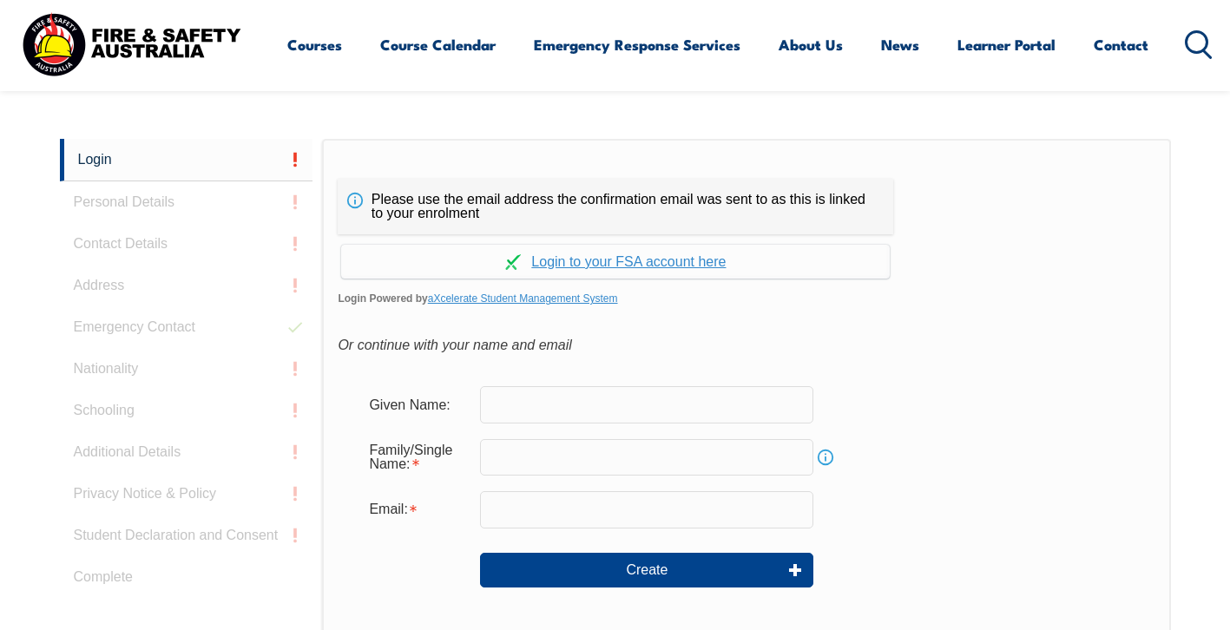
scroll to position [463, 0]
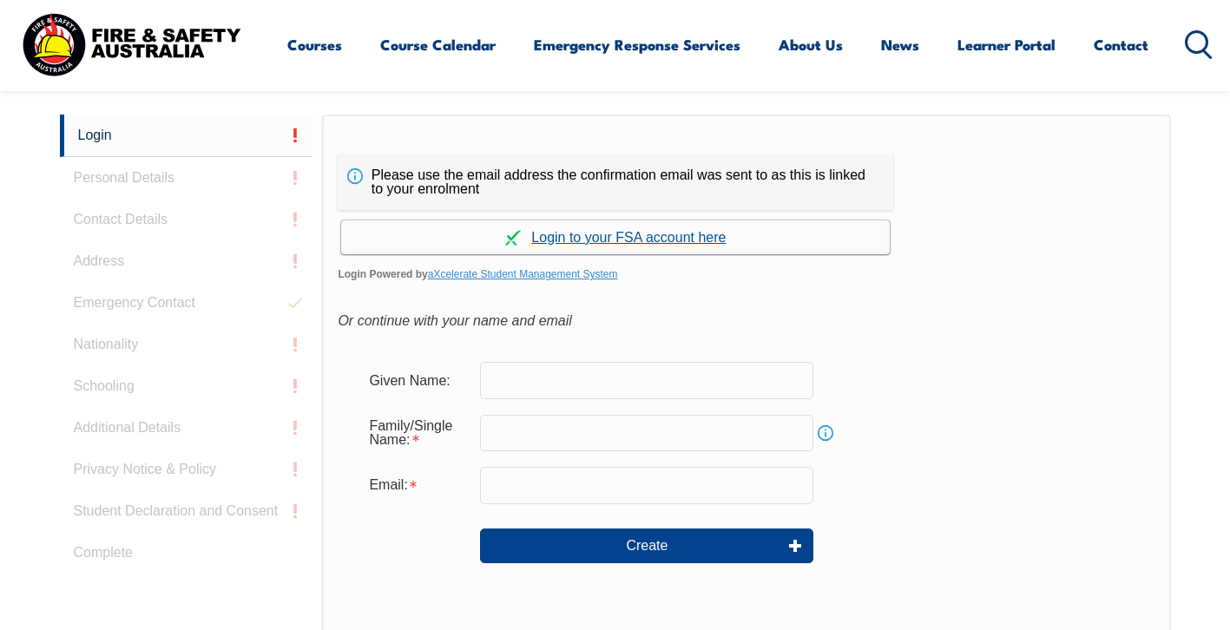
click at [668, 235] on link "Continue with aXcelerate" at bounding box center [615, 237] width 549 height 34
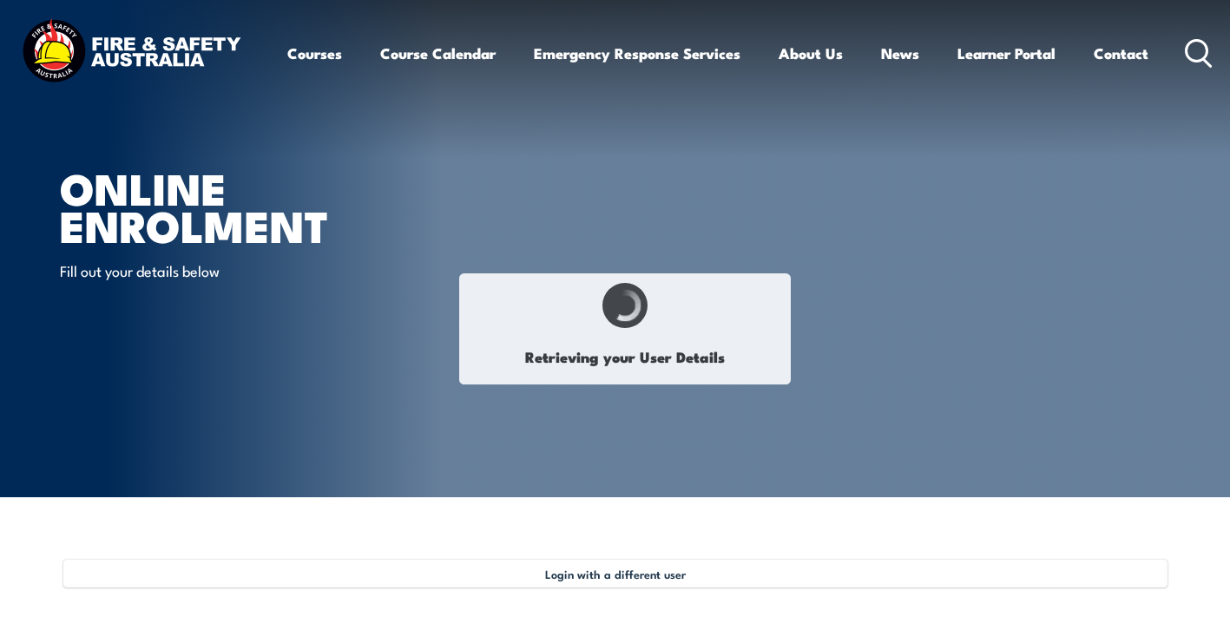
type input "Ron"
type input "Syme"
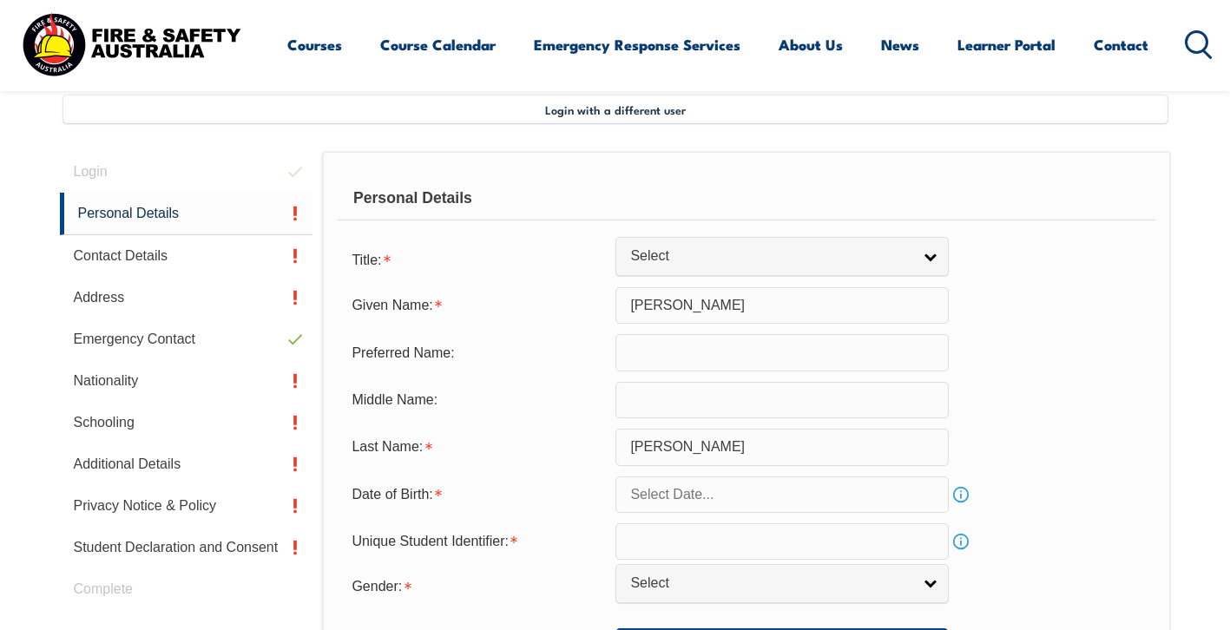
scroll to position [473, 0]
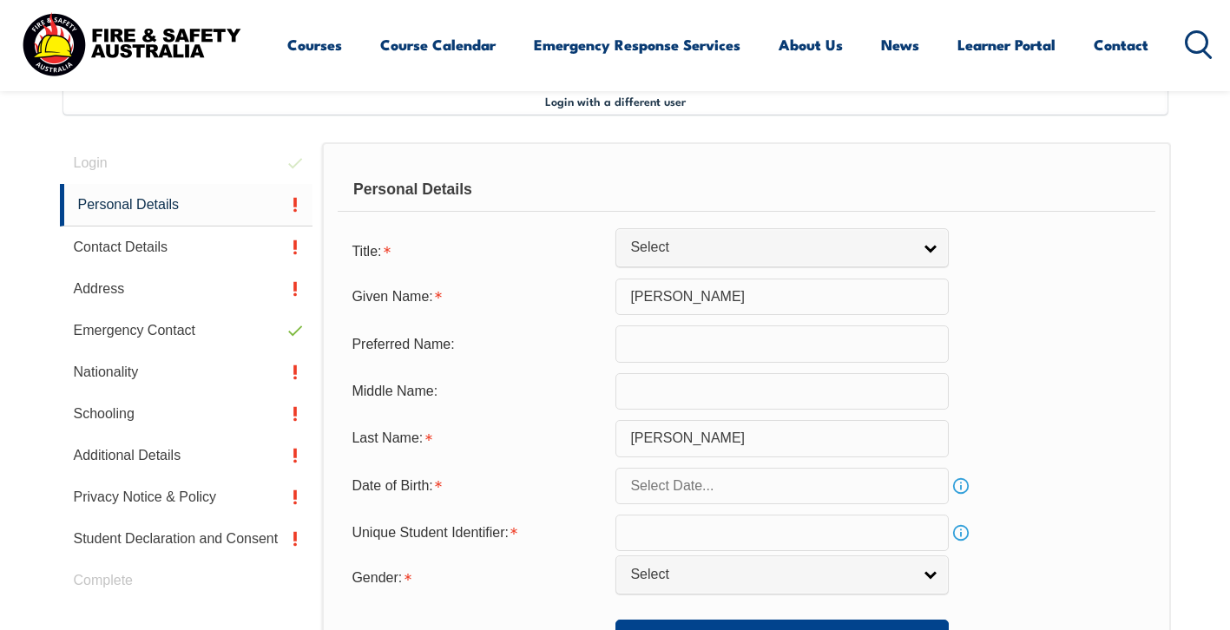
click at [955, 490] on link "Info" at bounding box center [961, 486] width 24 height 24
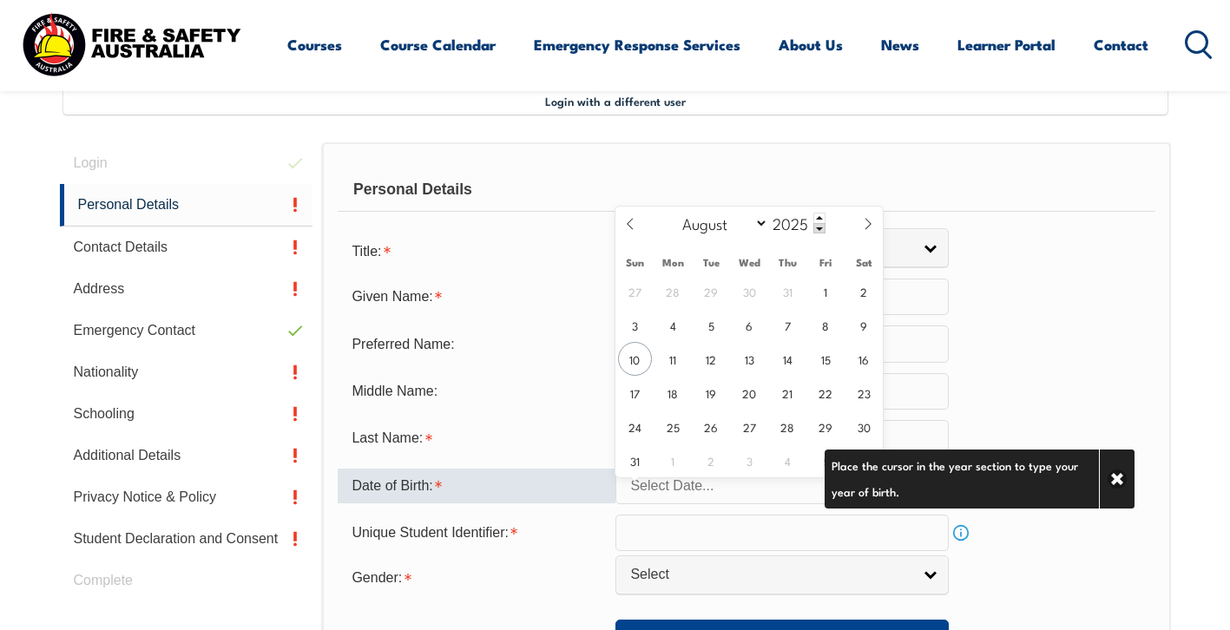
click at [655, 503] on input "text" at bounding box center [781, 486] width 333 height 36
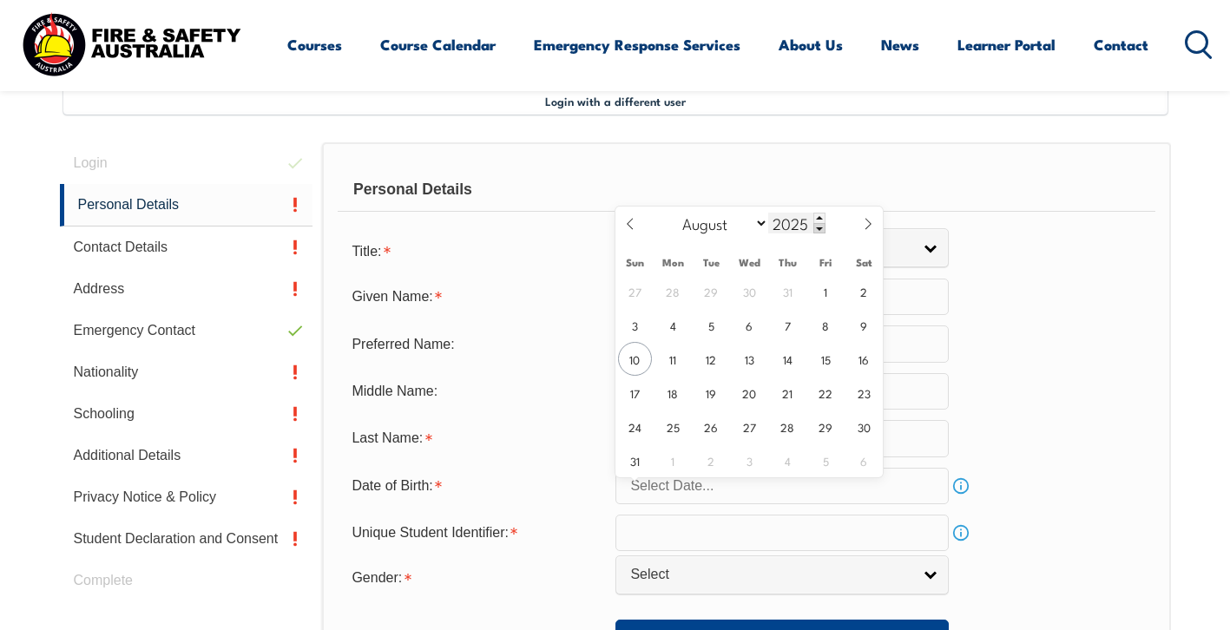
click at [821, 229] on span at bounding box center [819, 228] width 12 height 10
type input "2024"
select select "3"
click at [785, 298] on span "4" at bounding box center [788, 291] width 34 height 34
type input "April 4, 2024"
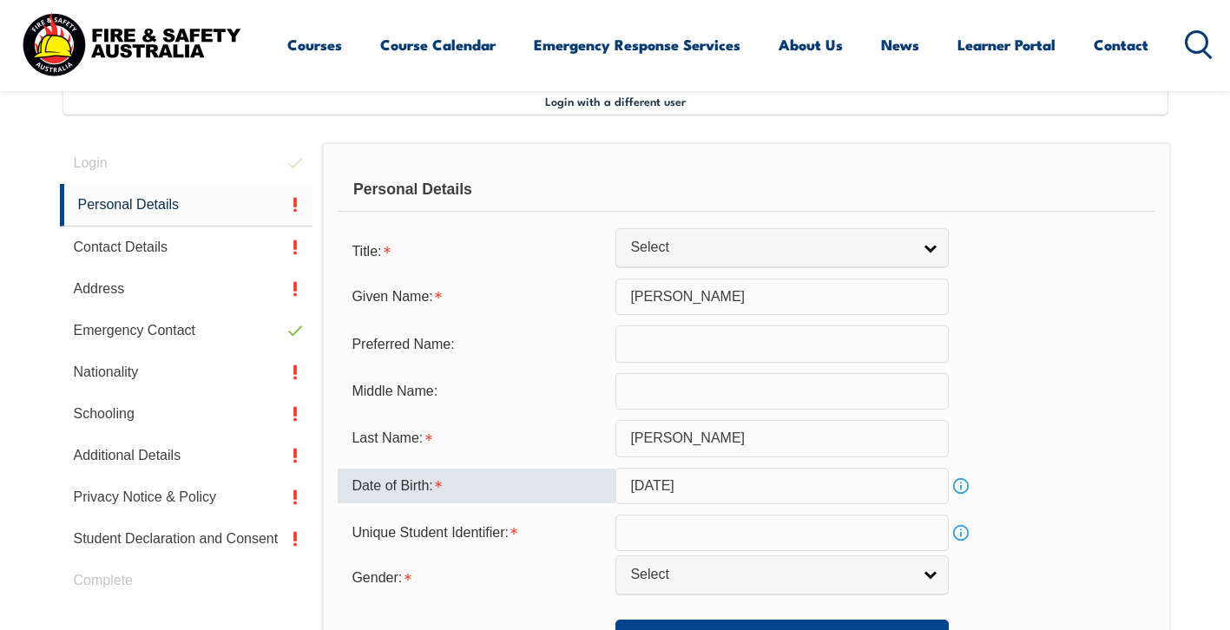
click at [741, 503] on input "April 4, 2024" at bounding box center [781, 486] width 333 height 36
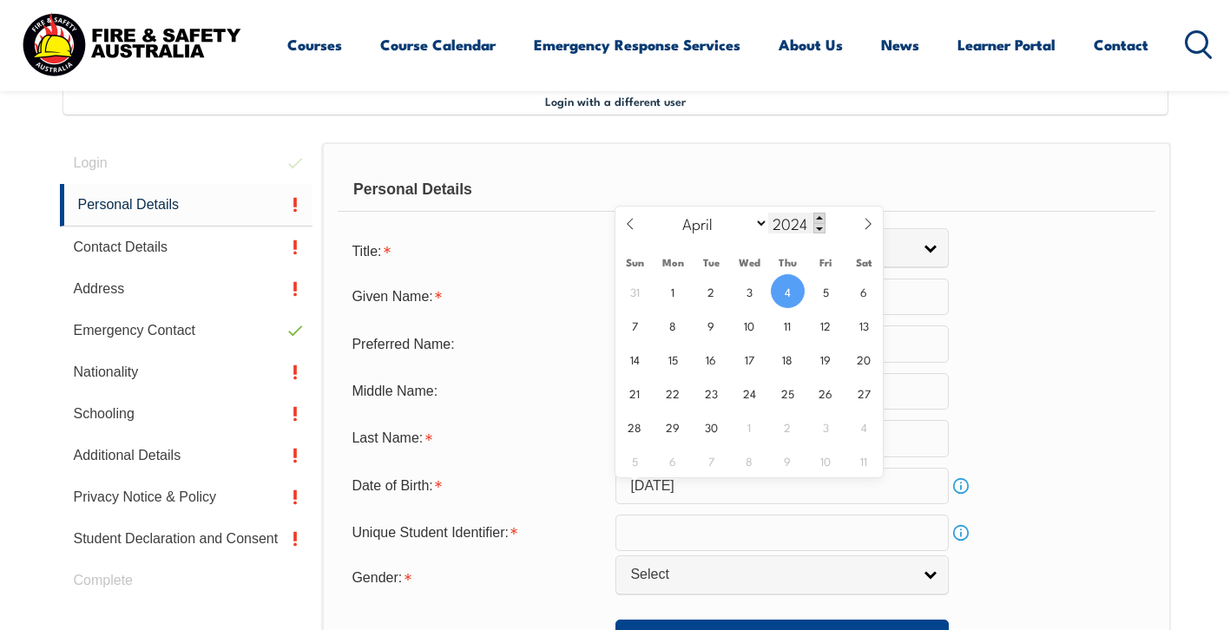
click at [825, 216] on span at bounding box center [819, 218] width 12 height 10
click at [822, 230] on span at bounding box center [819, 228] width 12 height 10
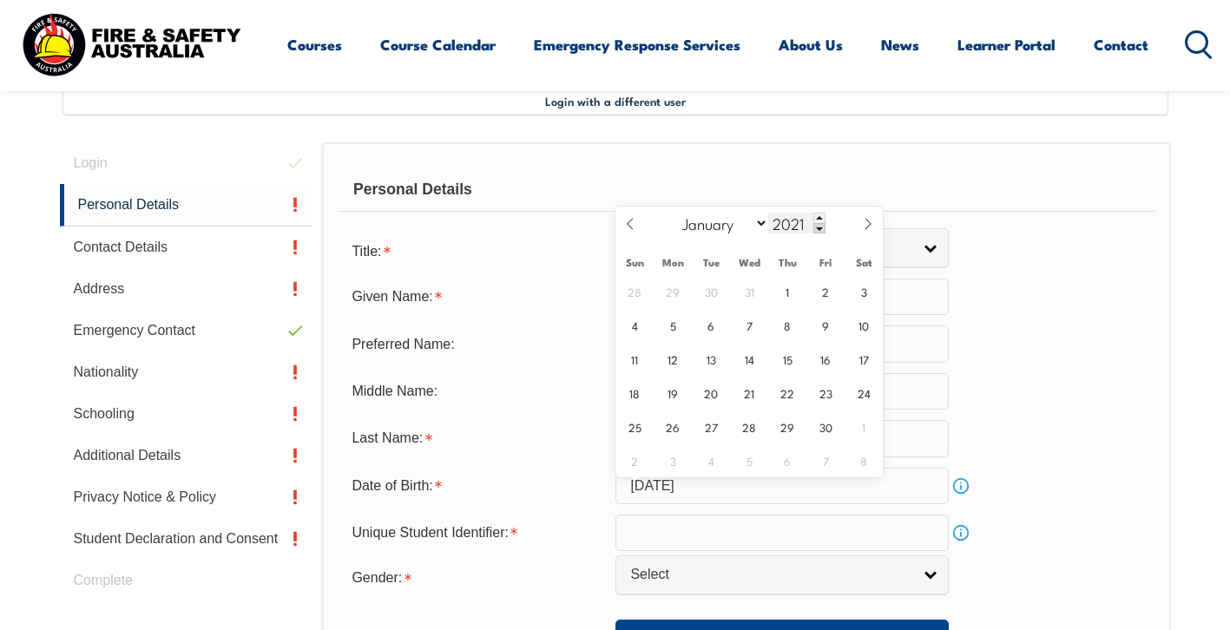
click at [822, 230] on span at bounding box center [819, 228] width 12 height 10
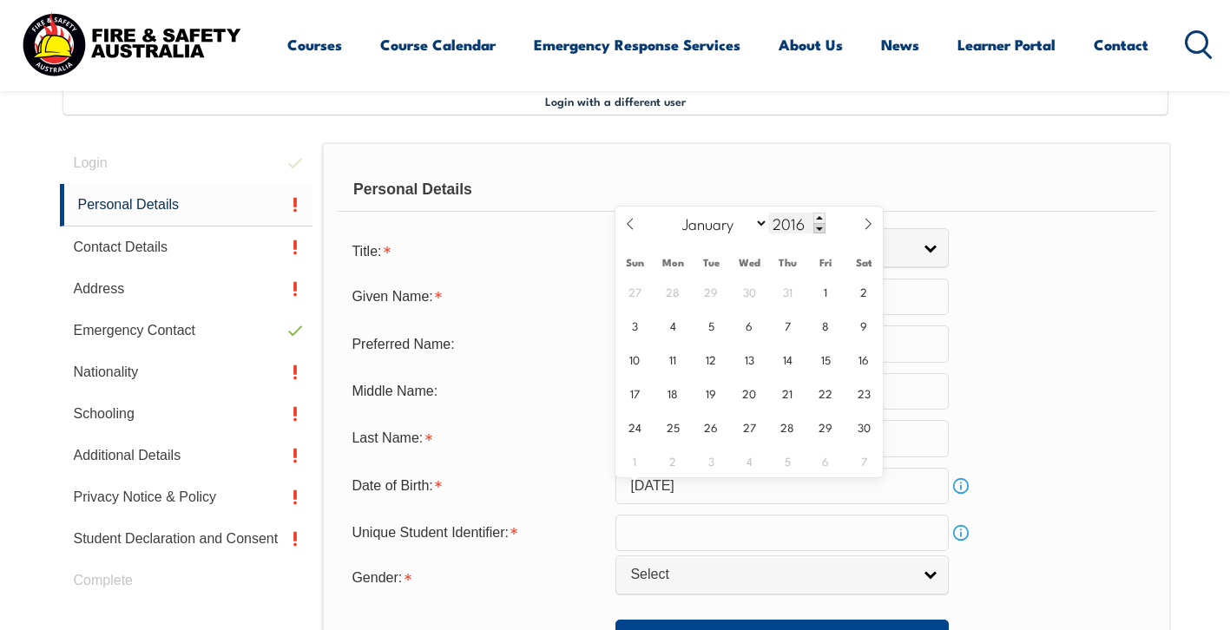
click at [822, 230] on span at bounding box center [819, 228] width 12 height 10
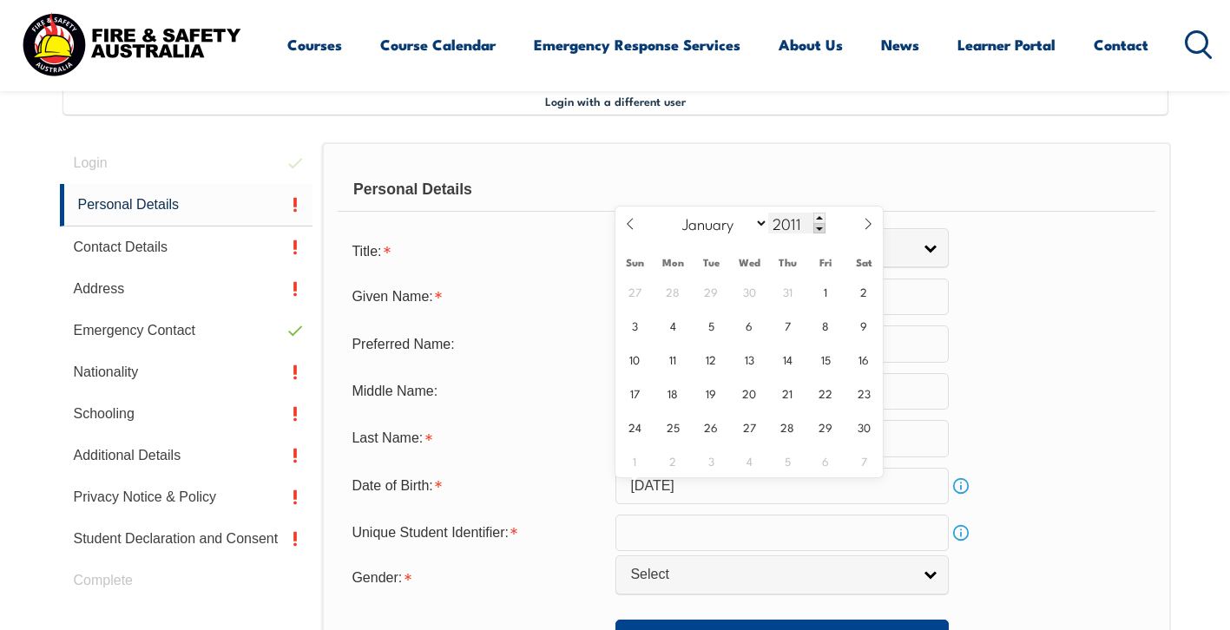
click at [822, 230] on span at bounding box center [819, 228] width 12 height 10
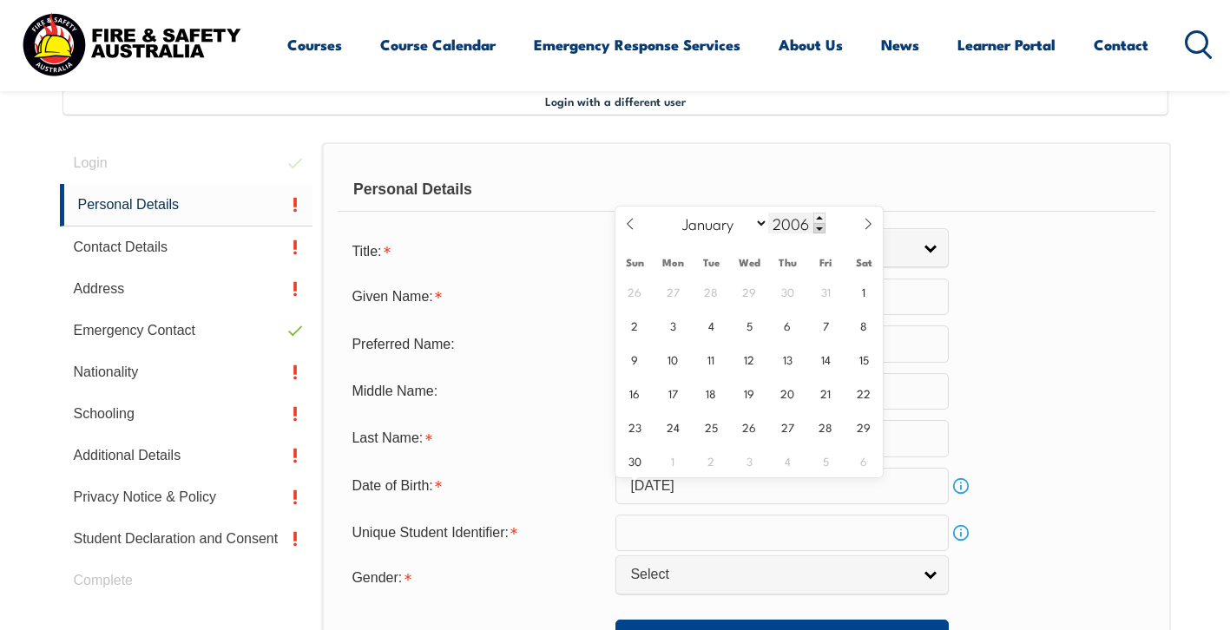
click at [822, 230] on span at bounding box center [819, 228] width 12 height 10
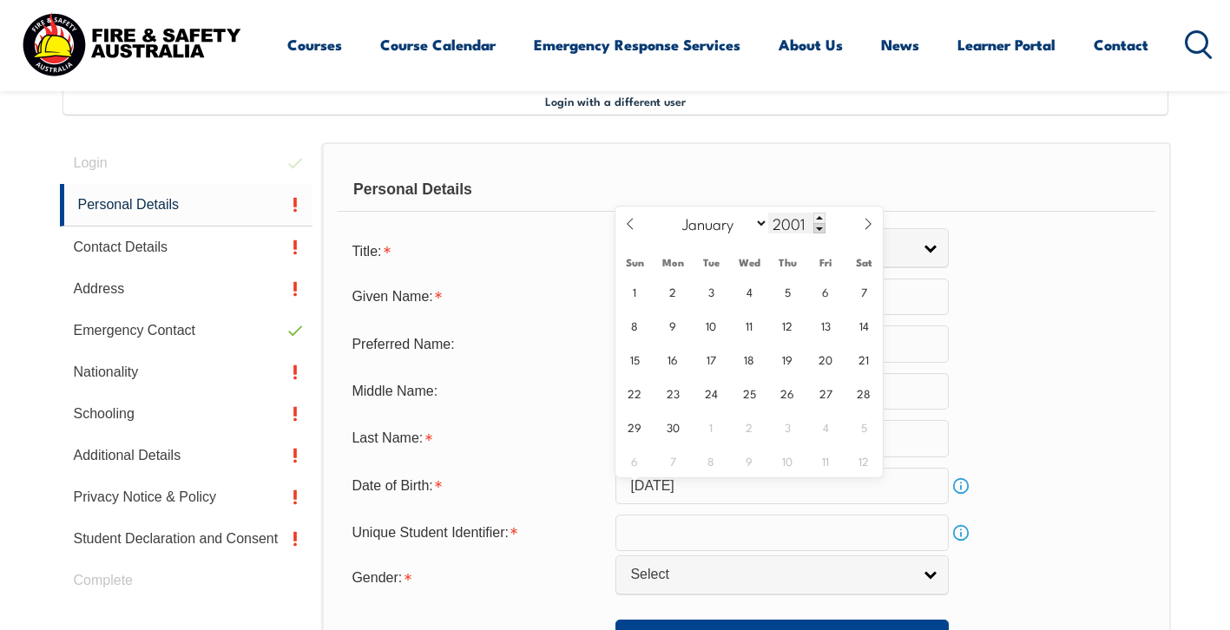
click at [822, 230] on span at bounding box center [819, 228] width 12 height 10
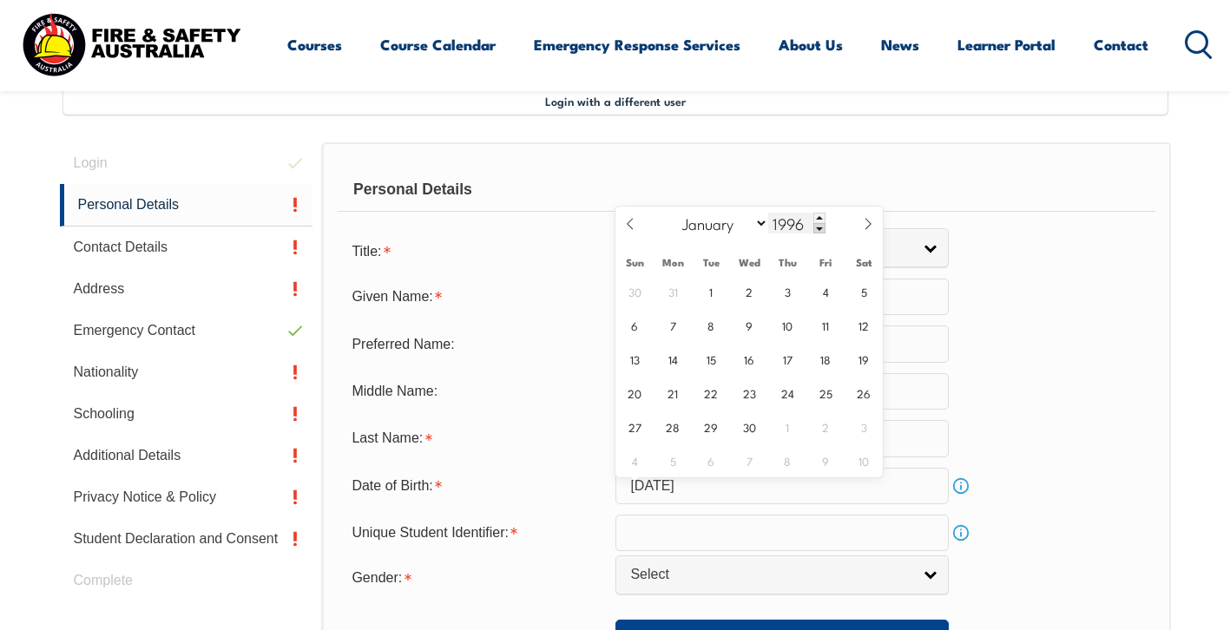
click at [822, 230] on span at bounding box center [819, 228] width 12 height 10
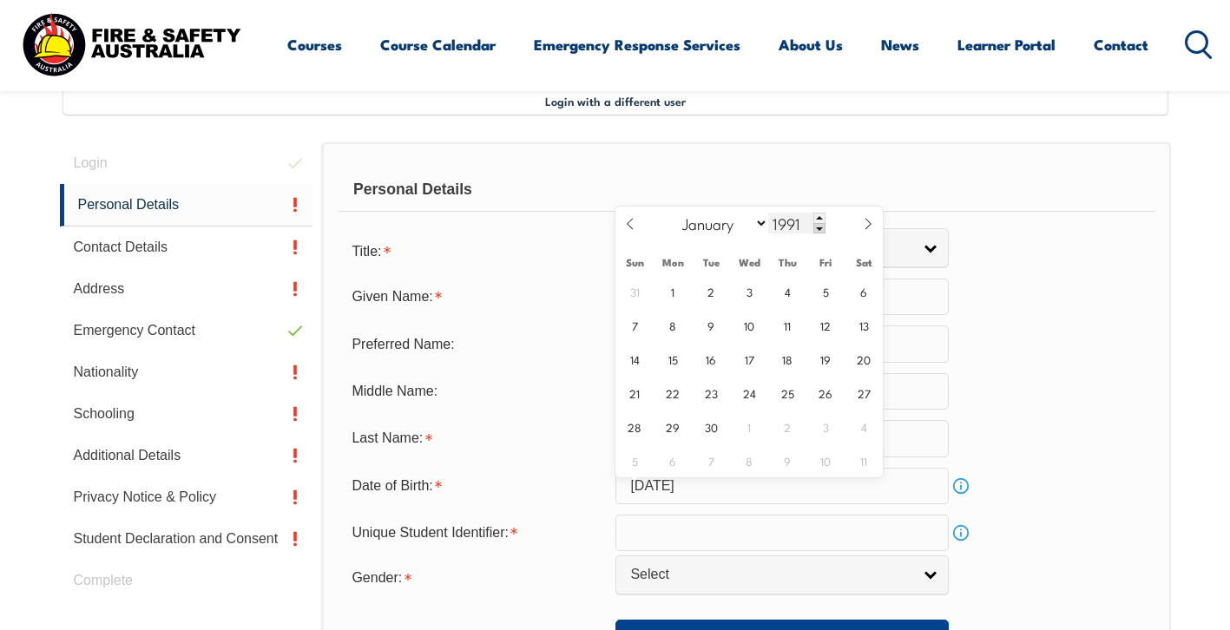
click at [822, 230] on span at bounding box center [819, 228] width 12 height 10
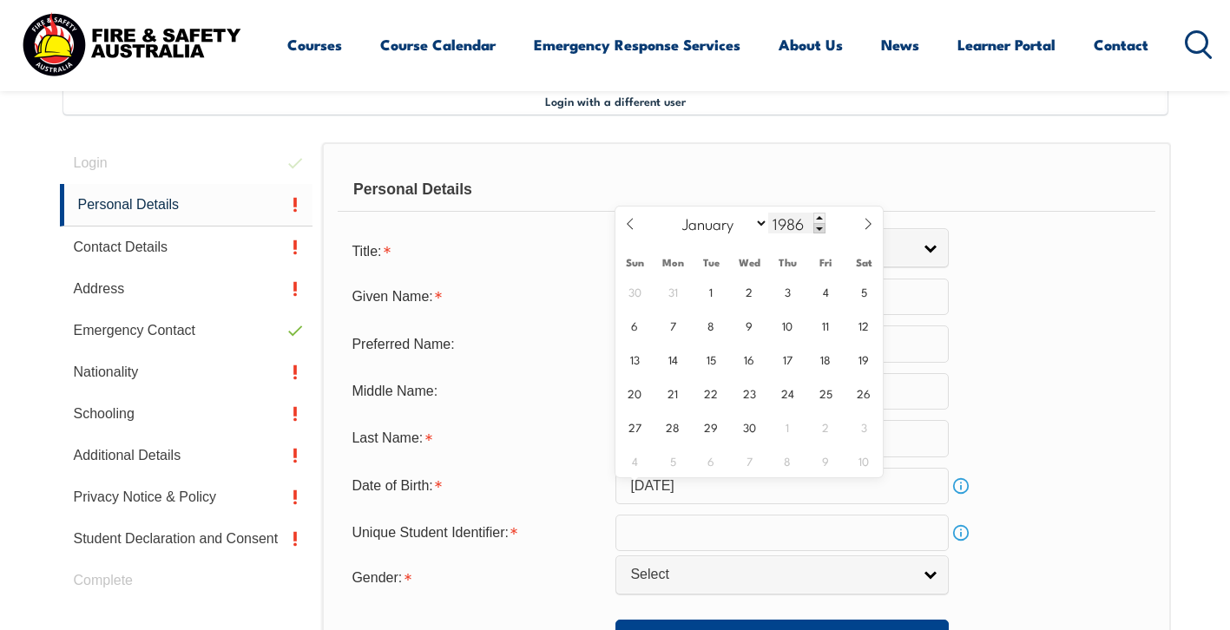
click at [822, 230] on span at bounding box center [819, 228] width 12 height 10
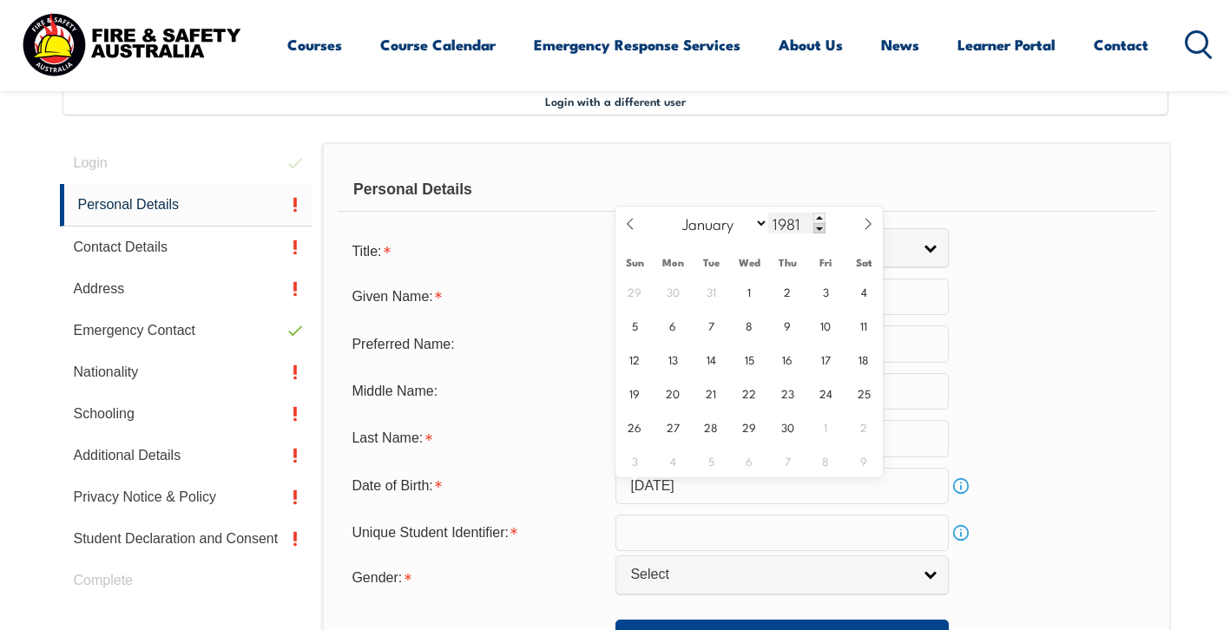
click at [822, 230] on span at bounding box center [819, 228] width 12 height 10
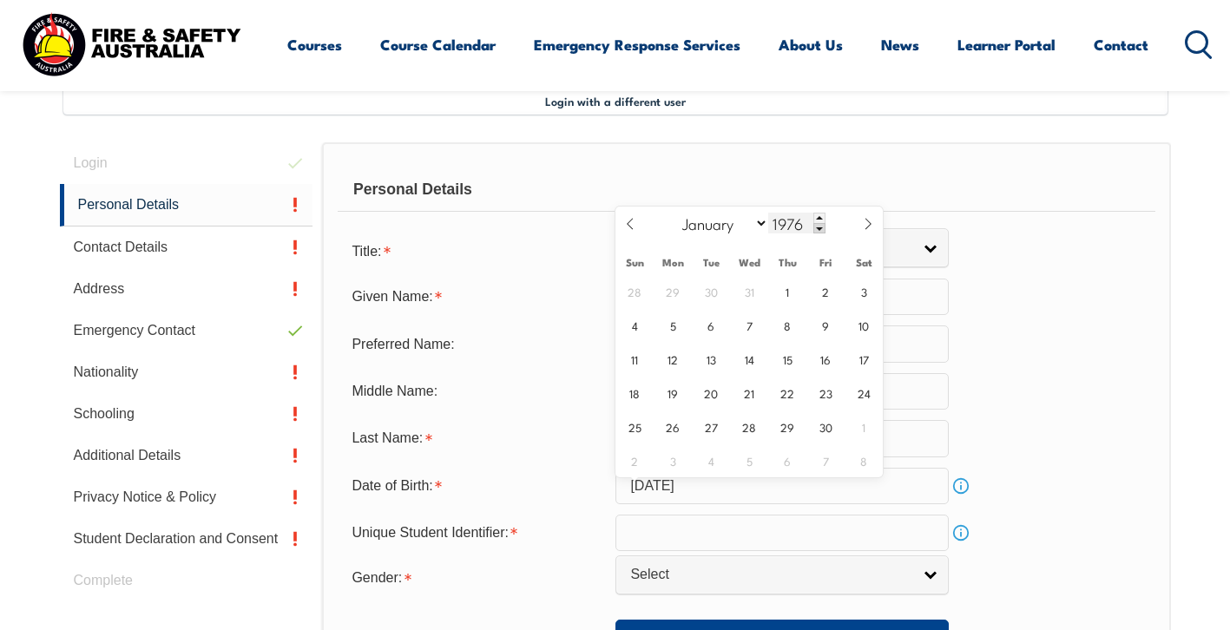
click at [822, 230] on span at bounding box center [819, 228] width 12 height 10
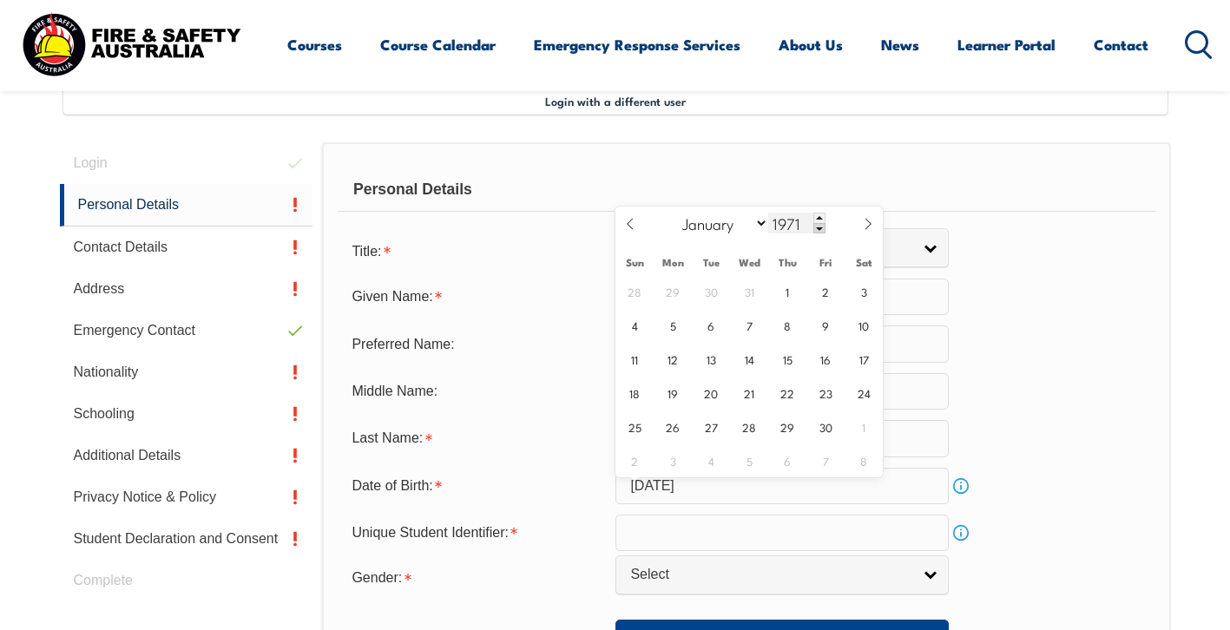
click at [822, 230] on span at bounding box center [819, 228] width 12 height 10
type input "1969"
click at [824, 294] on span "4" at bounding box center [826, 291] width 34 height 34
type input "April 4, 1969"
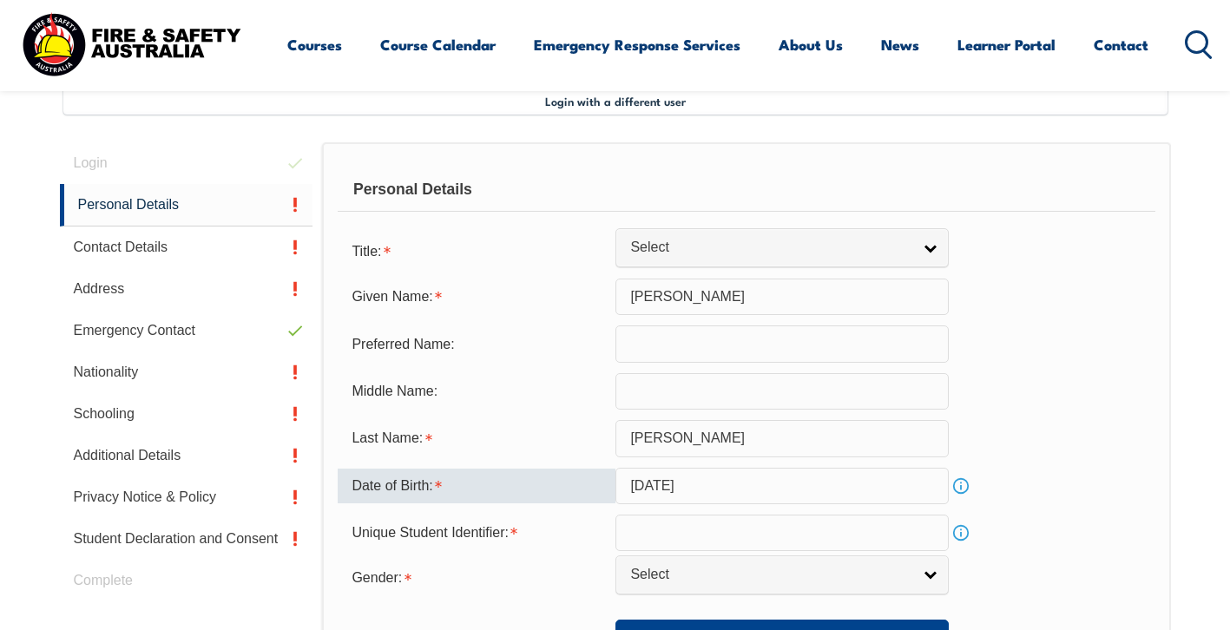
click at [956, 543] on link "Info" at bounding box center [961, 533] width 24 height 24
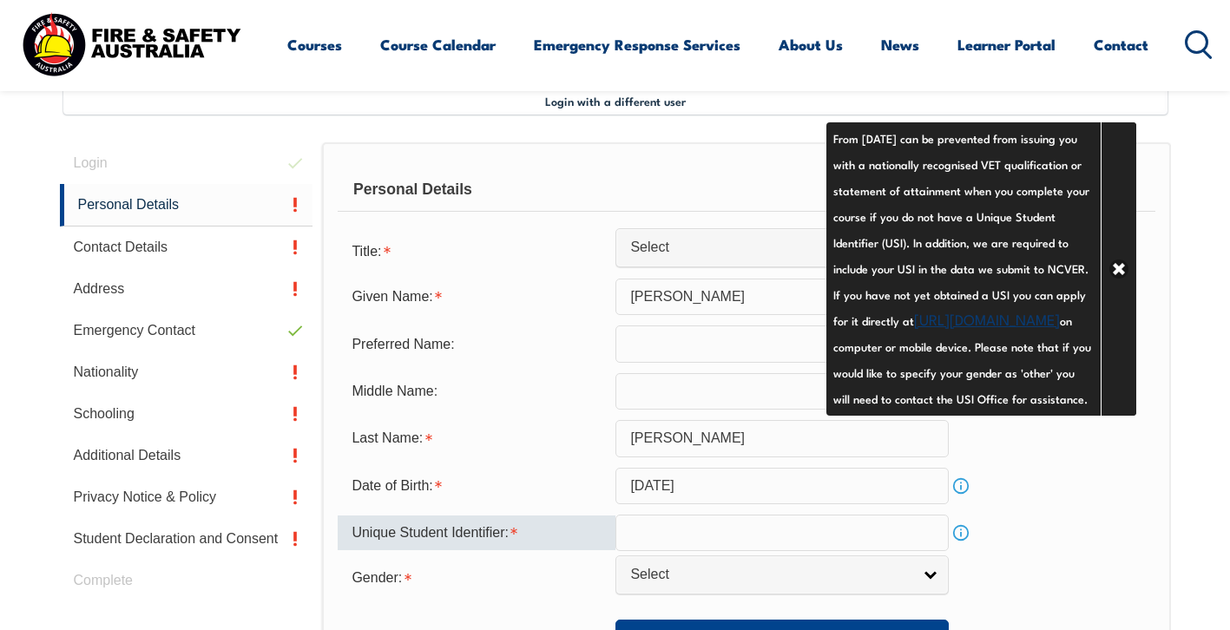
click at [823, 541] on input "text" at bounding box center [781, 533] width 333 height 36
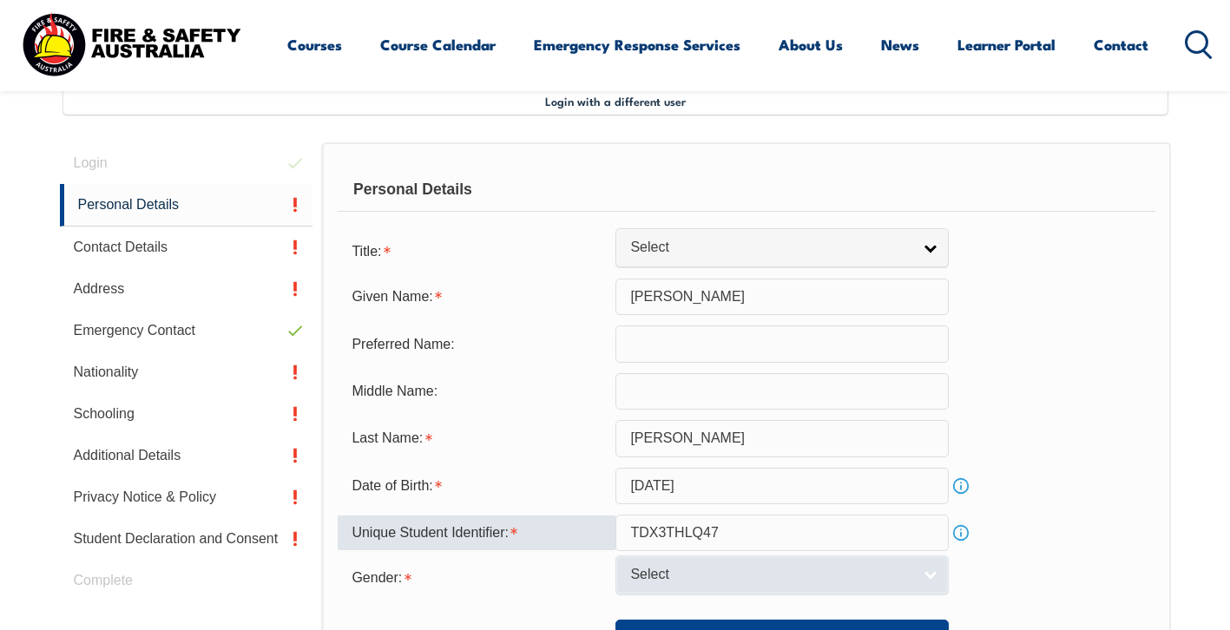
type input "TDX3THLQ47"
click at [934, 595] on link "Select" at bounding box center [781, 574] width 333 height 39
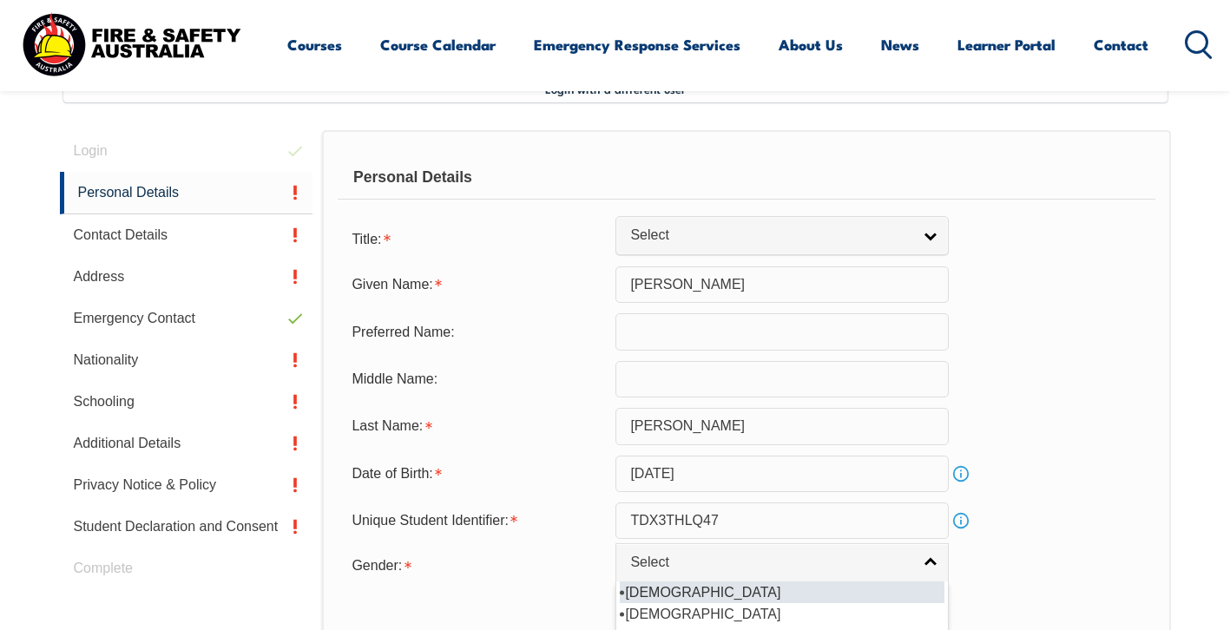
click at [667, 603] on li "[DEMOGRAPHIC_DATA]" at bounding box center [782, 593] width 325 height 22
select select "M"
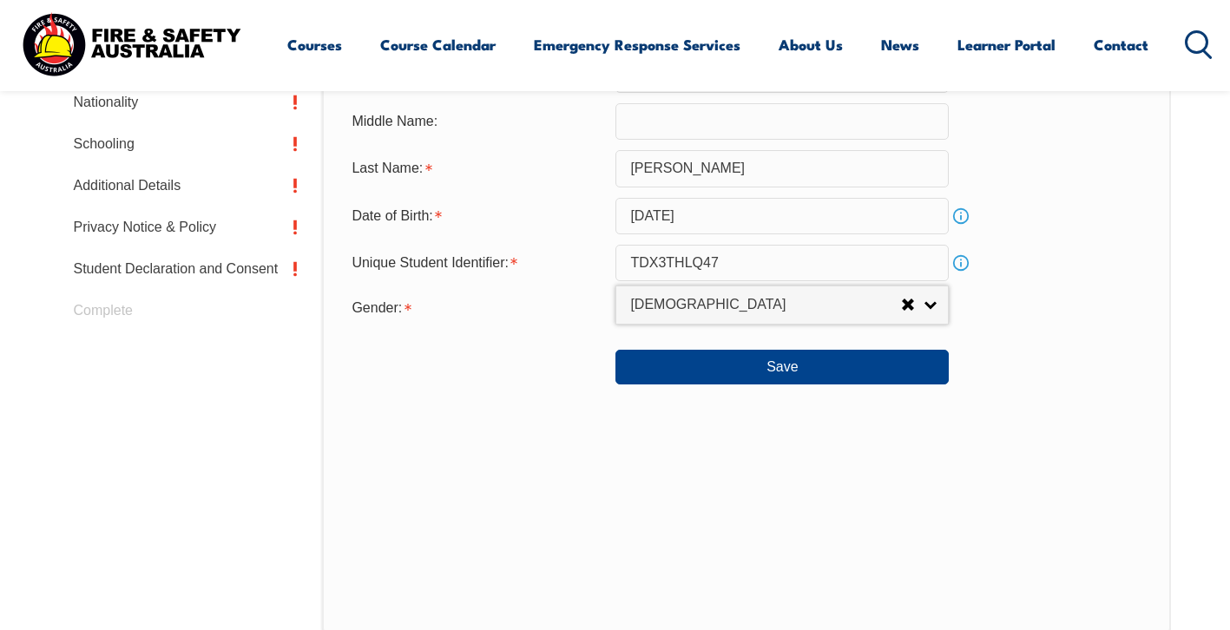
scroll to position [746, 0]
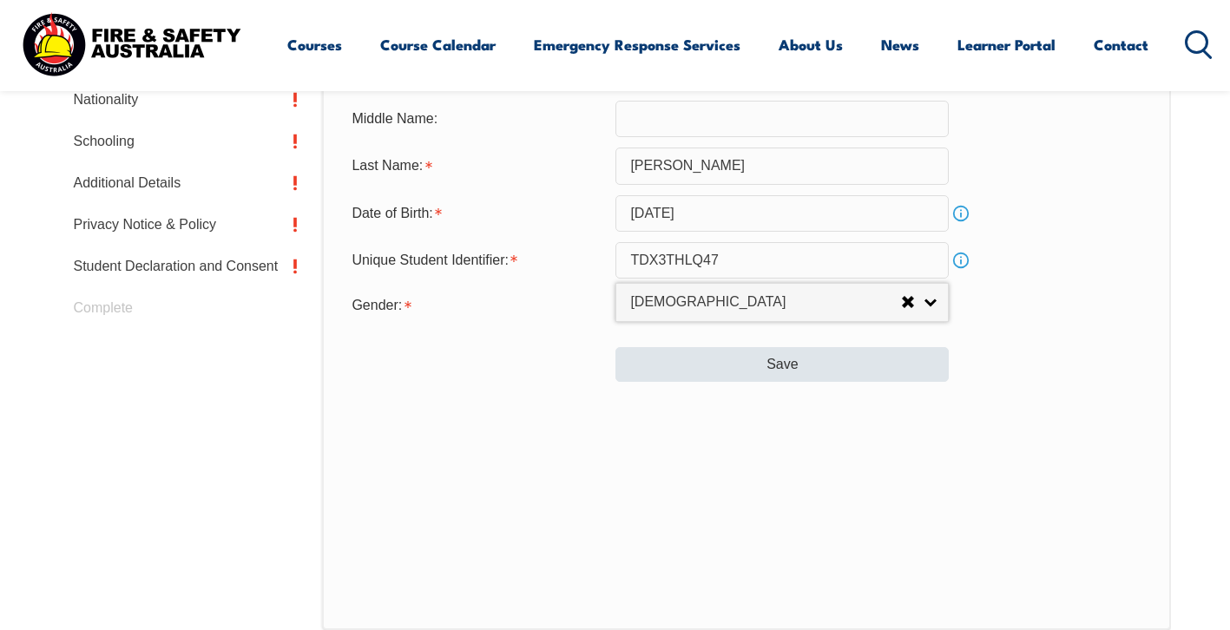
click at [788, 382] on button "Save" at bounding box center [781, 364] width 333 height 35
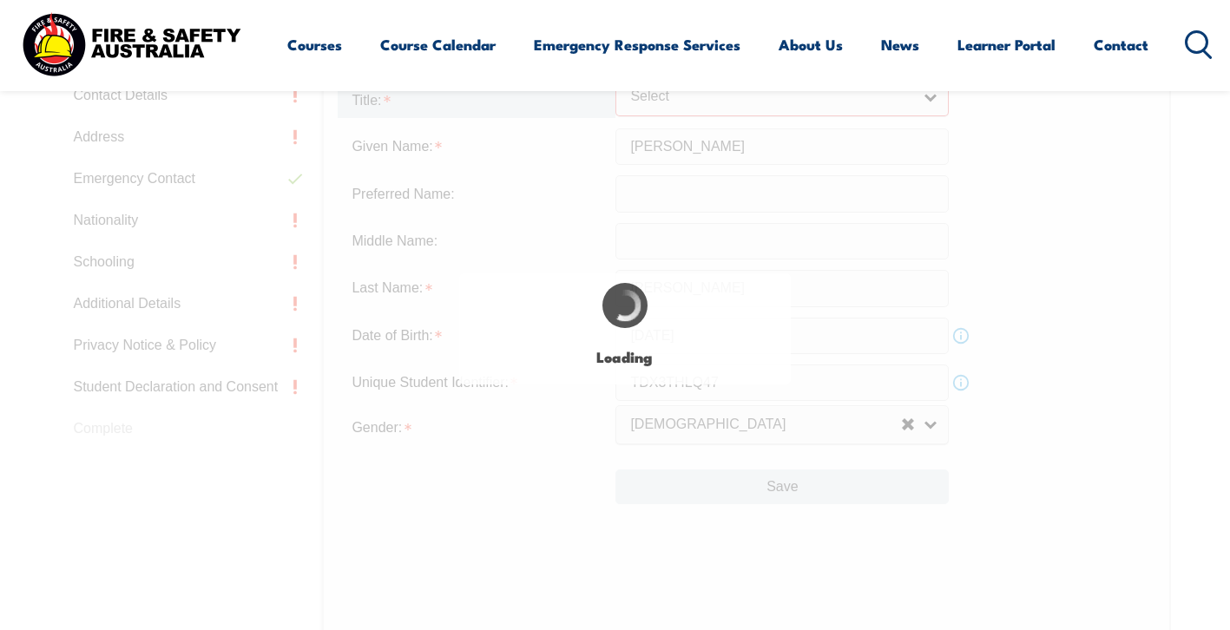
scroll to position [612, 0]
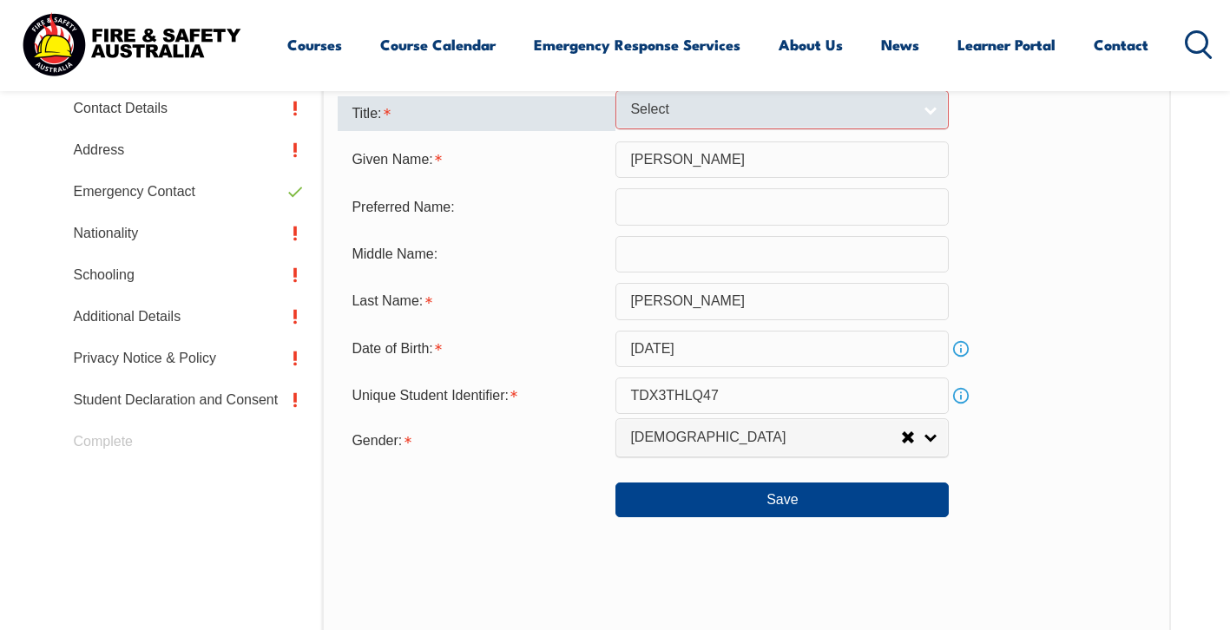
click at [766, 117] on span "Select" at bounding box center [770, 110] width 281 height 18
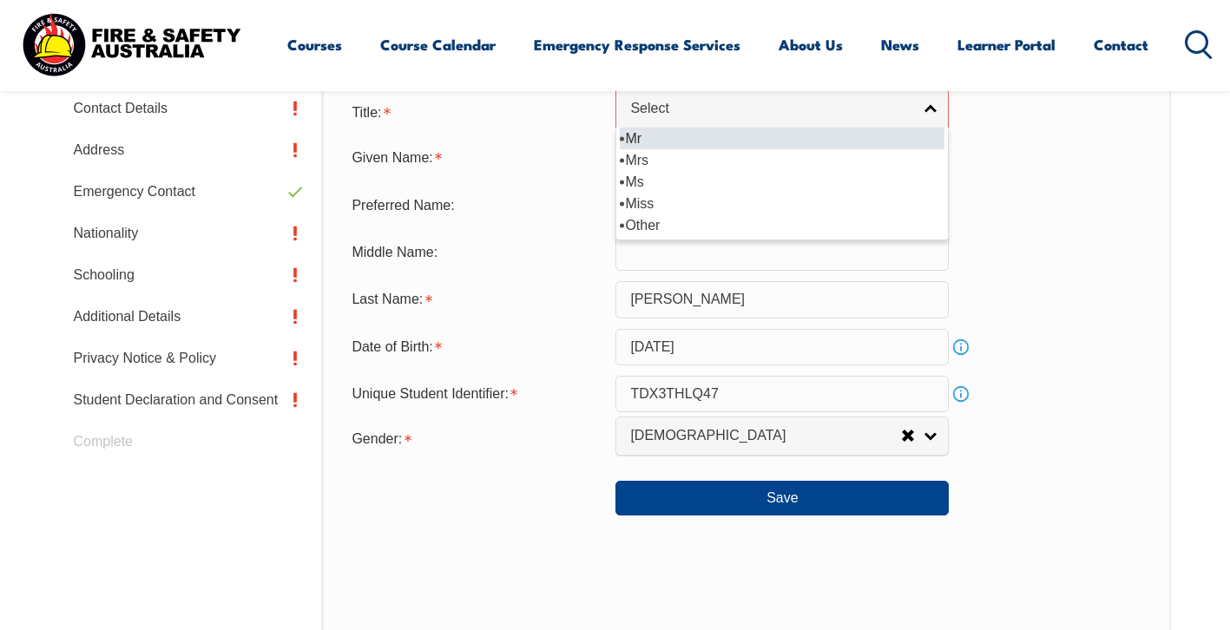
click at [647, 146] on li "Mr" at bounding box center [782, 139] width 325 height 22
select select "Mr"
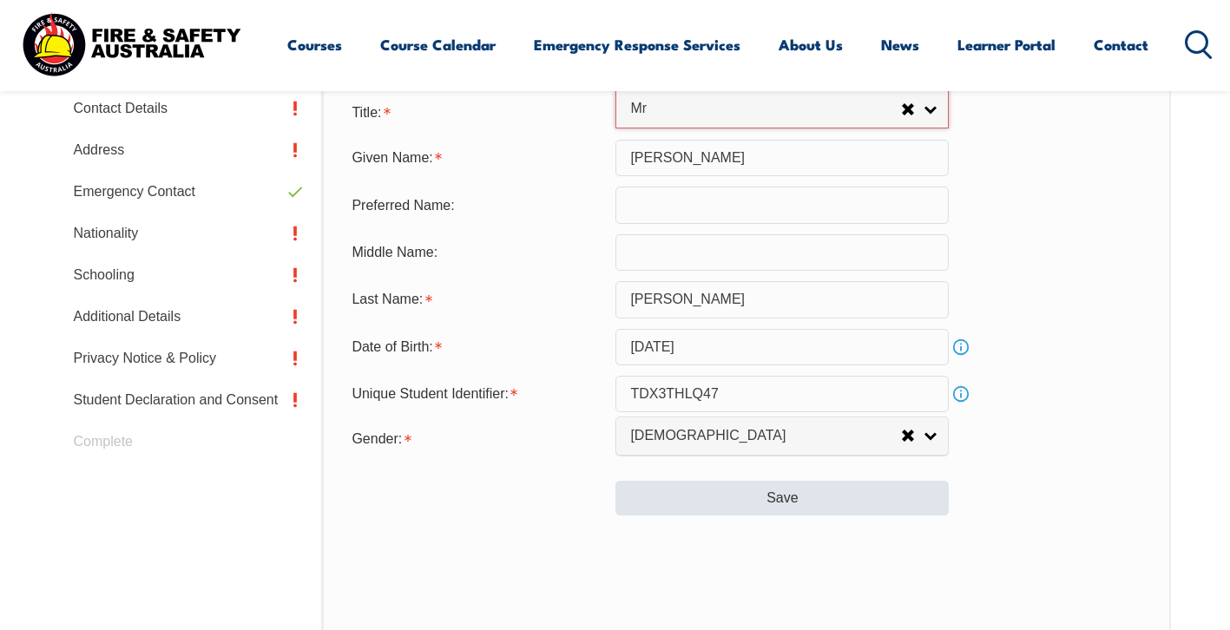
click at [870, 516] on button "Save" at bounding box center [781, 498] width 333 height 35
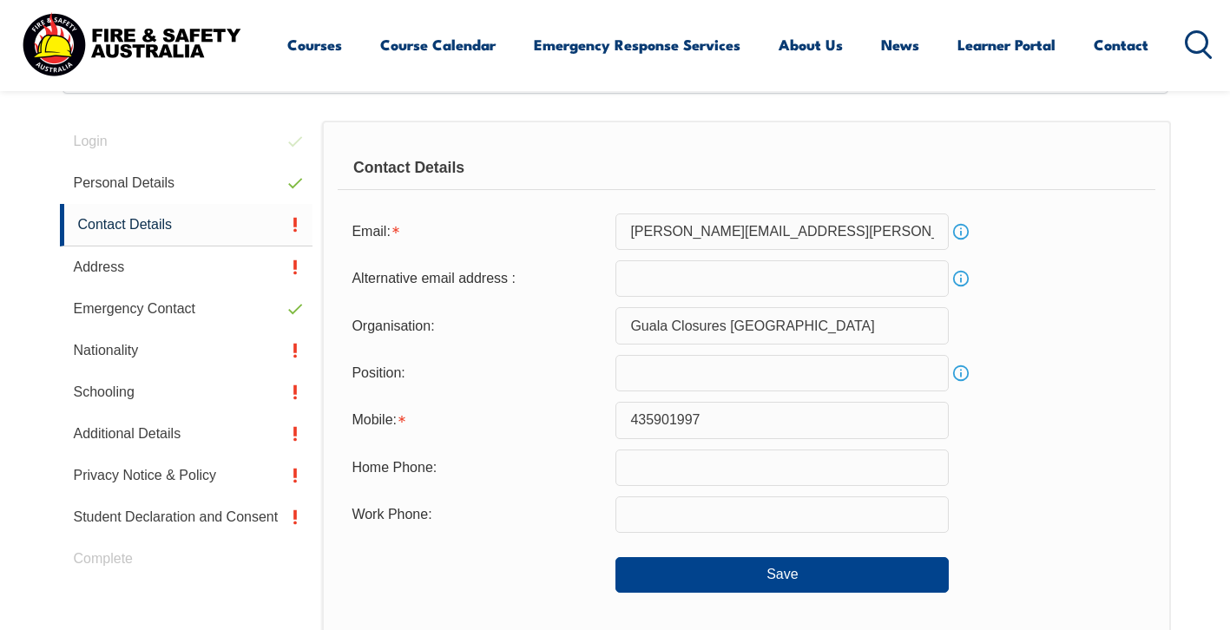
scroll to position [473, 0]
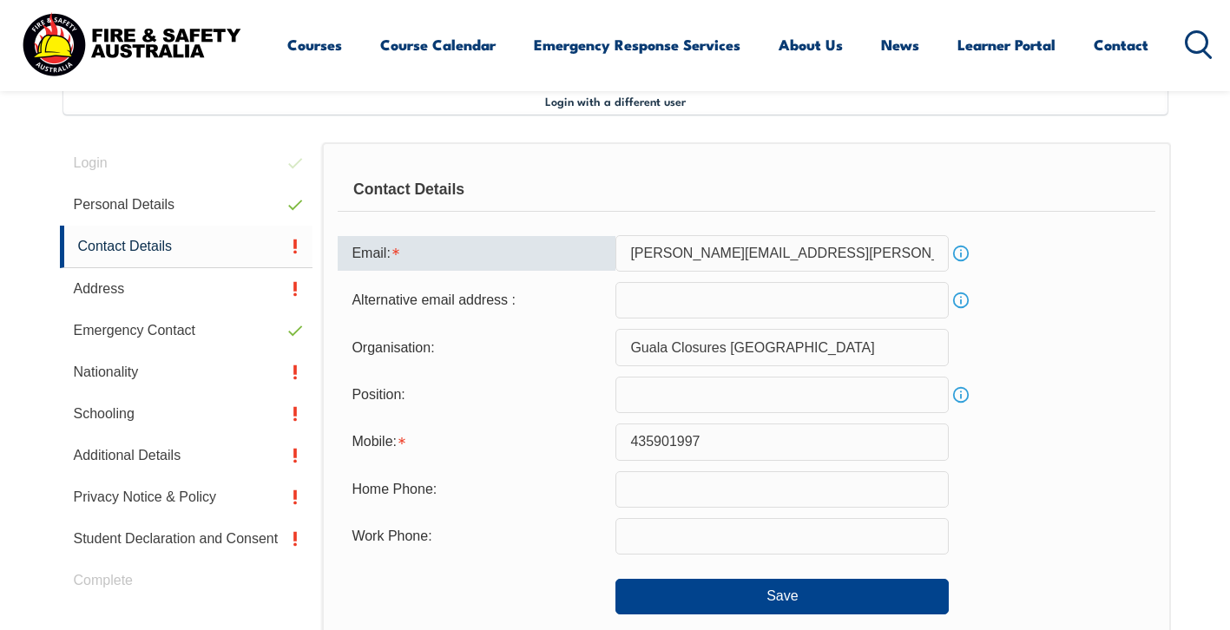
type input "ron.syme@Ymail.com"
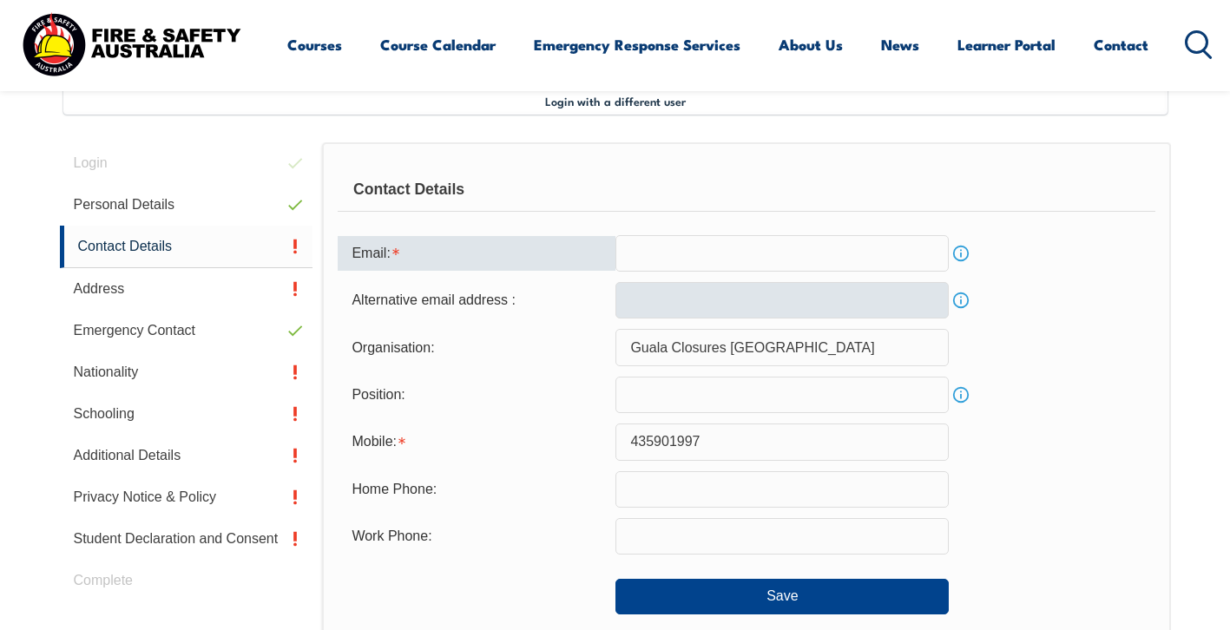
type input "ron.syme@ymail.com"
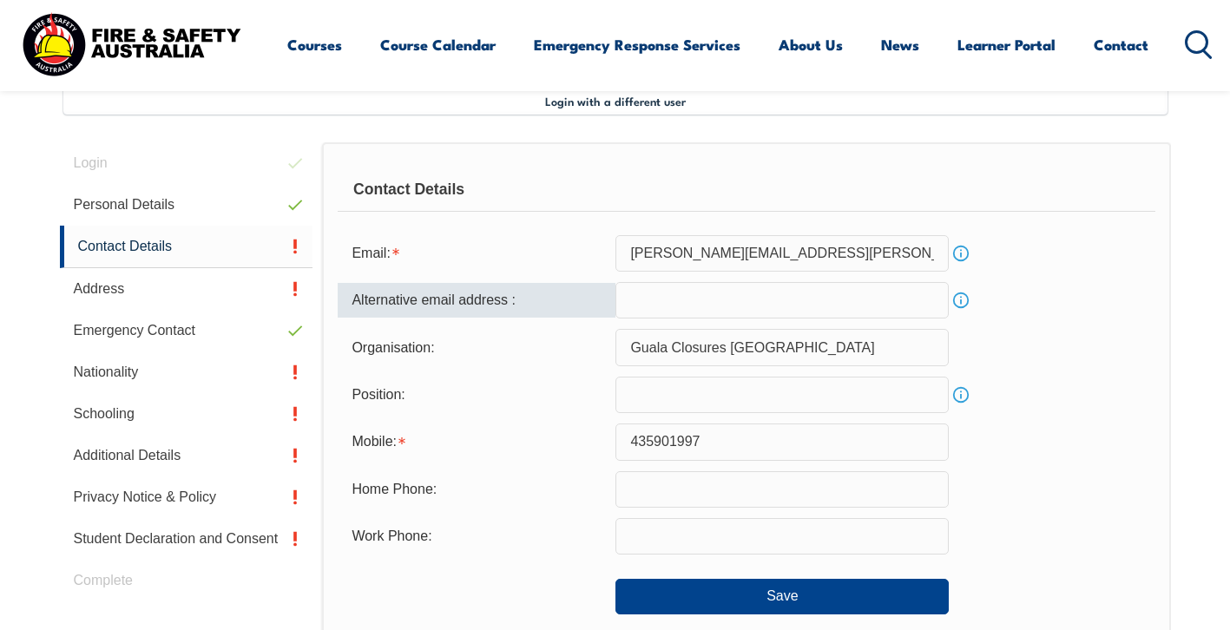
click at [930, 299] on input "email" at bounding box center [781, 300] width 333 height 36
type input "R"
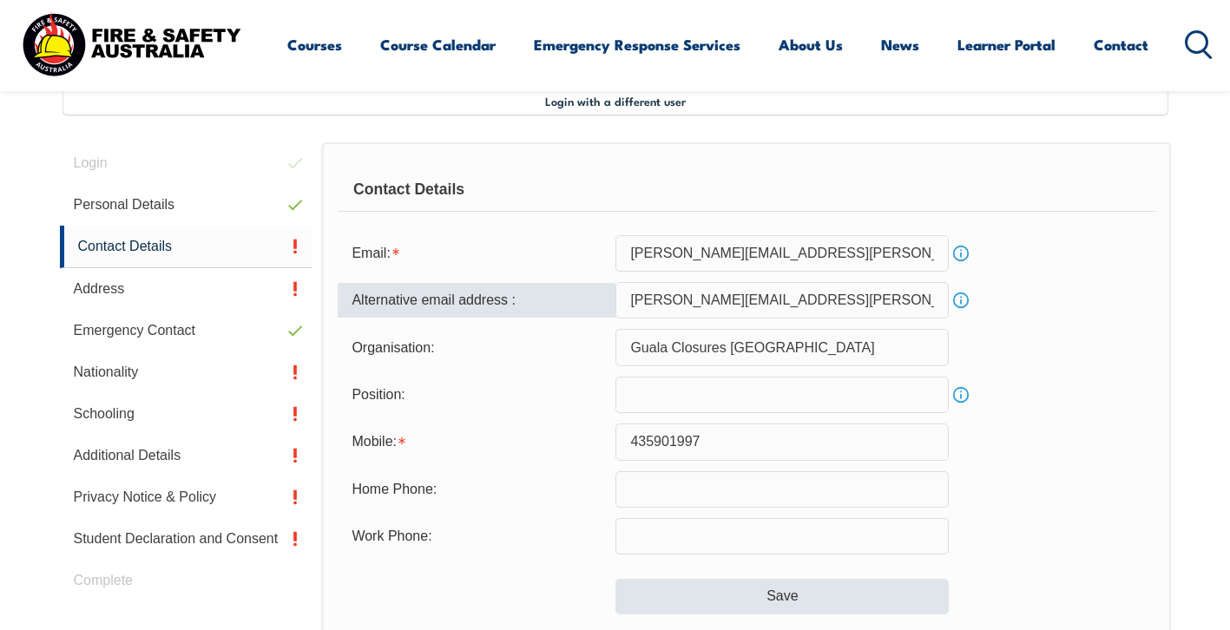
type input "ron.syme@gmail.com"
click at [769, 592] on button "Save" at bounding box center [781, 596] width 333 height 35
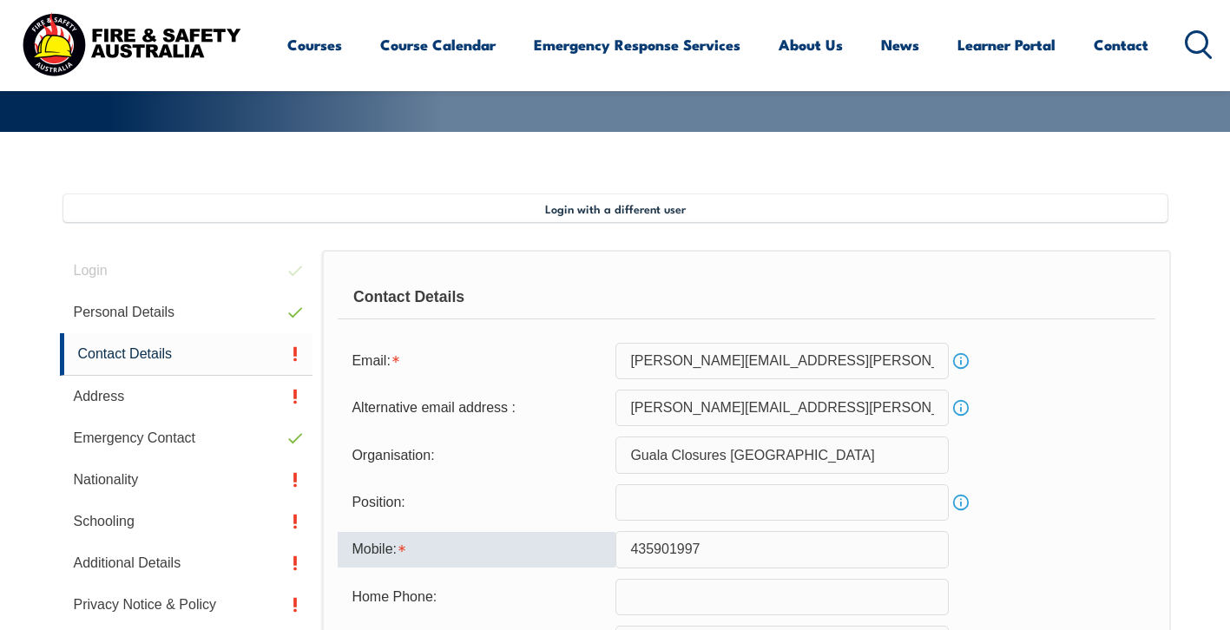
scroll to position [385, 0]
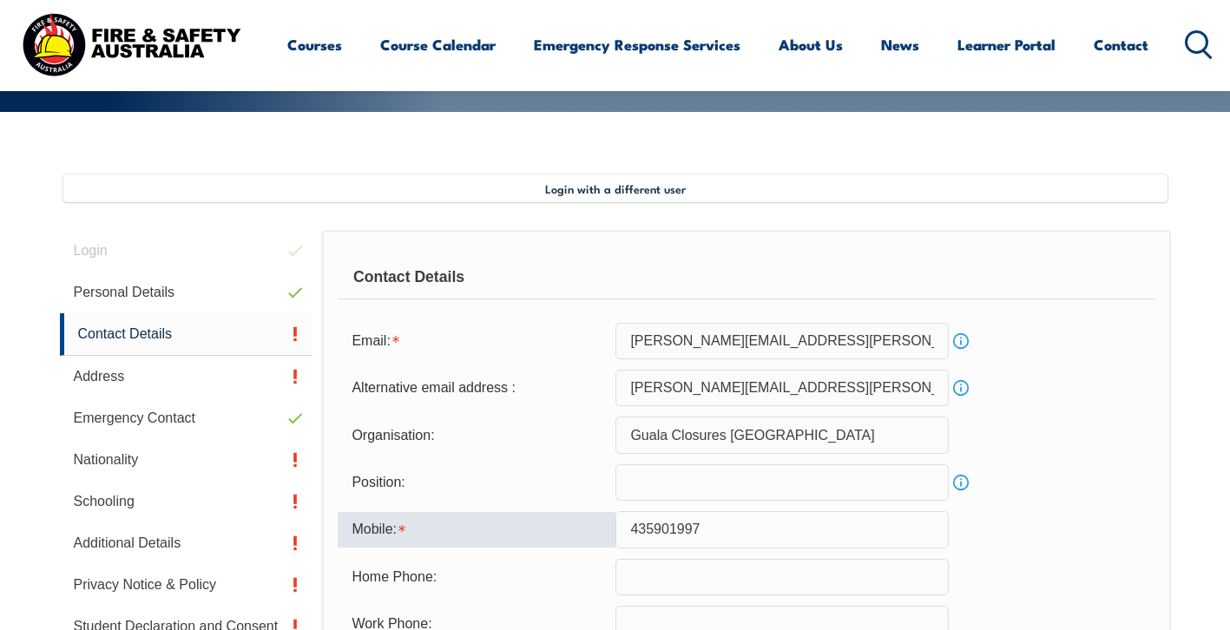
click at [628, 536] on input "435901997" at bounding box center [781, 529] width 333 height 36
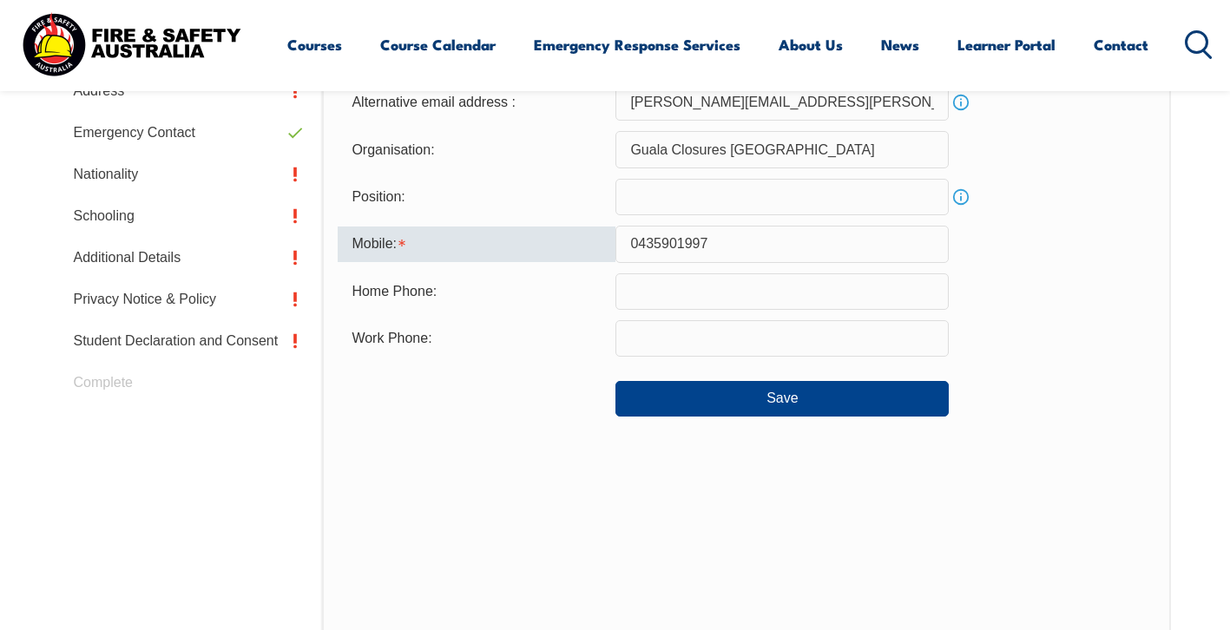
scroll to position [674, 0]
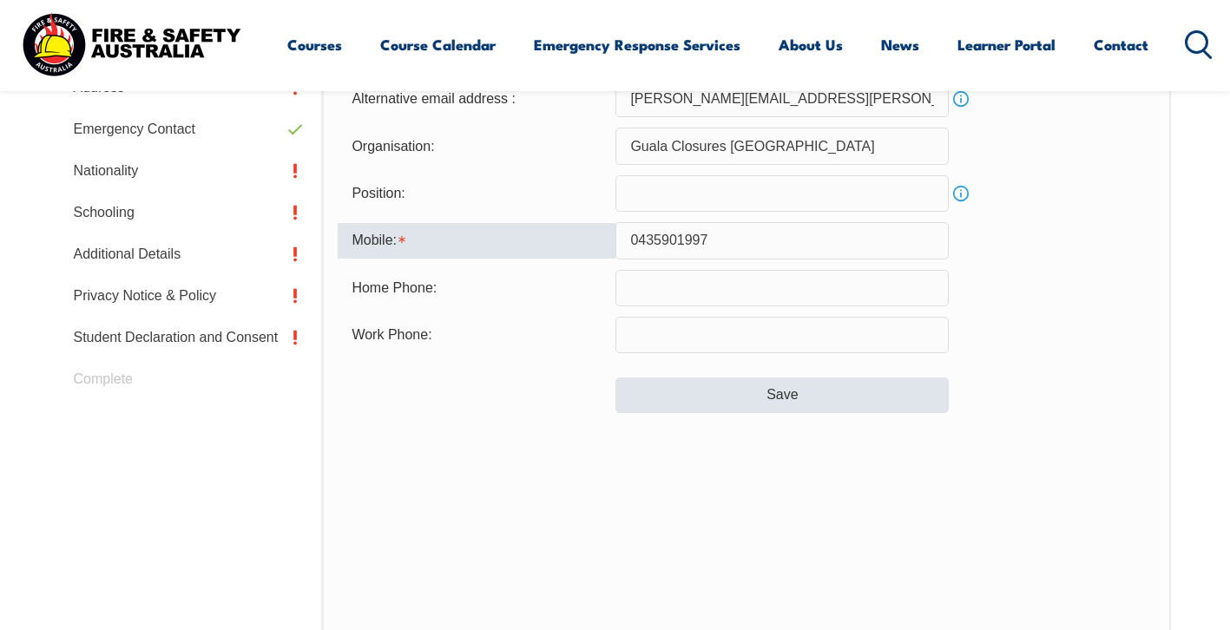
type input "0435901997"
click at [779, 388] on button "Save" at bounding box center [781, 395] width 333 height 35
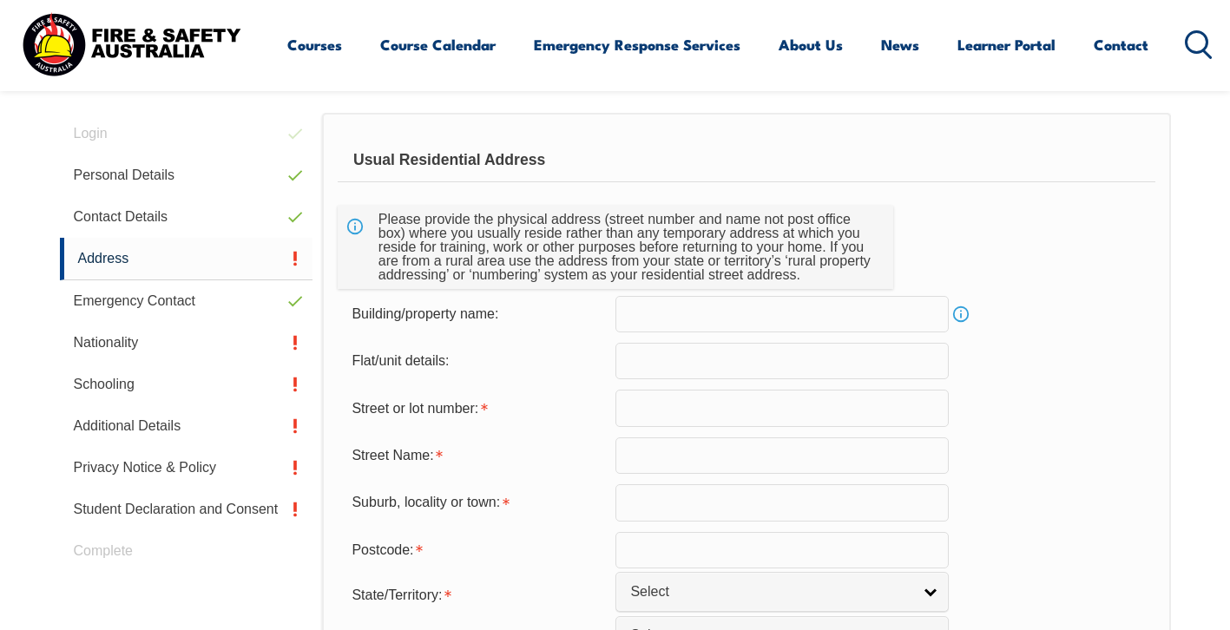
scroll to position [473, 0]
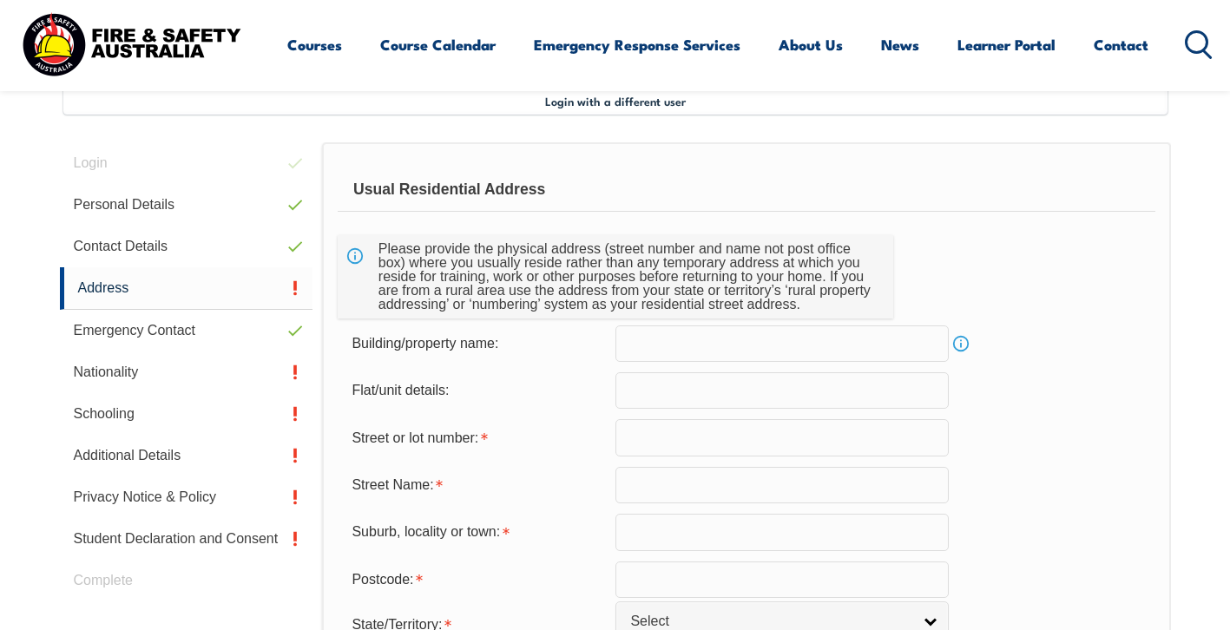
click at [966, 345] on link "Info" at bounding box center [961, 344] width 24 height 24
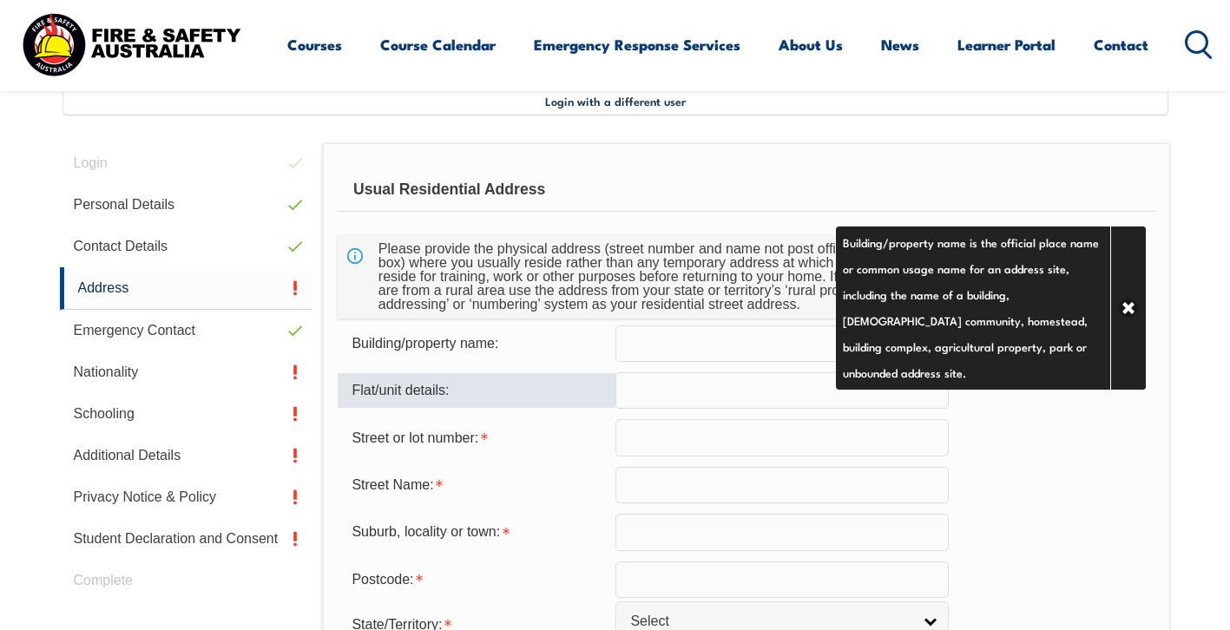
click at [697, 396] on input "text" at bounding box center [781, 390] width 333 height 36
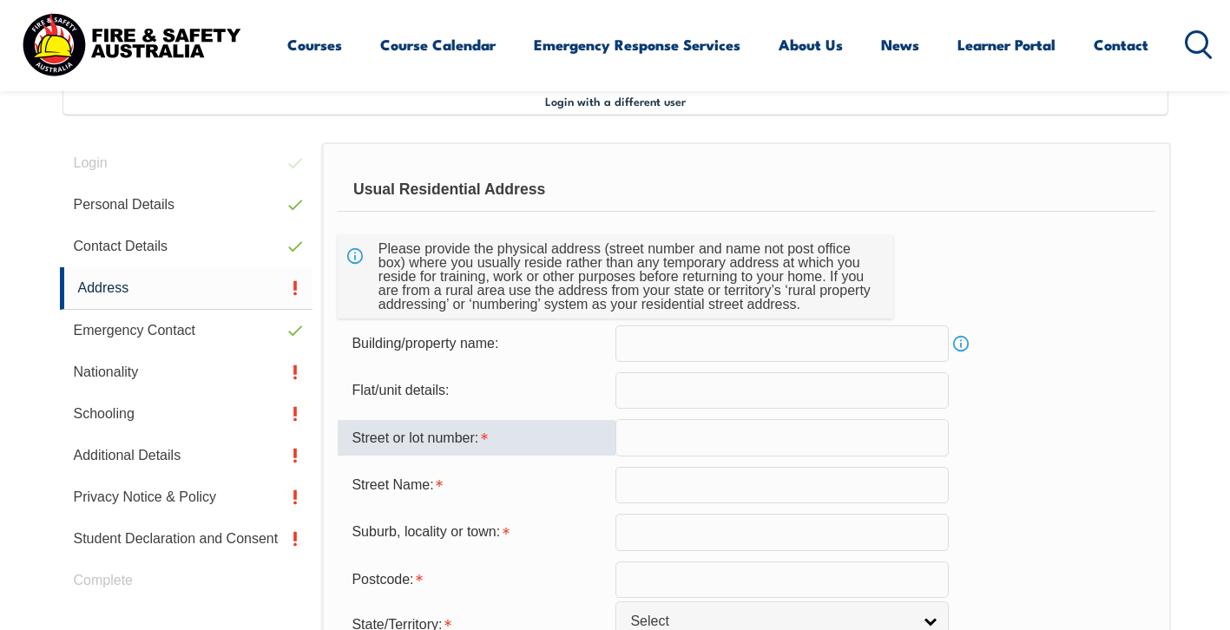
click at [646, 390] on input "text" at bounding box center [781, 390] width 333 height 36
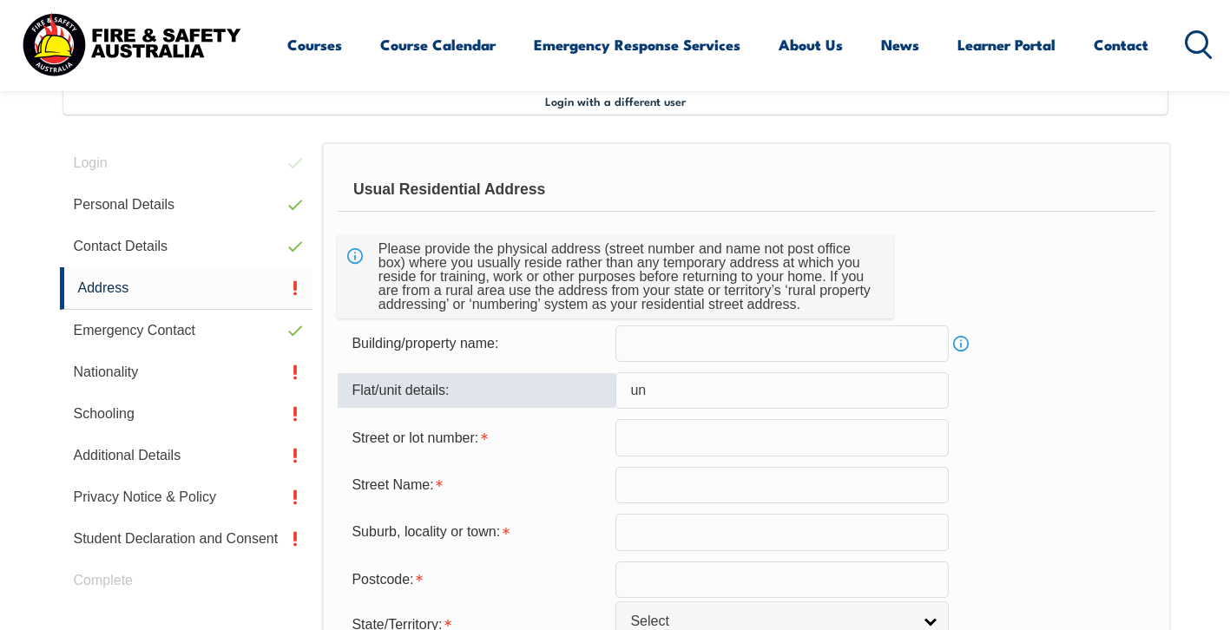
type input "u"
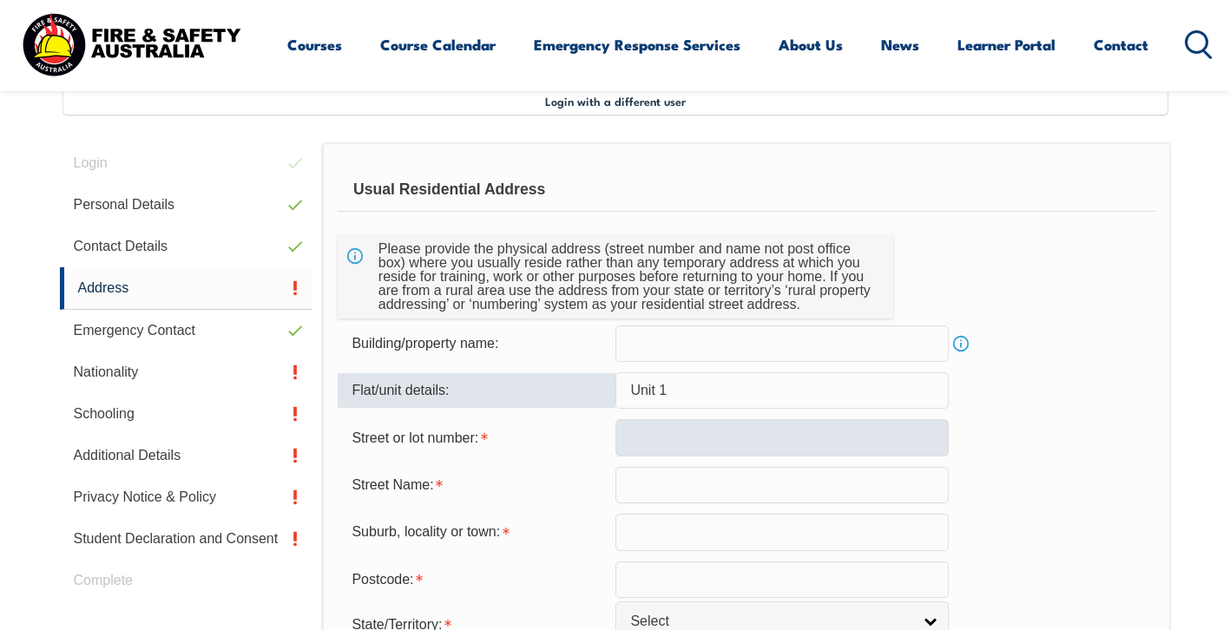
type input "Unit 1"
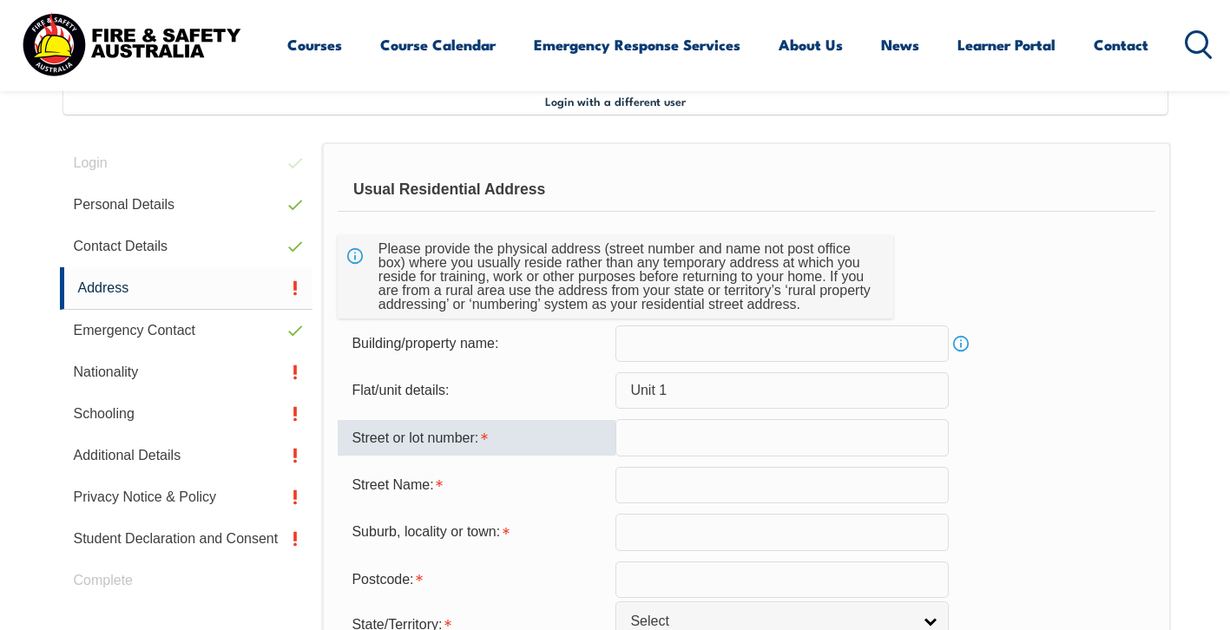
click at [641, 429] on input "text" at bounding box center [781, 437] width 333 height 36
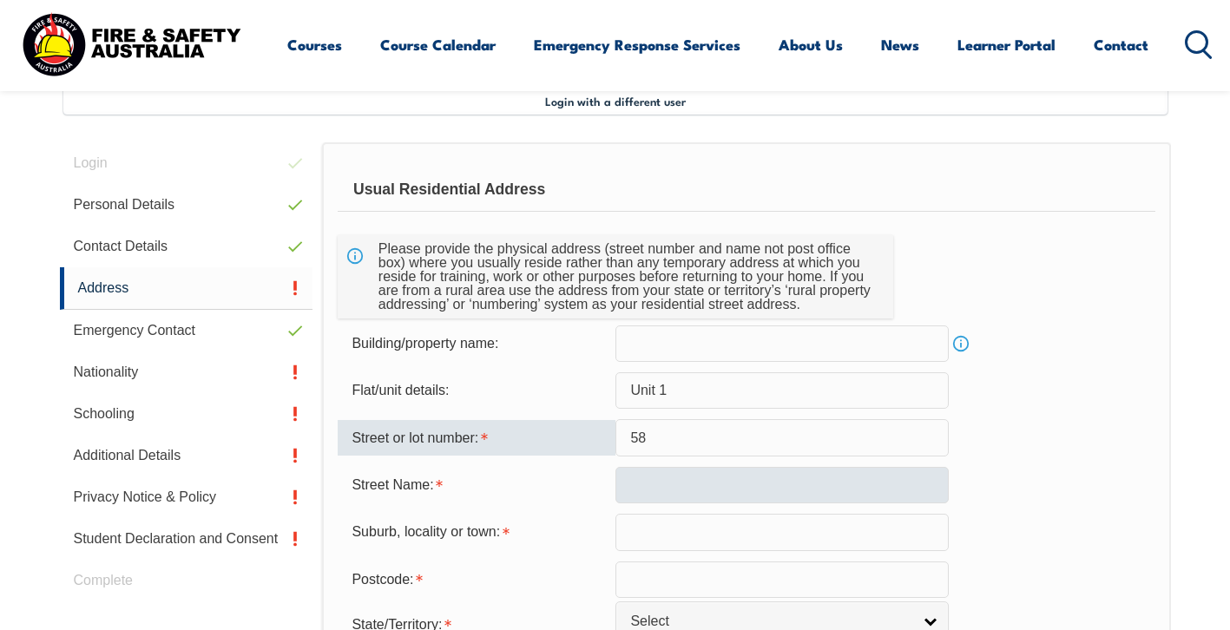
type input "58"
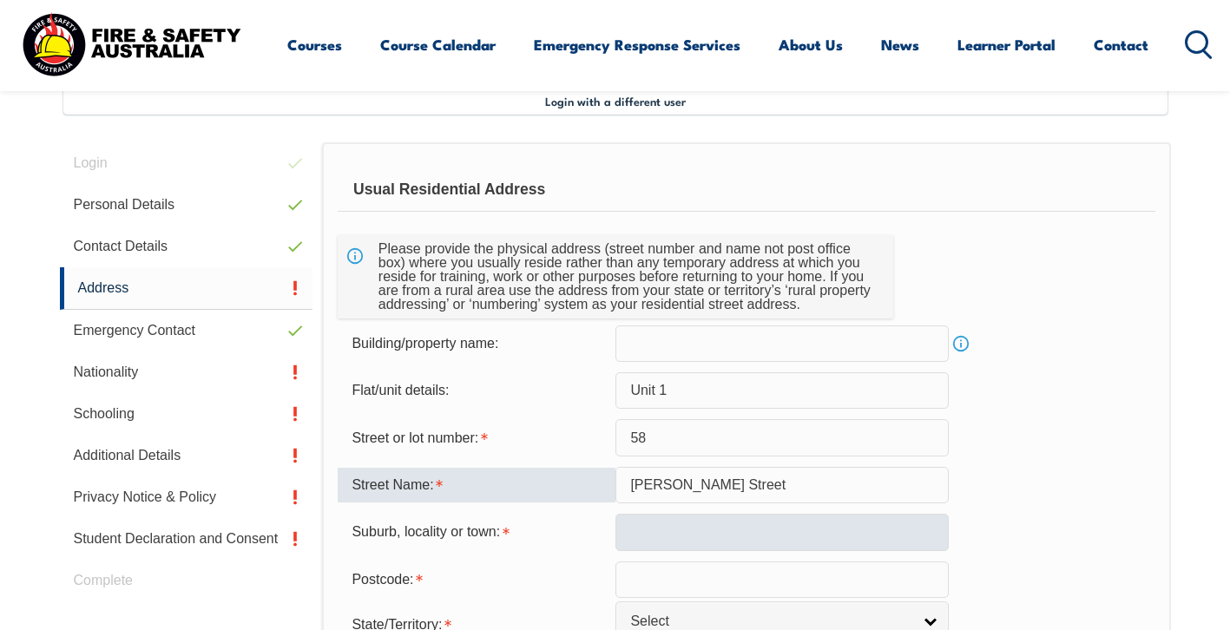
type input "William Street"
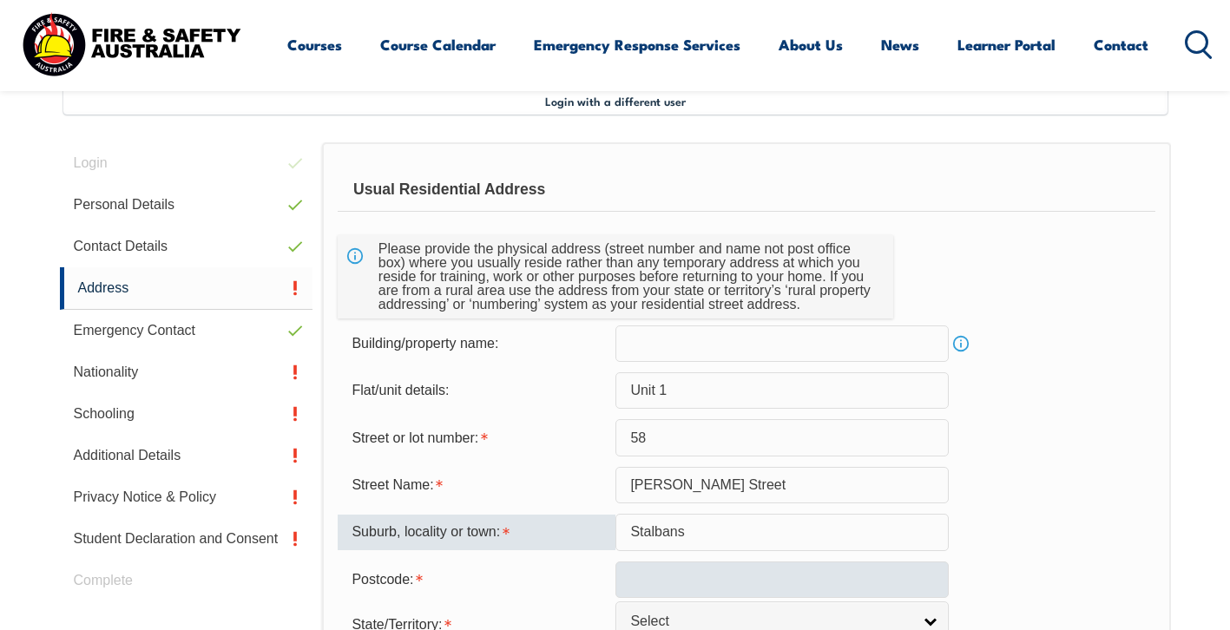
type input "Stalbans"
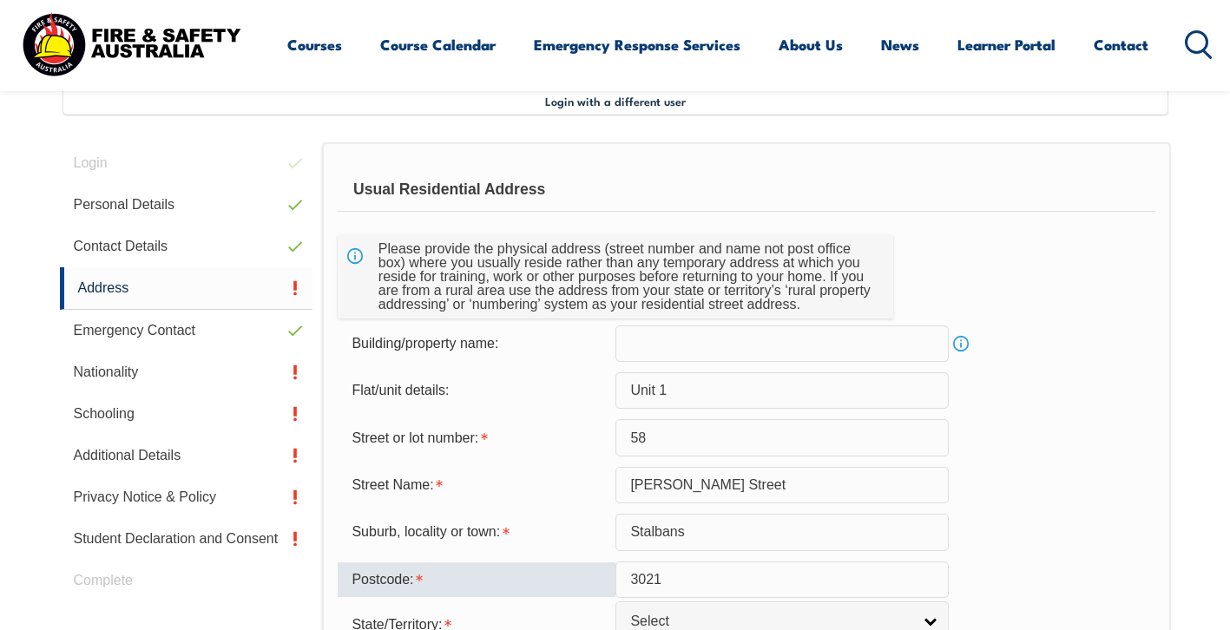
type input "3021"
click at [1014, 529] on div "Suburb, locality or town: Stalbans" at bounding box center [746, 532] width 817 height 36
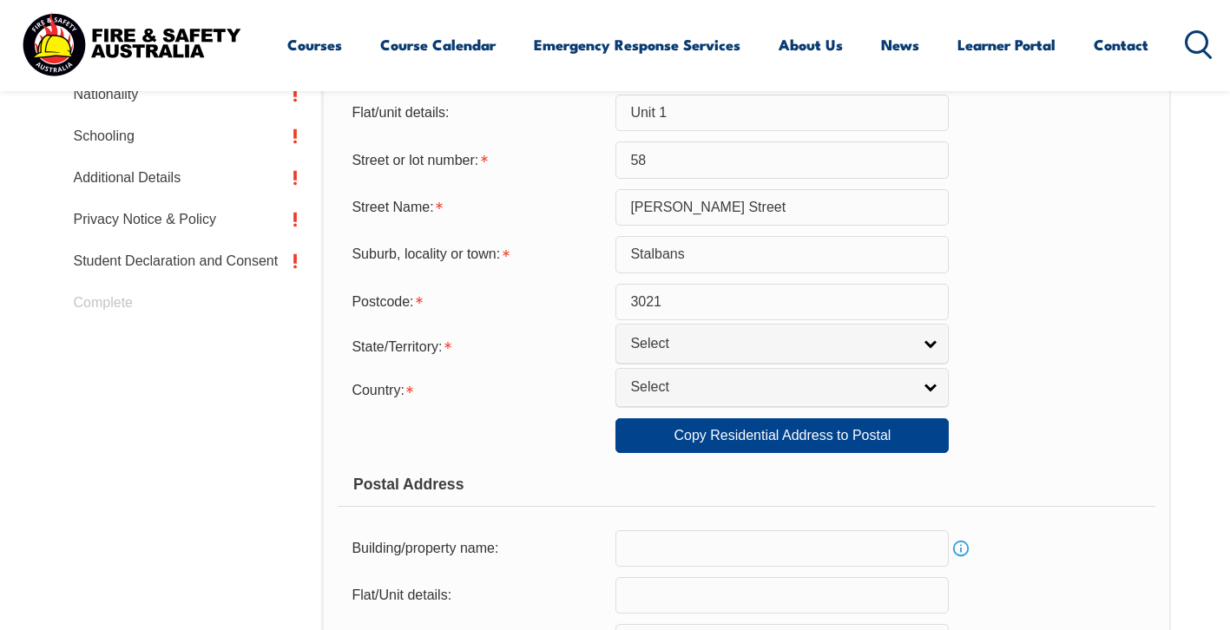
scroll to position [758, 0]
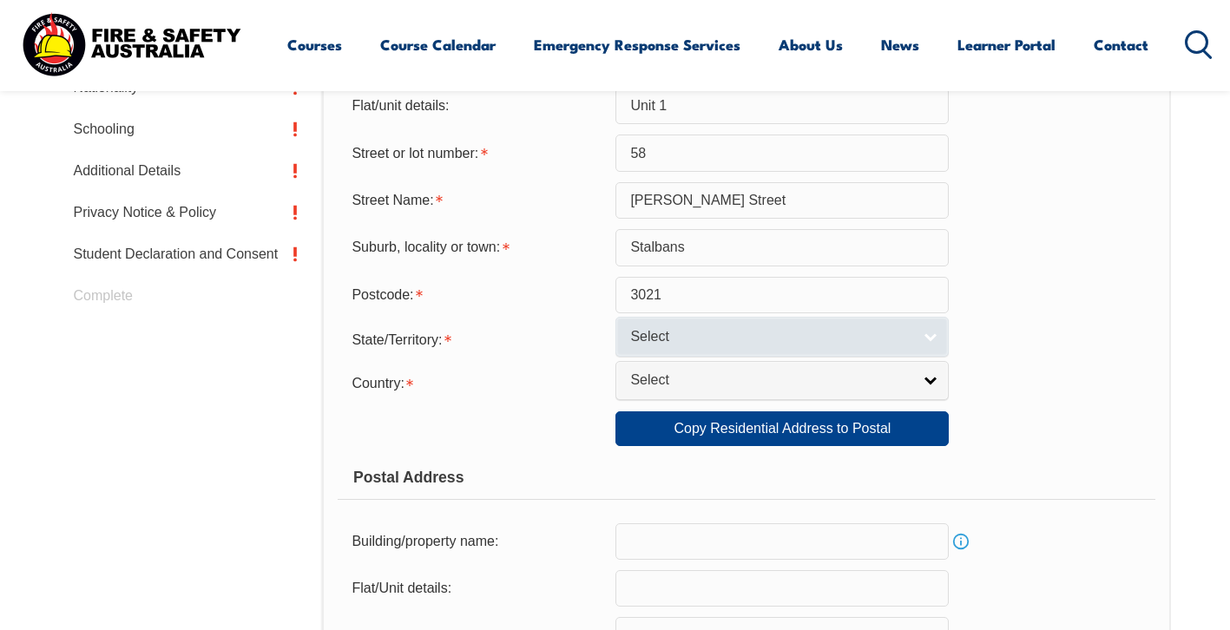
click at [942, 351] on link "Select" at bounding box center [781, 336] width 333 height 39
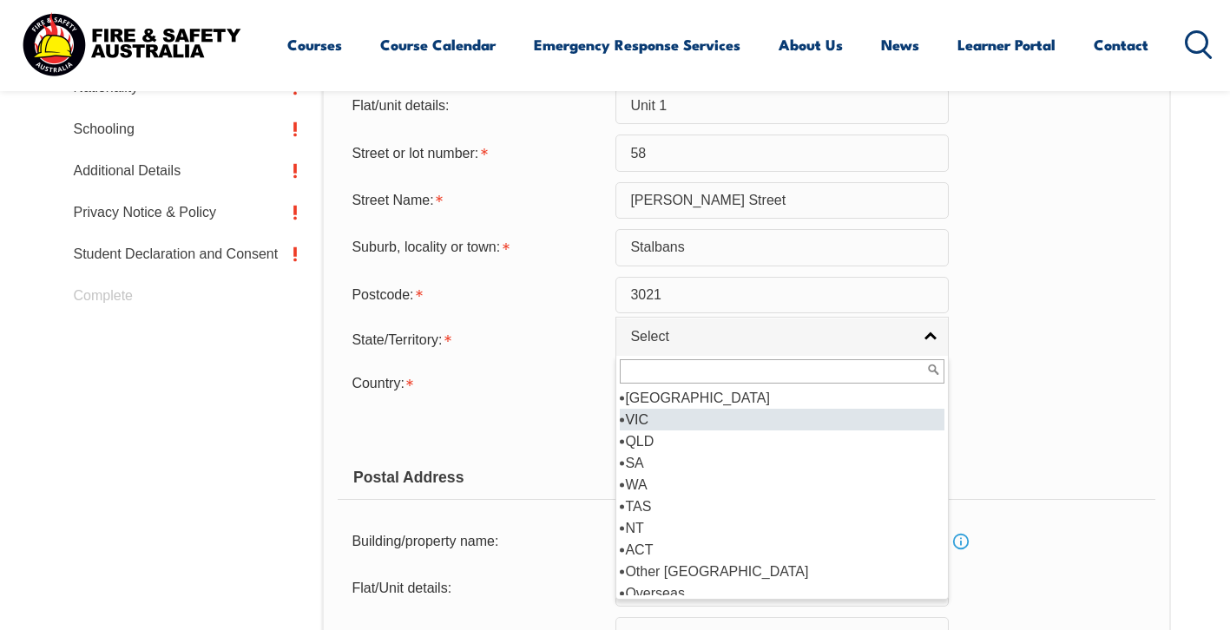
click at [653, 428] on li "VIC" at bounding box center [782, 420] width 325 height 22
select select "VIC"
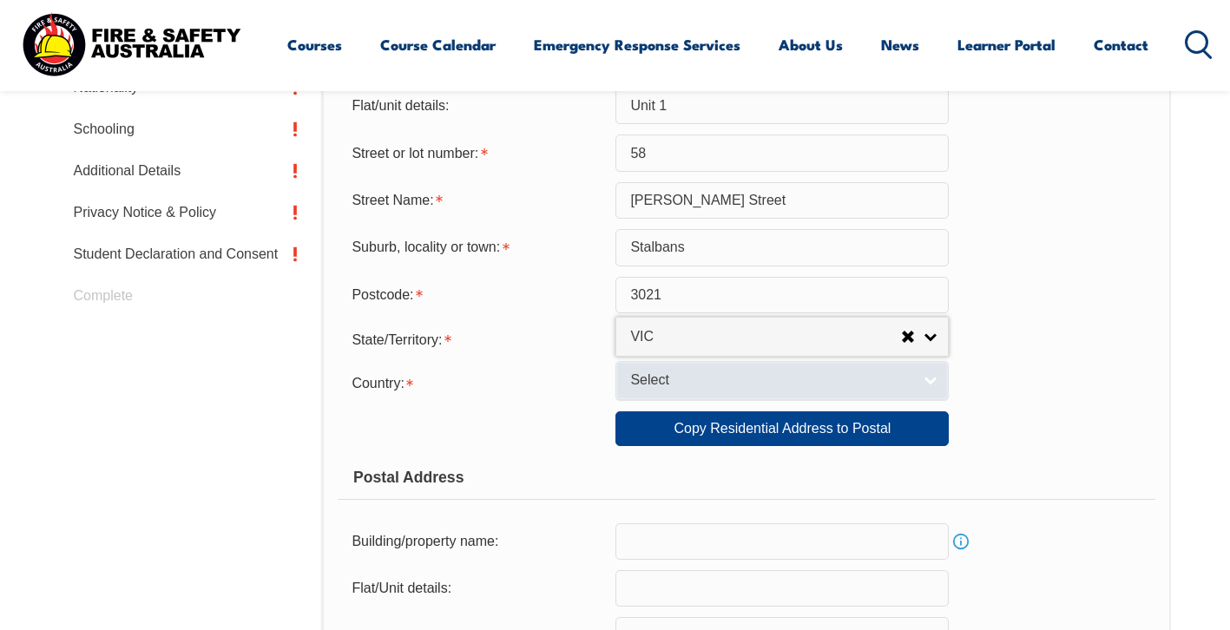
click at [779, 390] on span "Select" at bounding box center [770, 380] width 281 height 18
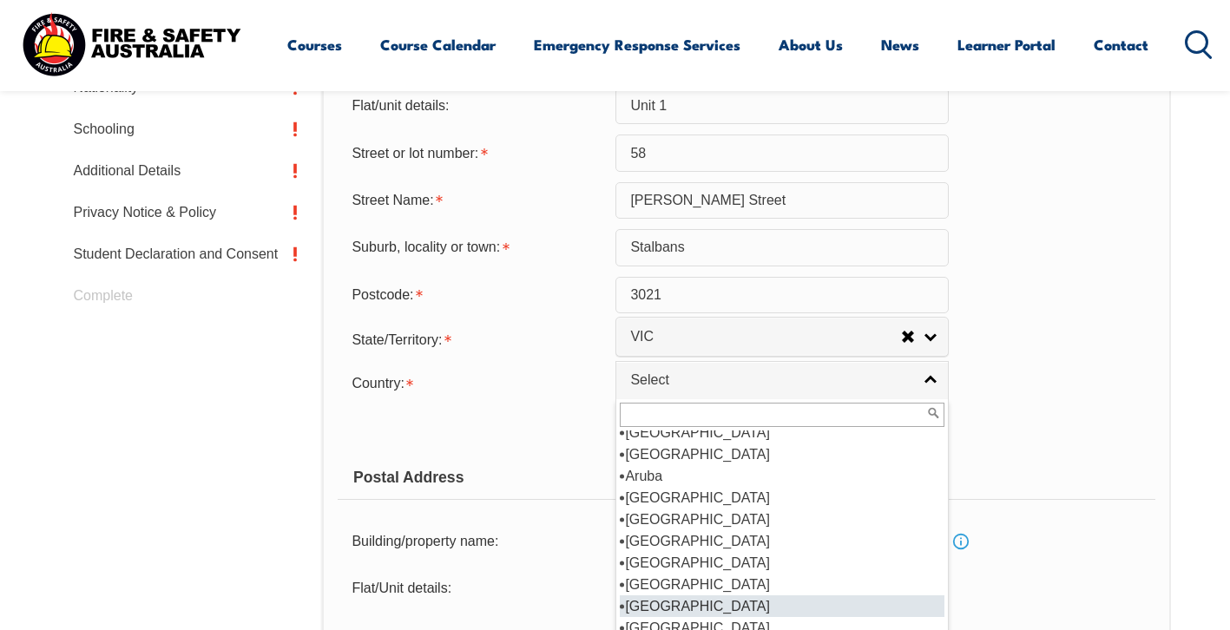
scroll to position [269, 0]
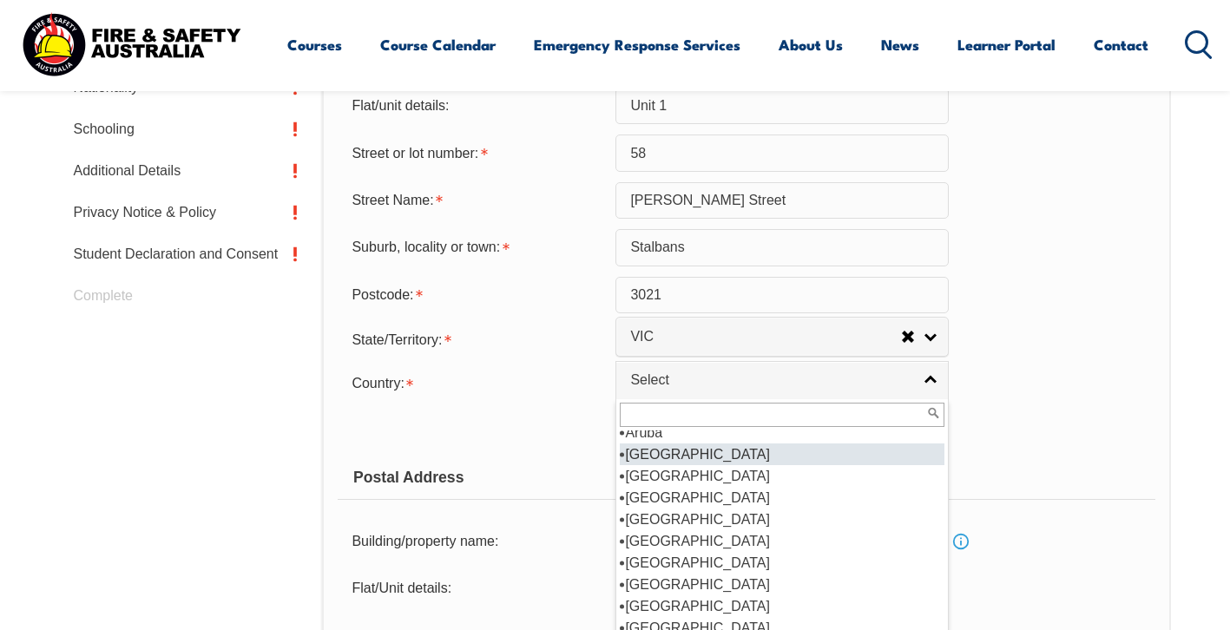
click at [675, 465] on li "[GEOGRAPHIC_DATA]" at bounding box center [782, 455] width 325 height 22
select select "1101"
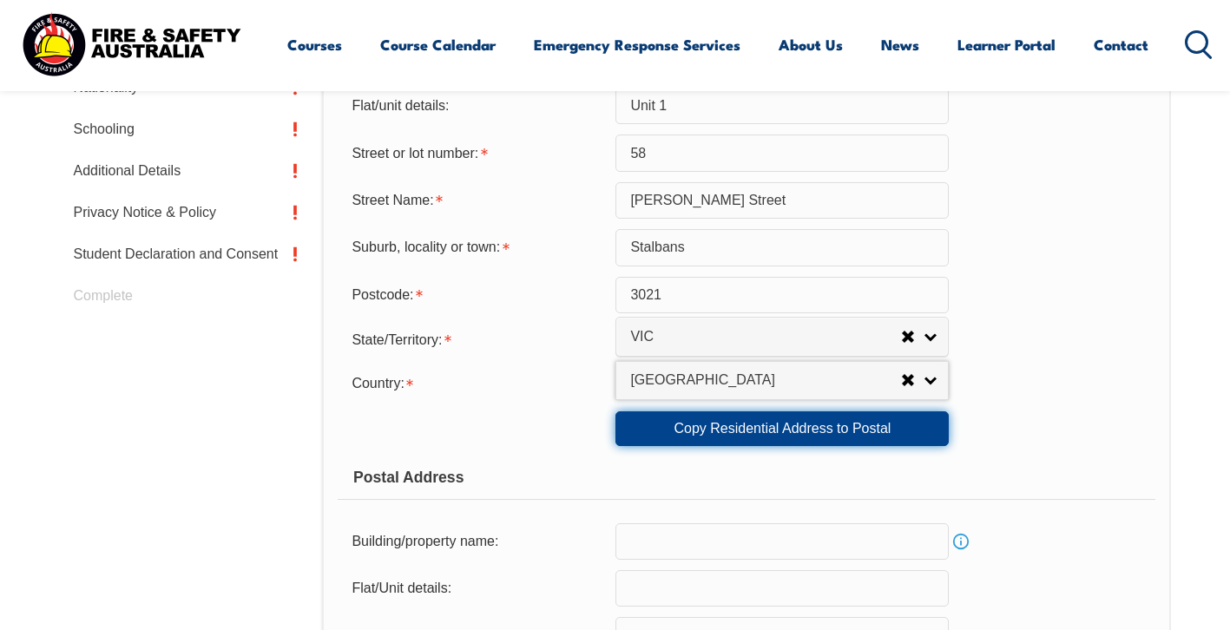
click at [842, 446] on link "Copy Residential Address to Postal" at bounding box center [781, 428] width 333 height 35
type input "Unit 1"
type input "58"
type input "William Street"
type input "Stalbans"
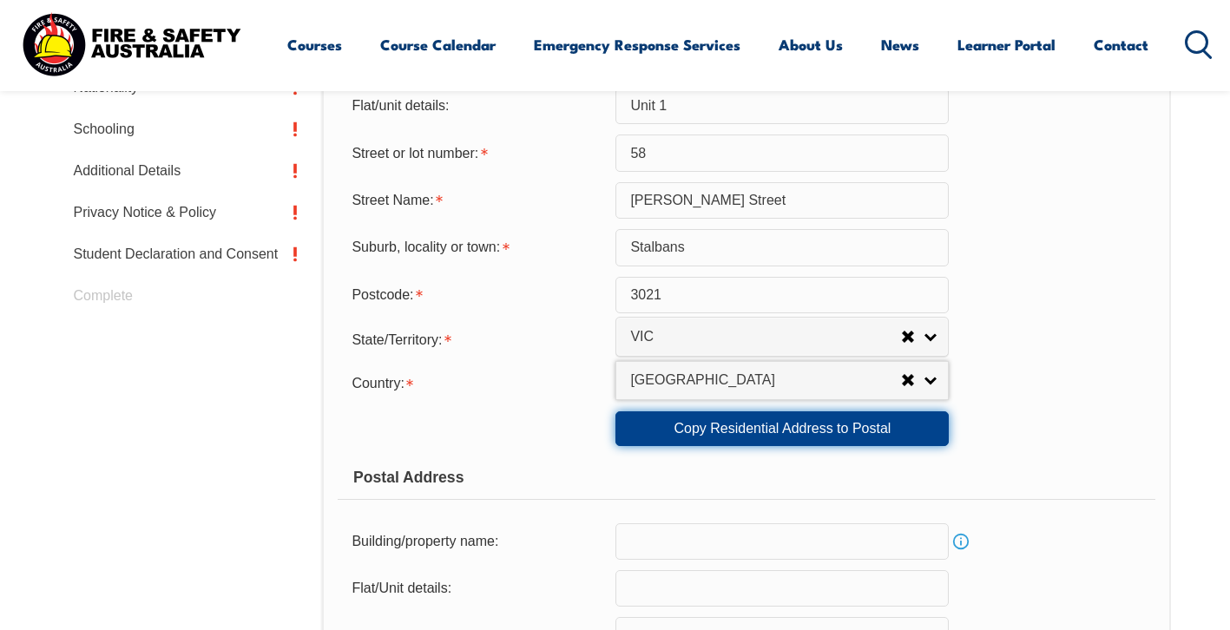
select select "VIC"
type input "3021"
select select "1101"
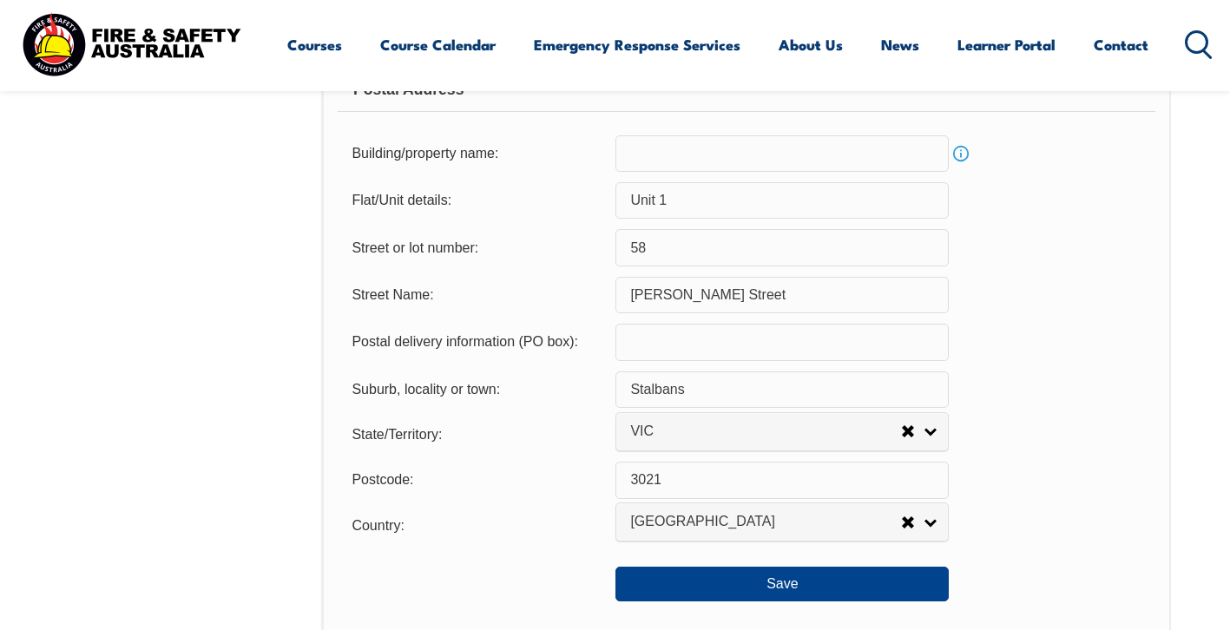
scroll to position [1333, 0]
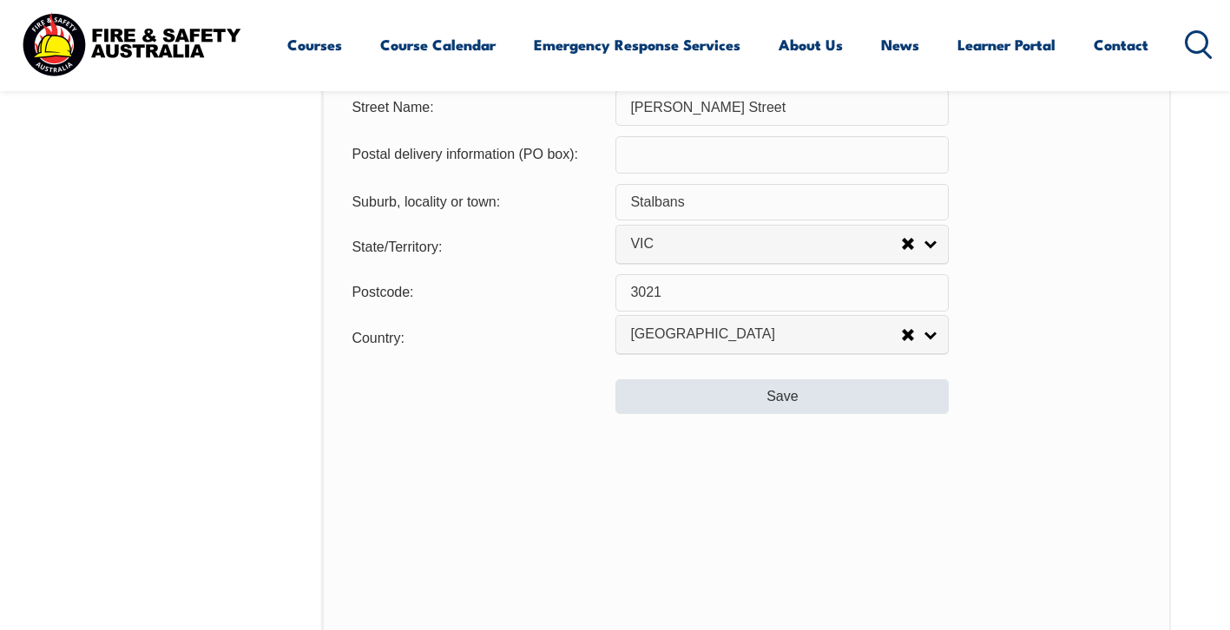
click at [830, 414] on button "Save" at bounding box center [781, 396] width 333 height 35
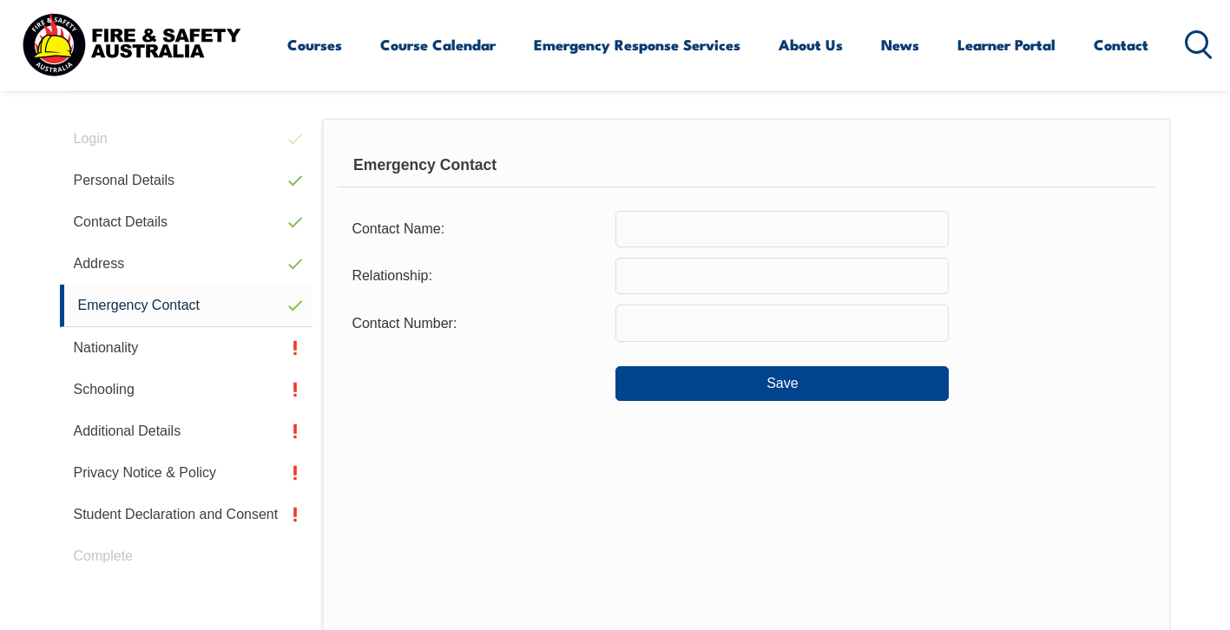
scroll to position [473, 0]
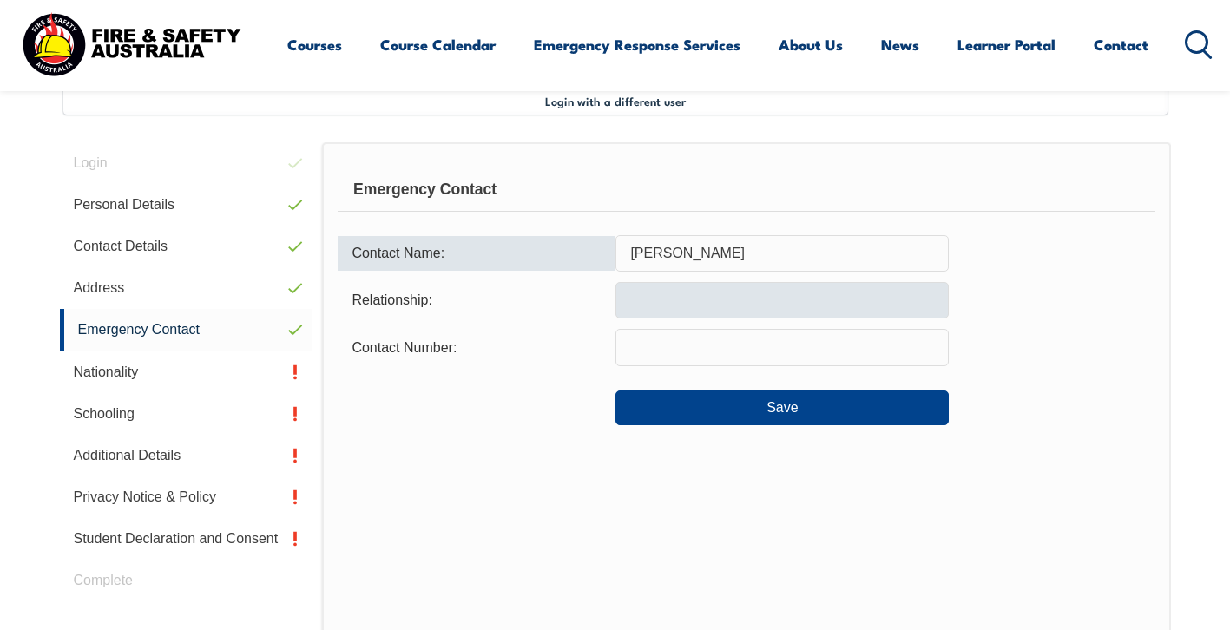
type input "Pamela Syme"
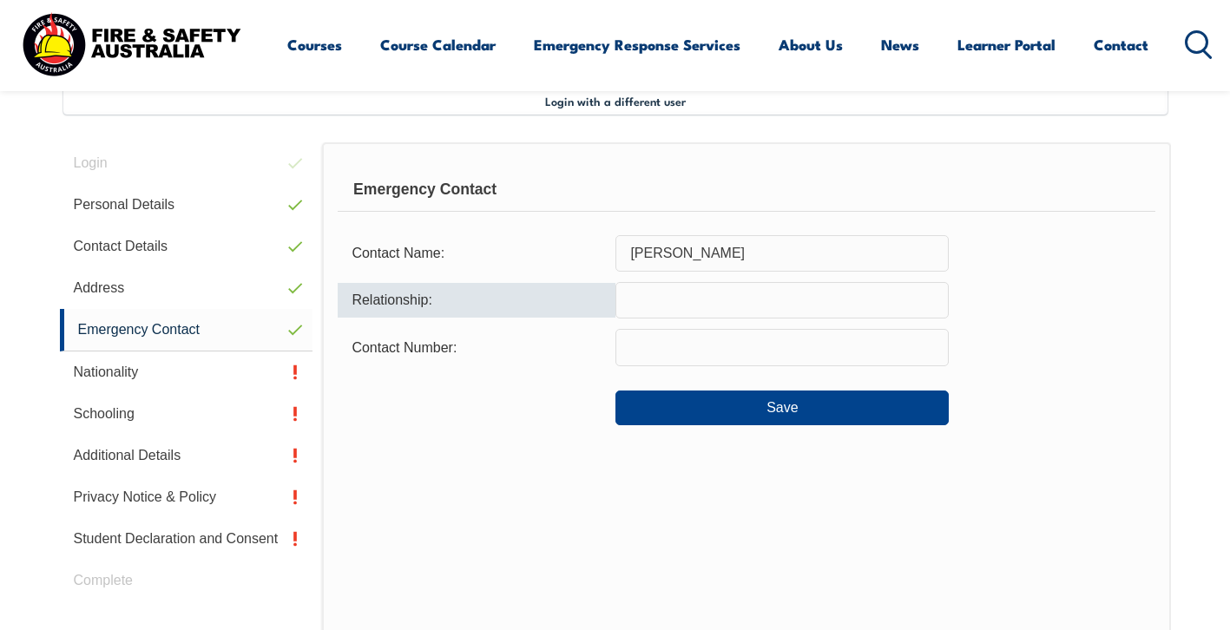
click at [662, 305] on input "text" at bounding box center [781, 300] width 333 height 36
click at [643, 299] on input "mother" at bounding box center [781, 300] width 333 height 36
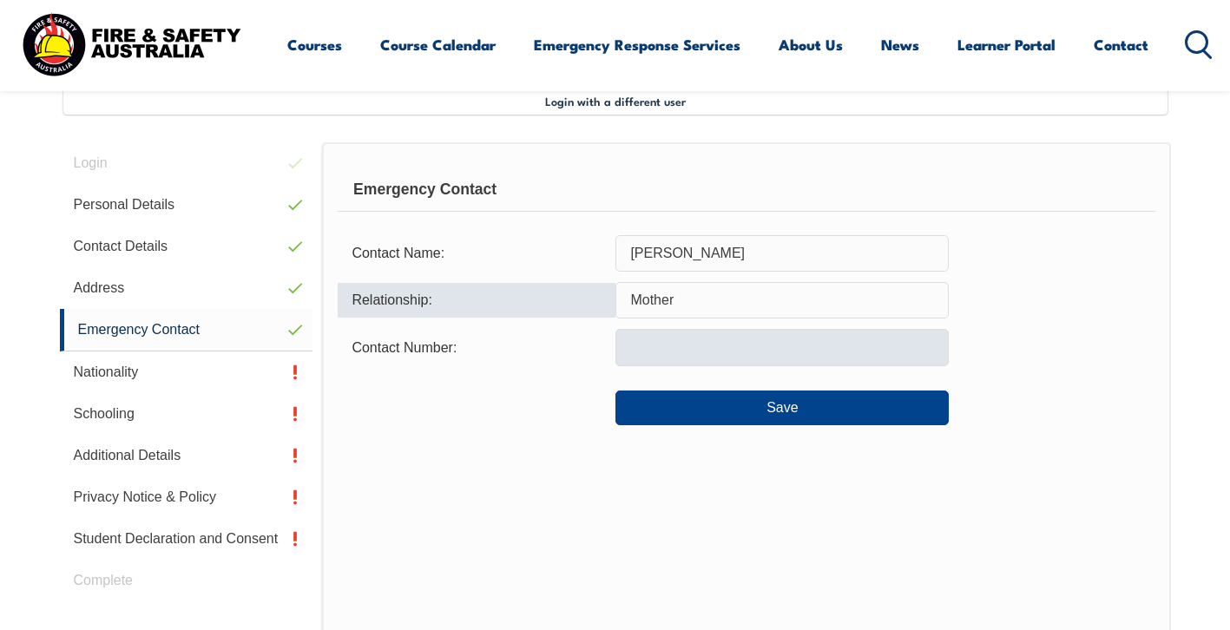
type input "Mother"
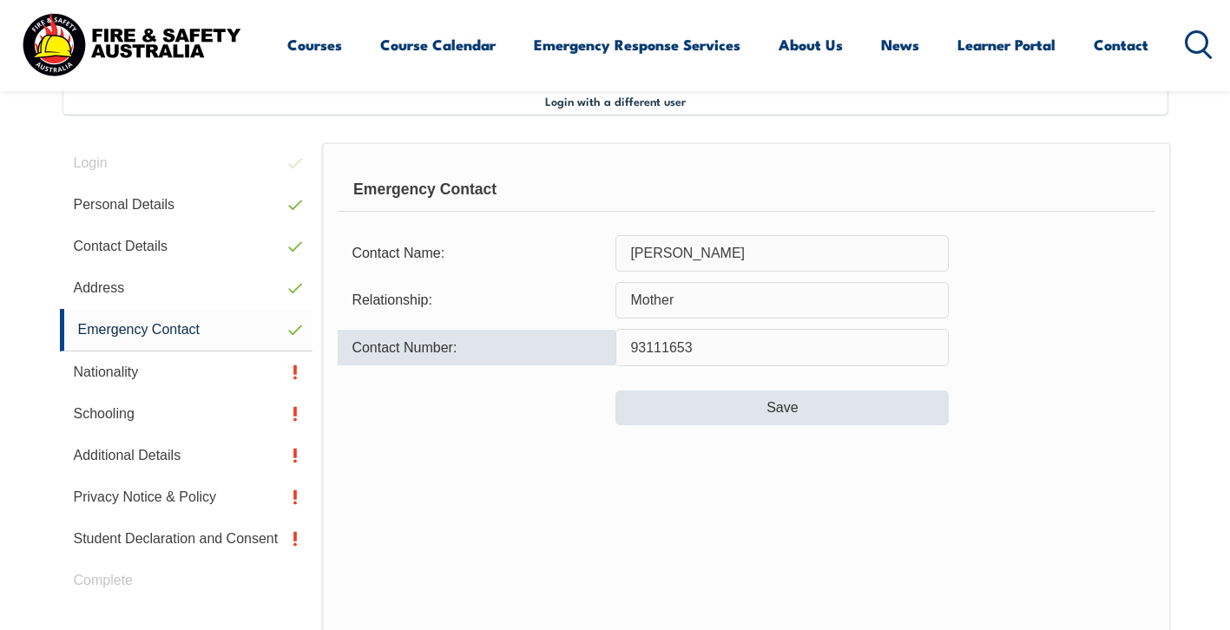
type input "93111653"
click at [687, 403] on button "Save" at bounding box center [781, 408] width 333 height 35
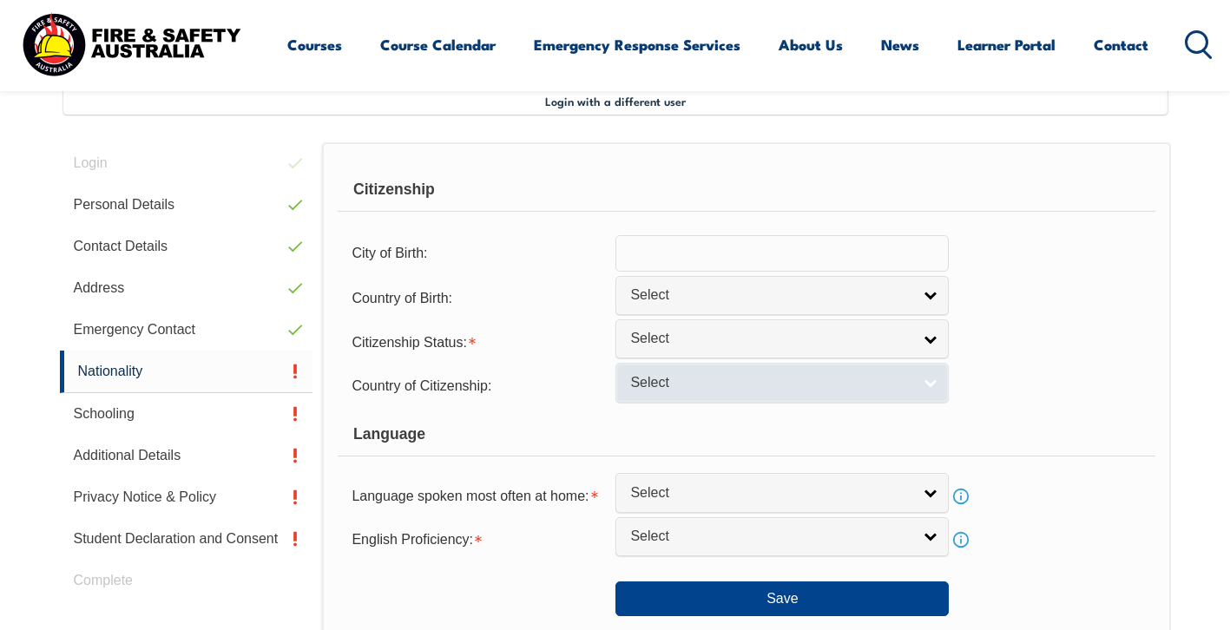
click at [923, 402] on link "Select" at bounding box center [781, 382] width 333 height 39
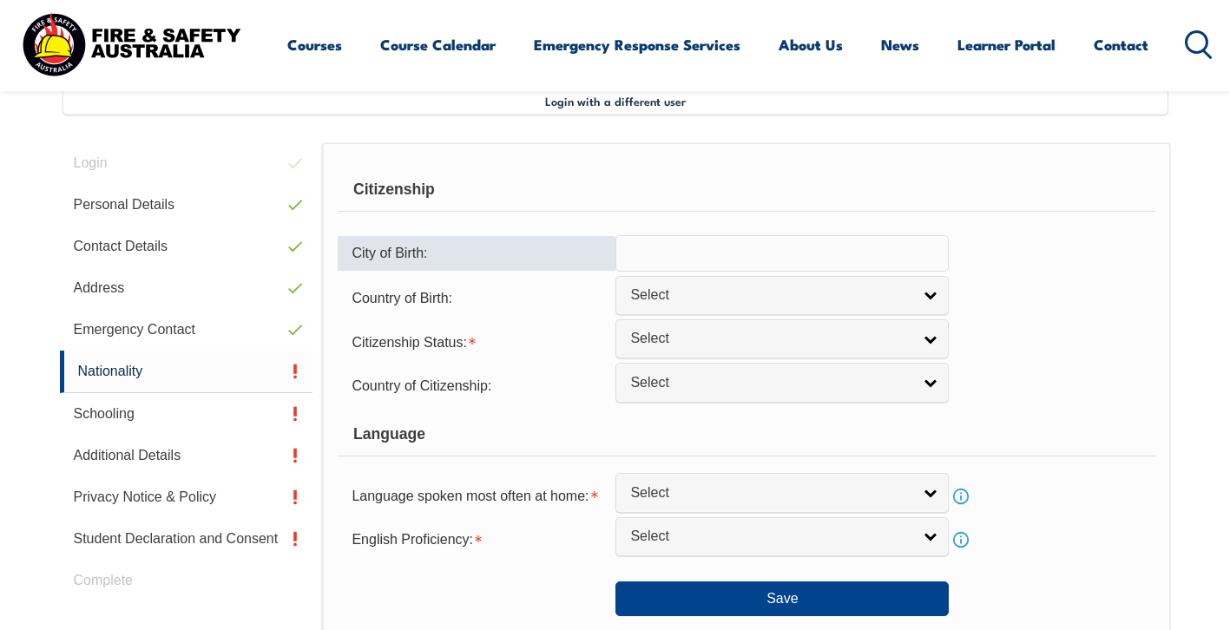
click at [924, 252] on input "text" at bounding box center [781, 253] width 333 height 36
click at [653, 249] on input "text" at bounding box center [781, 253] width 333 height 36
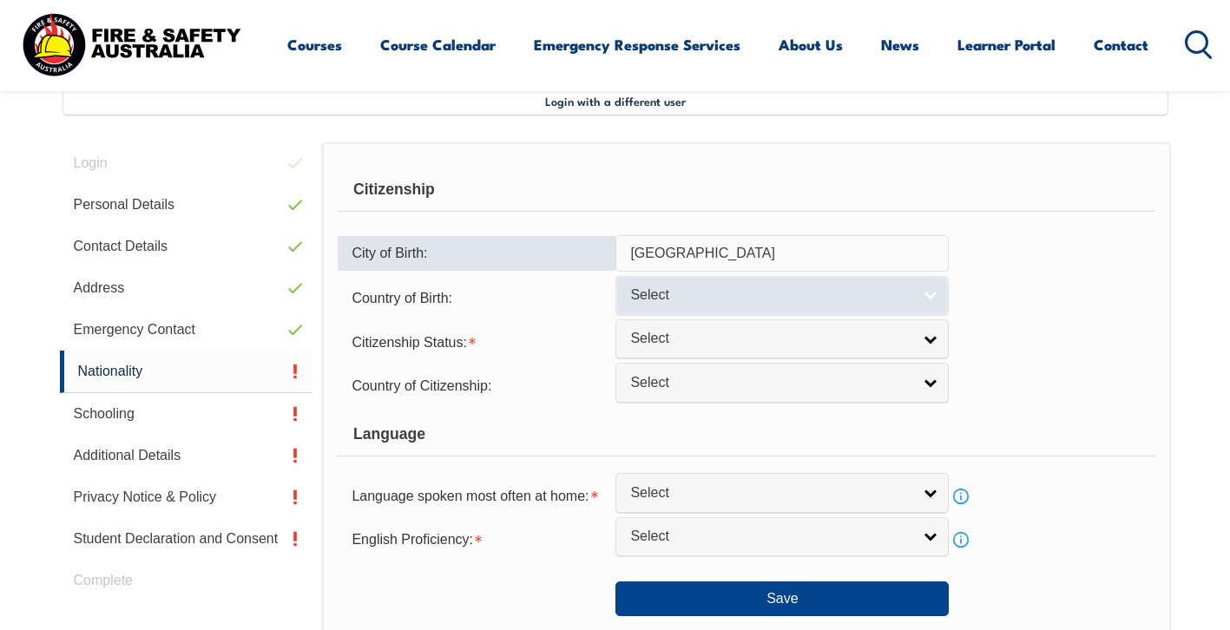
type input "Melbourne"
click at [944, 310] on link "Select" at bounding box center [781, 295] width 333 height 39
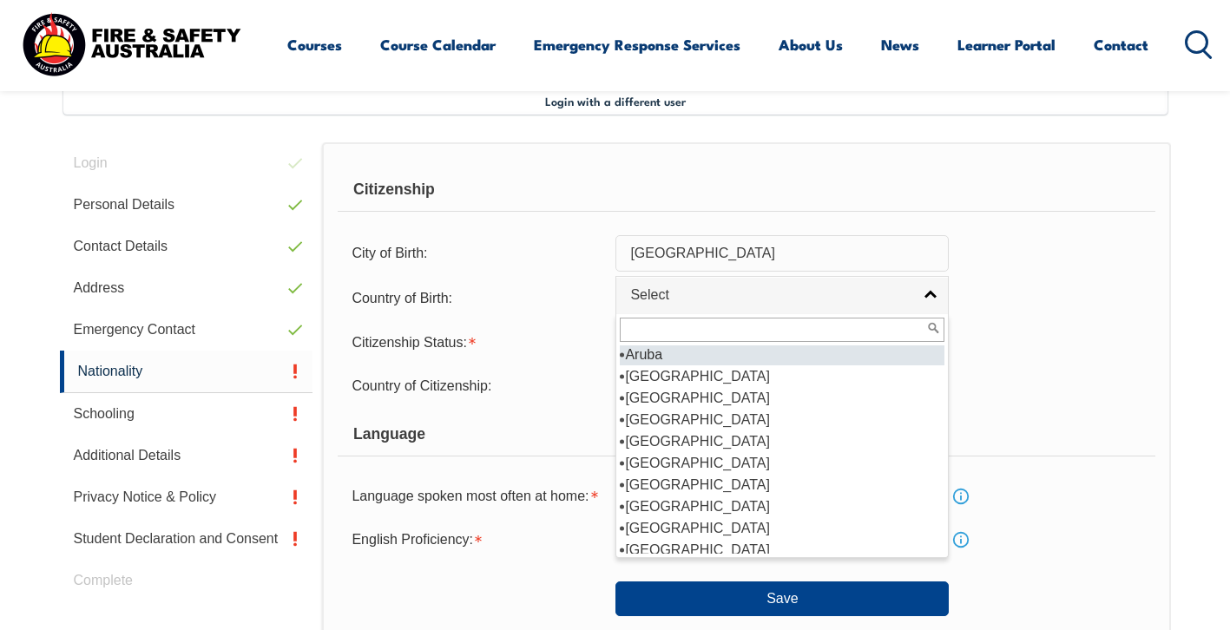
scroll to position [260, 0]
click at [689, 387] on li "[GEOGRAPHIC_DATA]" at bounding box center [782, 378] width 325 height 22
select select "1101"
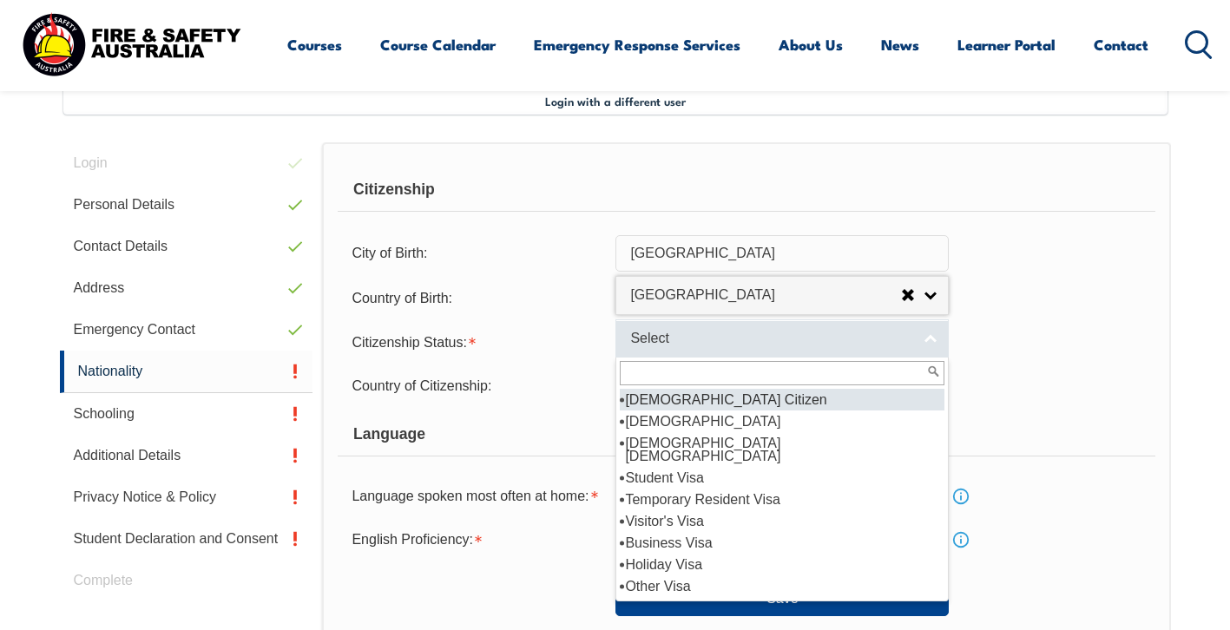
click at [933, 358] on link "Select" at bounding box center [781, 338] width 333 height 39
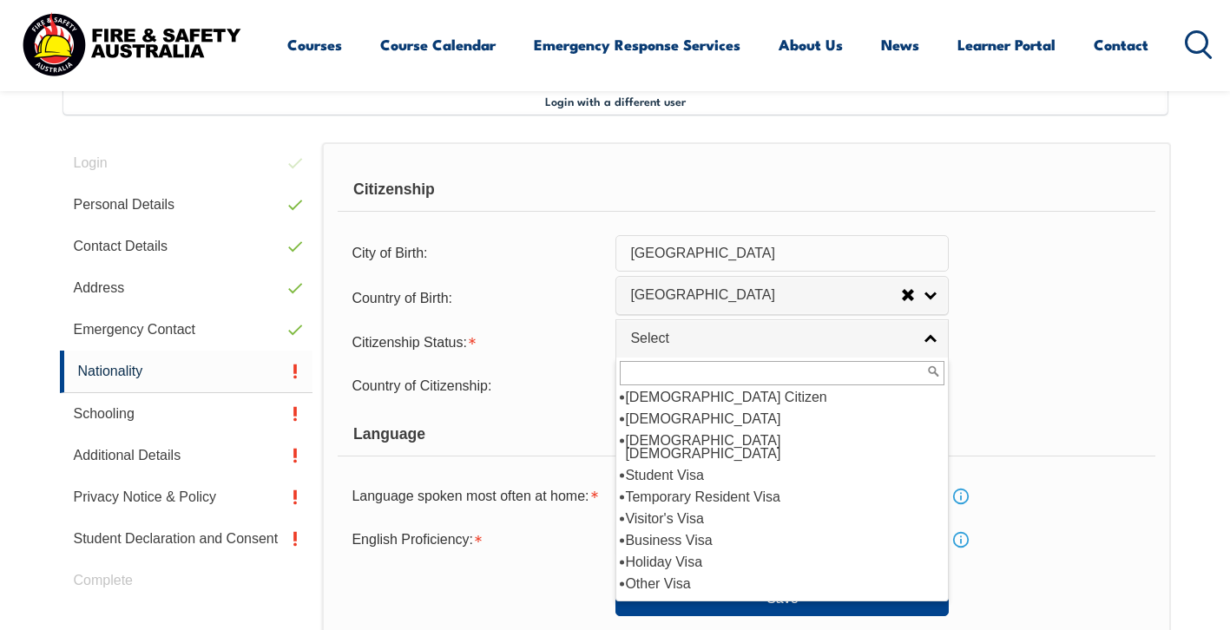
scroll to position [0, 0]
click at [691, 411] on li "[DEMOGRAPHIC_DATA] Citizen" at bounding box center [782, 400] width 325 height 22
select select "1"
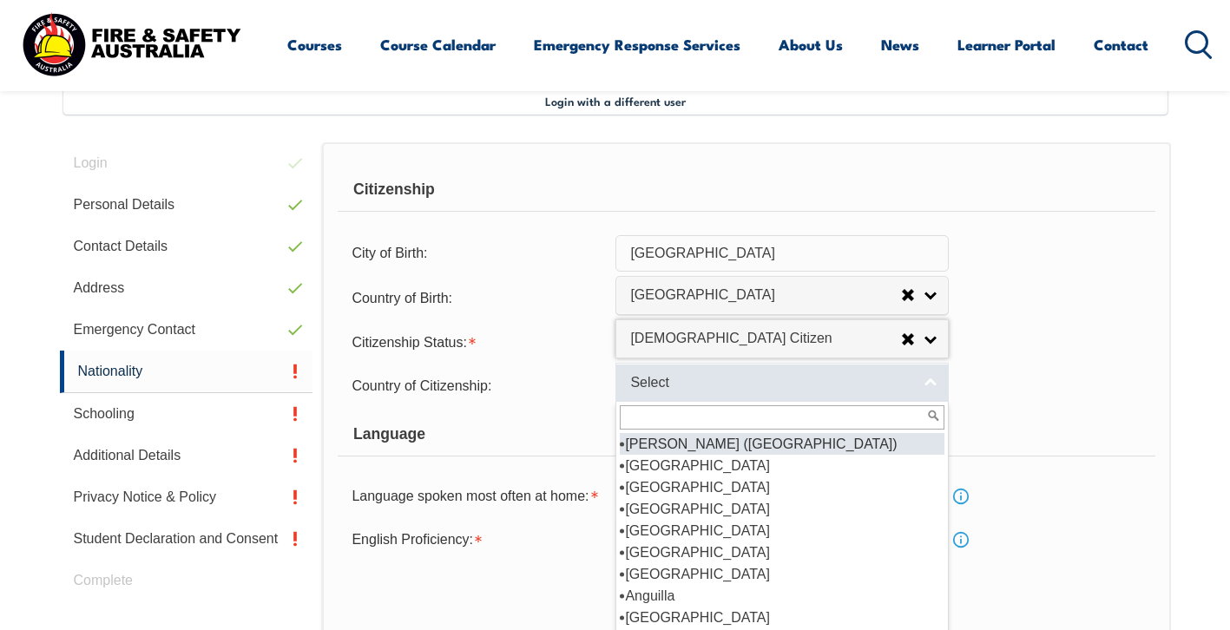
click at [941, 402] on link "Select" at bounding box center [781, 382] width 333 height 39
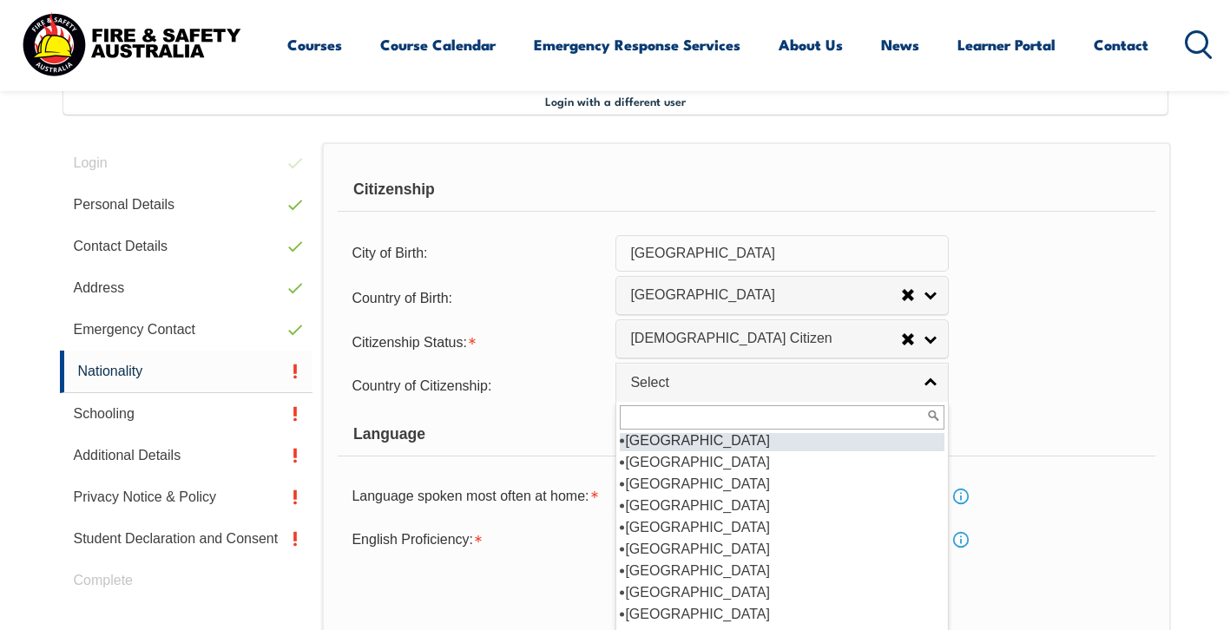
scroll to position [282, 0]
click at [708, 455] on li "[GEOGRAPHIC_DATA]" at bounding box center [782, 444] width 325 height 22
select select "1101"
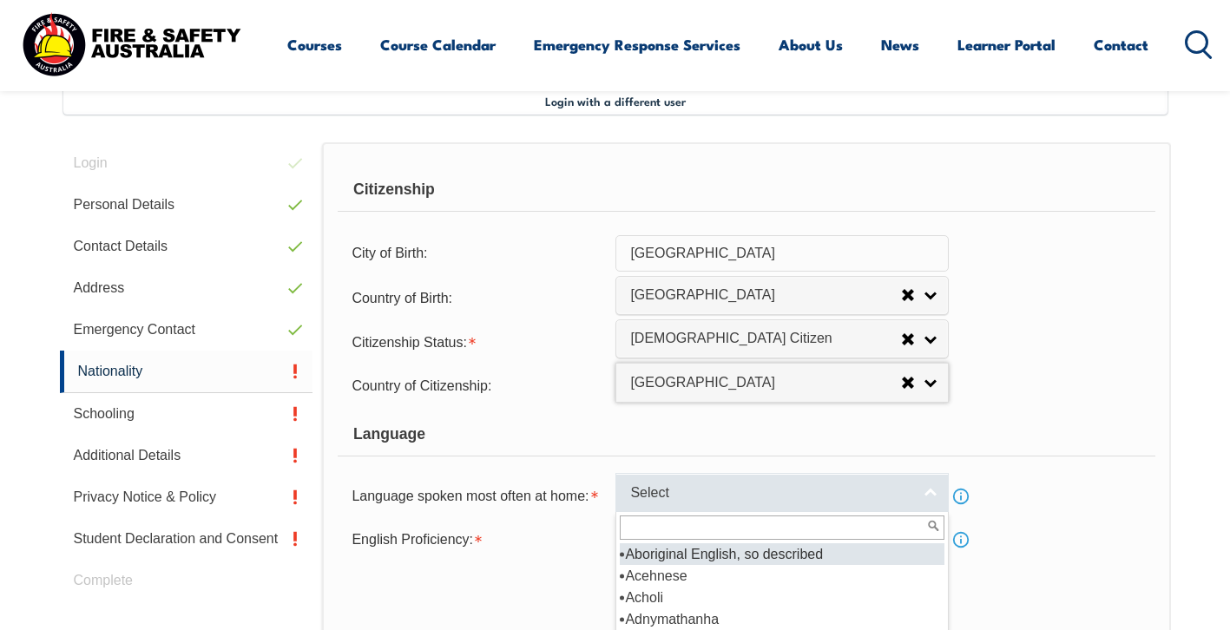
click at [928, 512] on link "Select" at bounding box center [781, 492] width 333 height 39
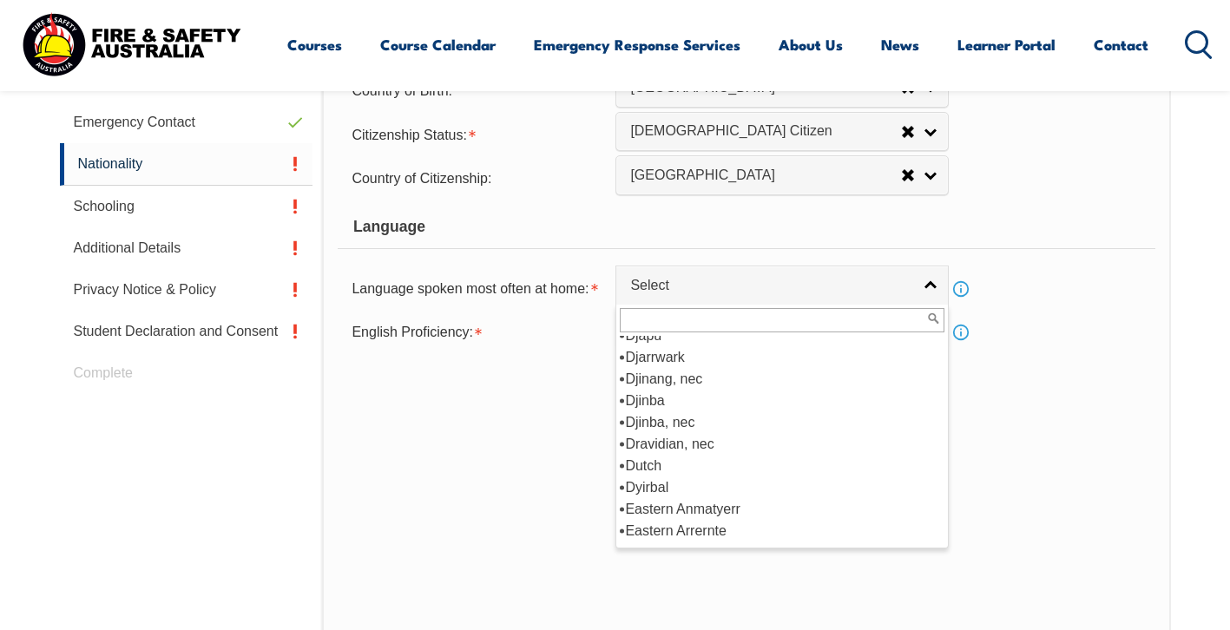
scroll to position [2104, 0]
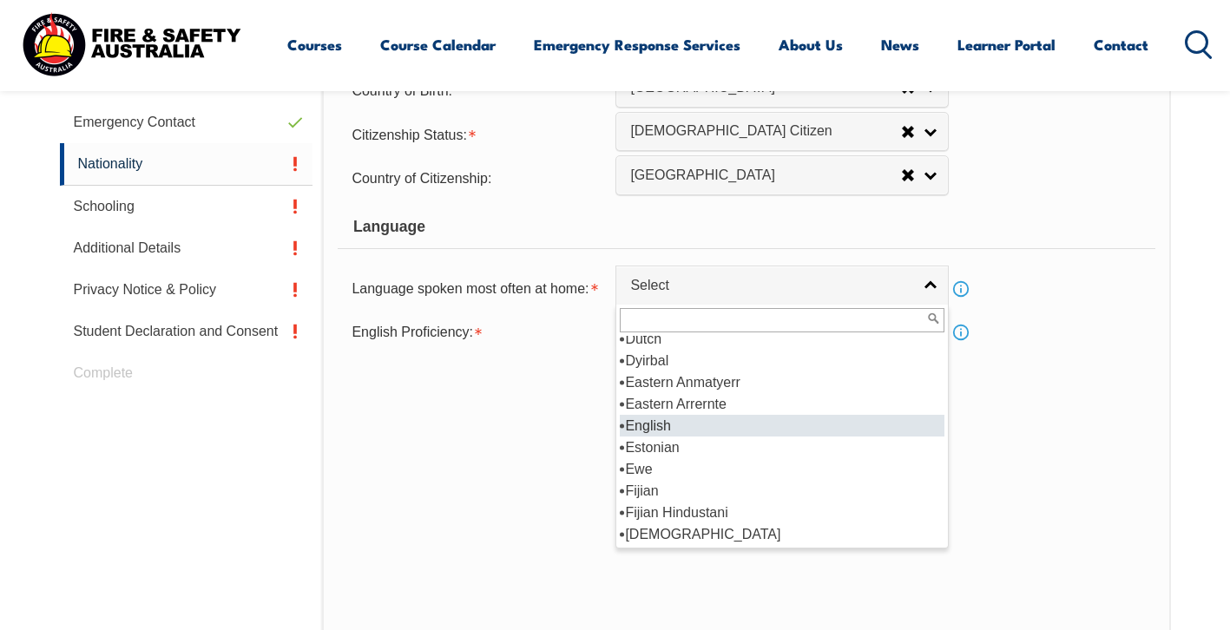
click at [698, 437] on li "English" at bounding box center [782, 426] width 325 height 22
select select "1201"
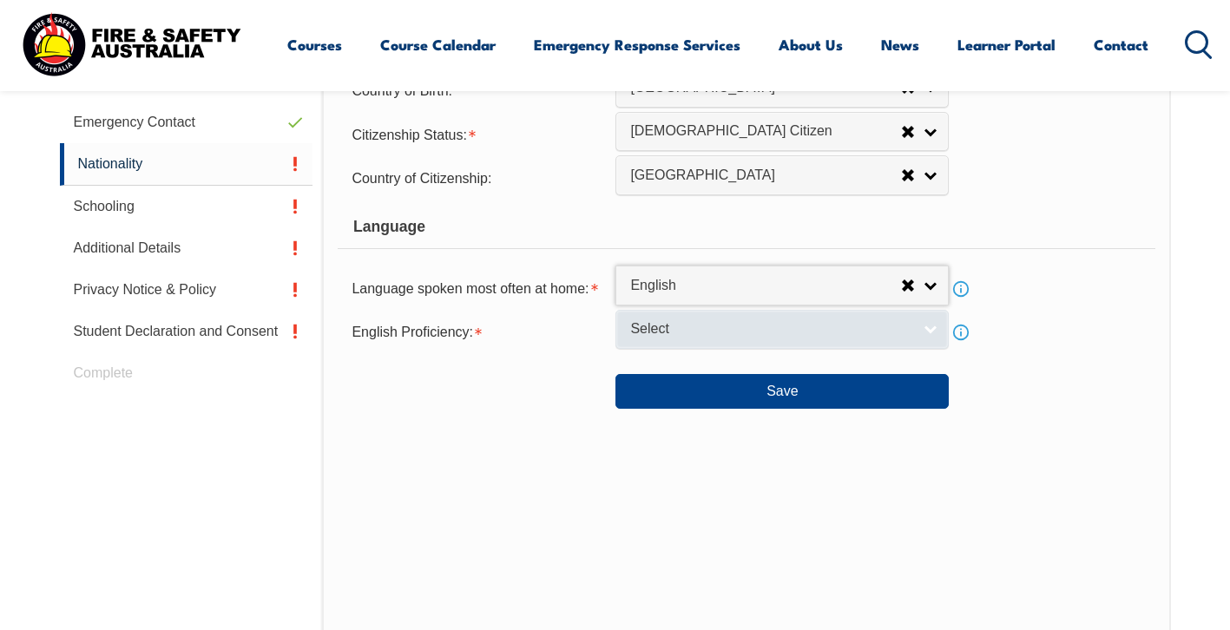
click at [933, 349] on link "Select" at bounding box center [781, 329] width 333 height 39
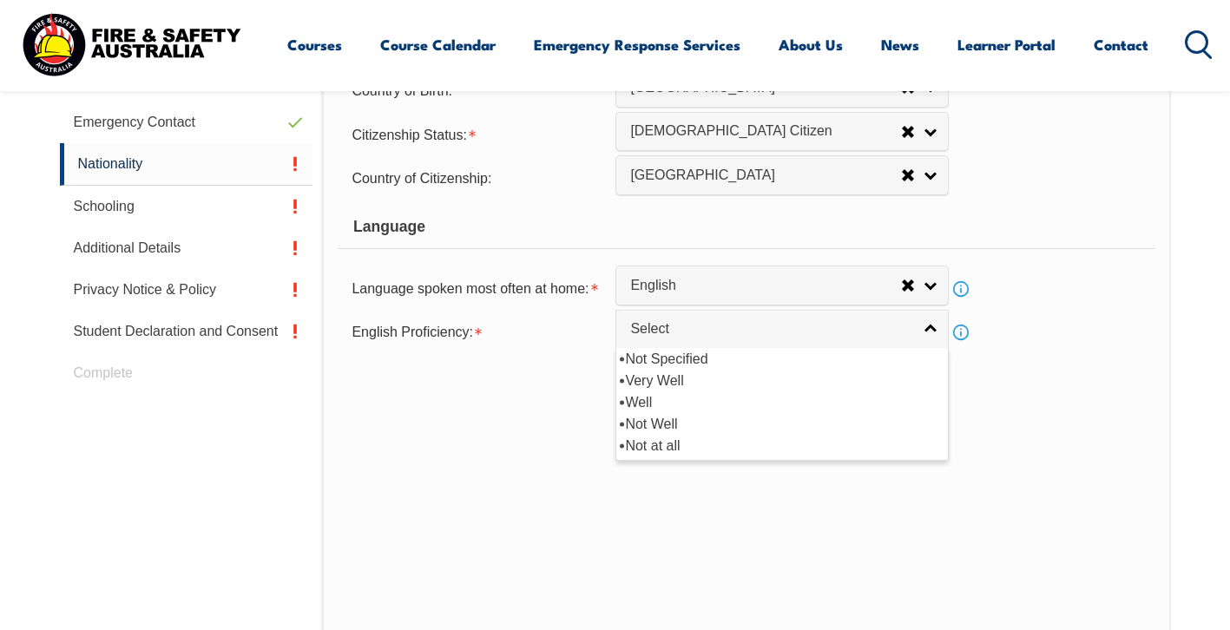
click at [961, 345] on link "Info" at bounding box center [961, 332] width 24 height 24
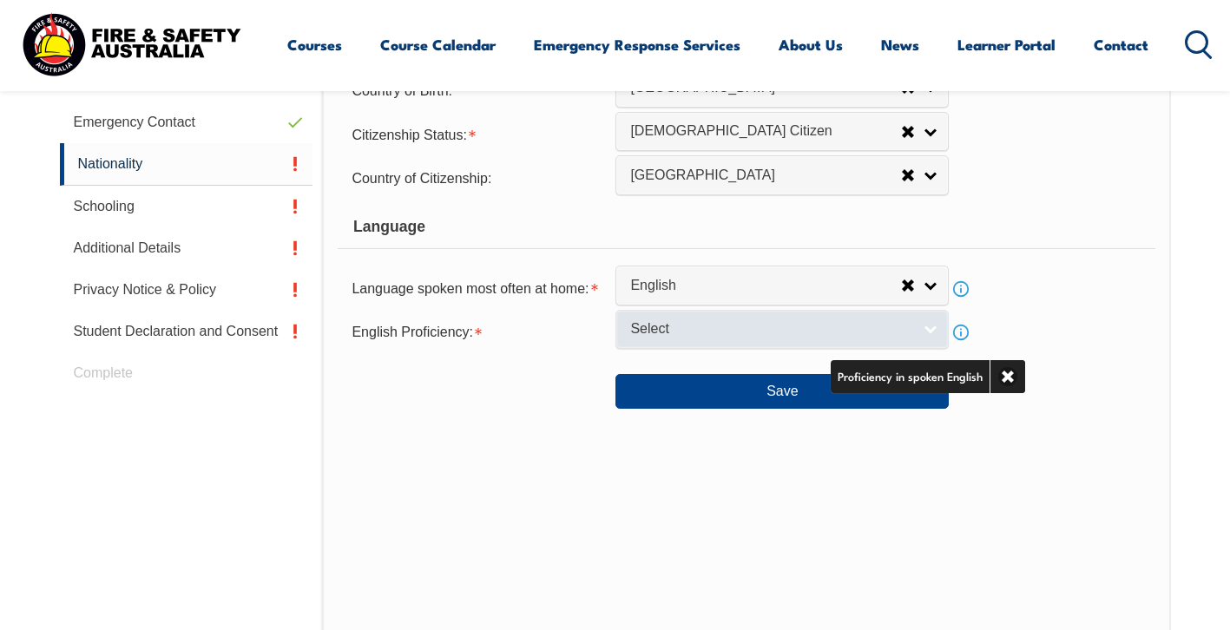
click at [721, 349] on link "Select" at bounding box center [781, 329] width 333 height 39
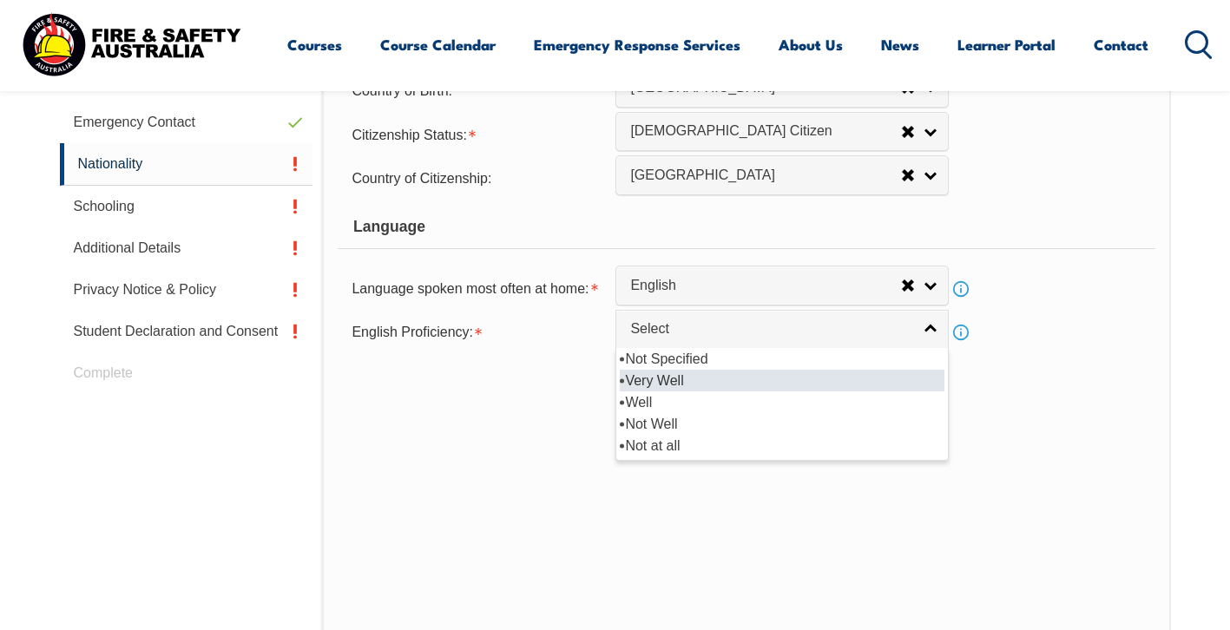
click at [684, 391] on li "Very Well" at bounding box center [782, 381] width 325 height 22
select select "1"
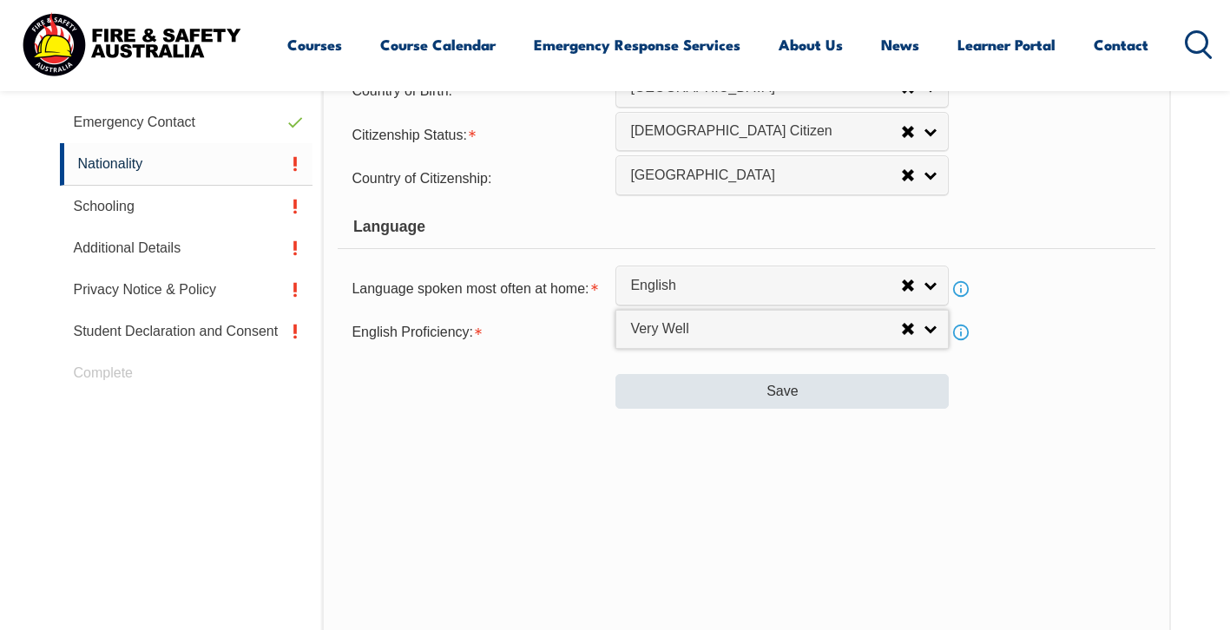
click at [735, 409] on button "Save" at bounding box center [781, 391] width 333 height 35
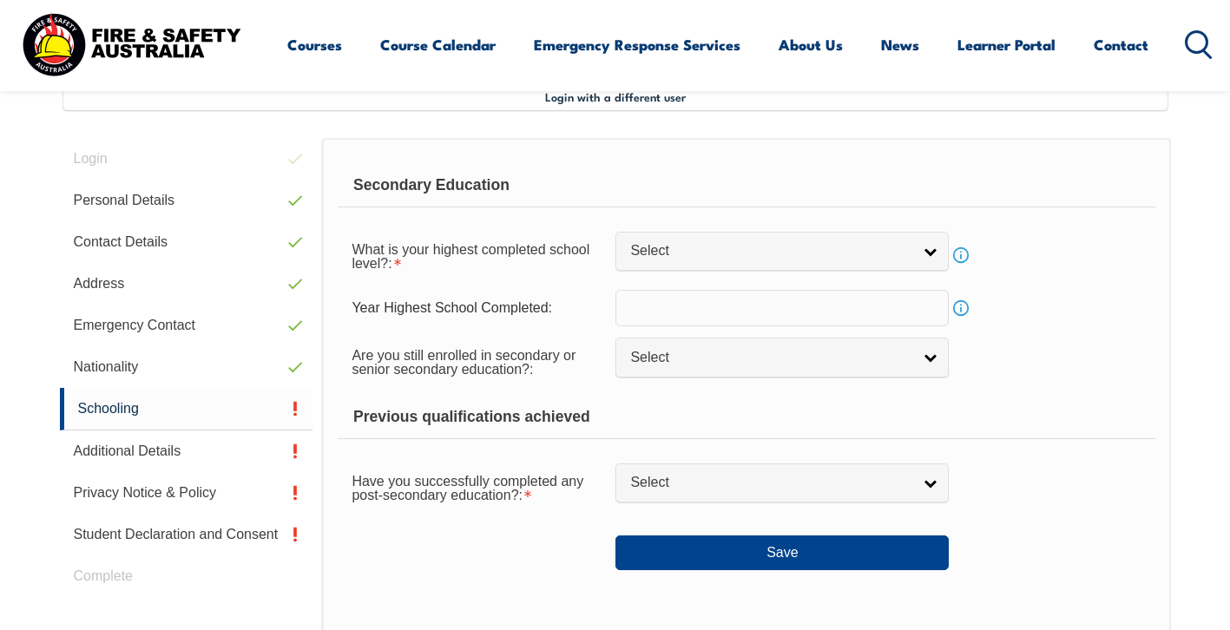
scroll to position [473, 0]
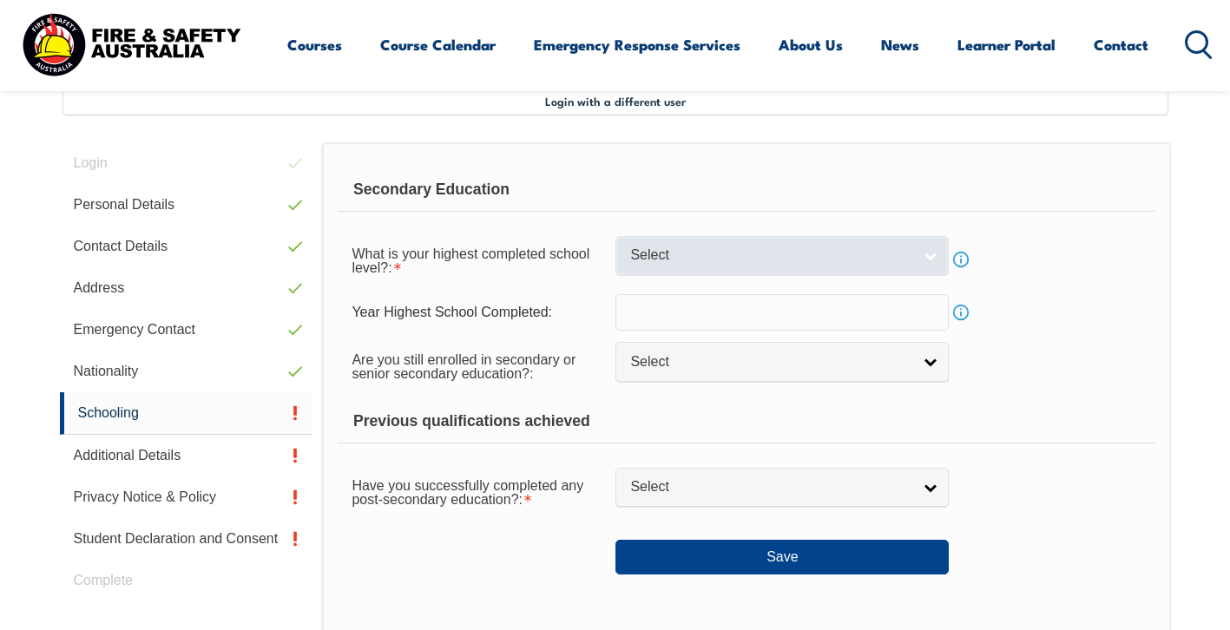
click at [932, 265] on link "Select" at bounding box center [781, 255] width 333 height 39
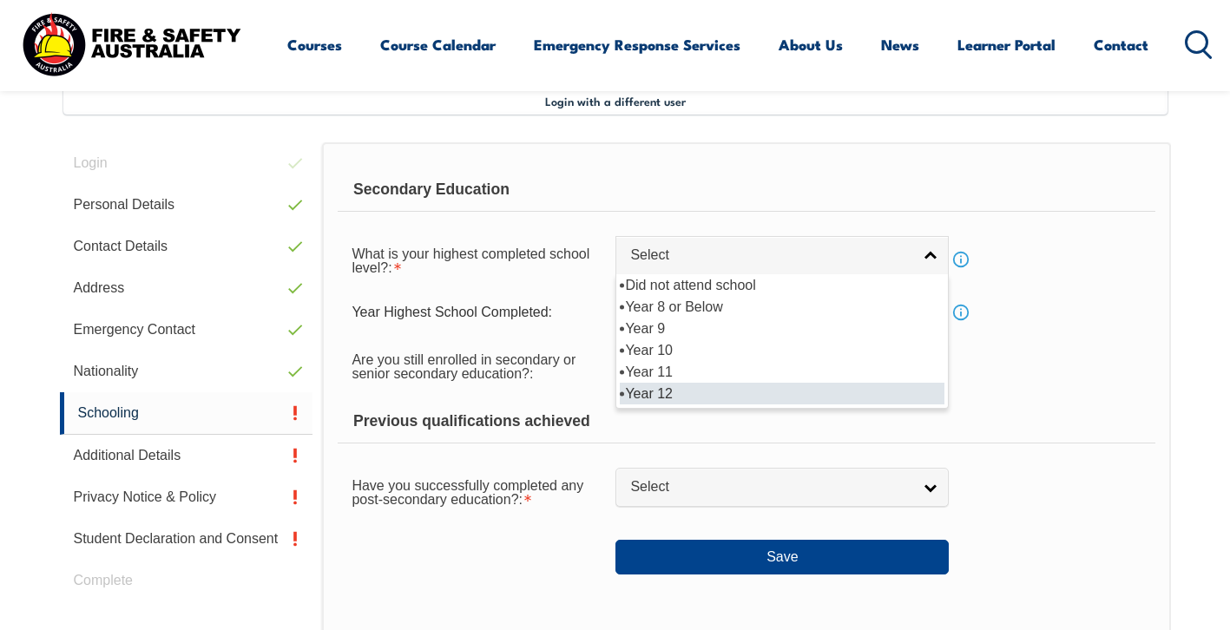
click at [661, 395] on li "Year 12" at bounding box center [782, 394] width 325 height 22
select select "12"
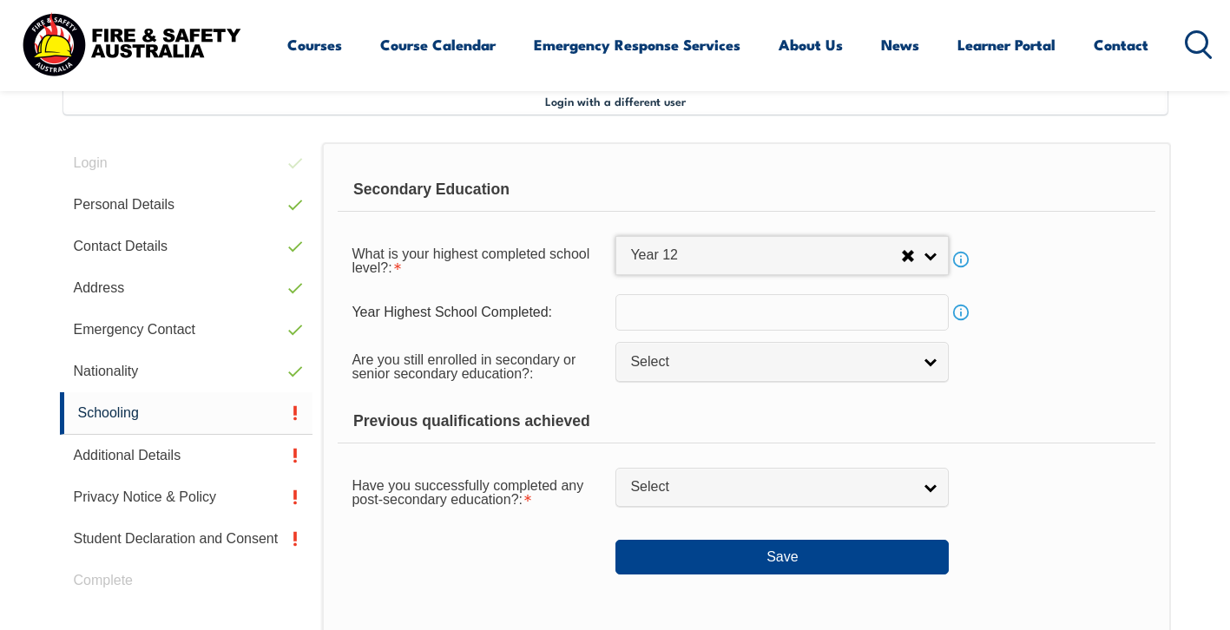
click at [963, 316] on link "Info" at bounding box center [961, 312] width 24 height 24
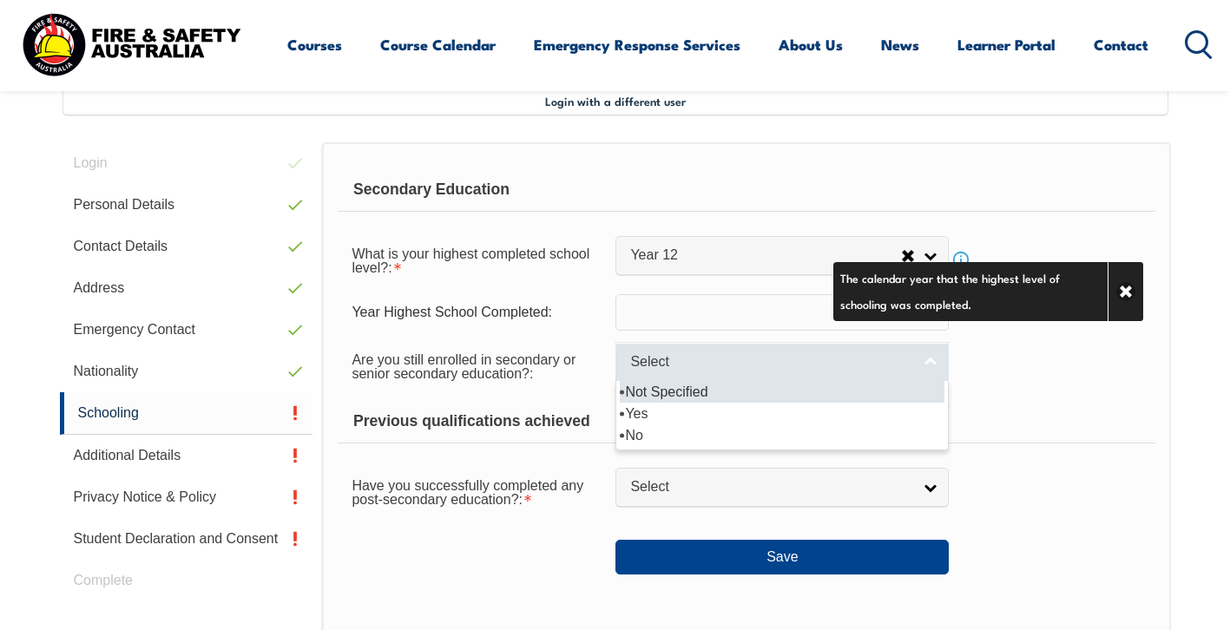
click at [937, 367] on link "Select" at bounding box center [781, 361] width 333 height 39
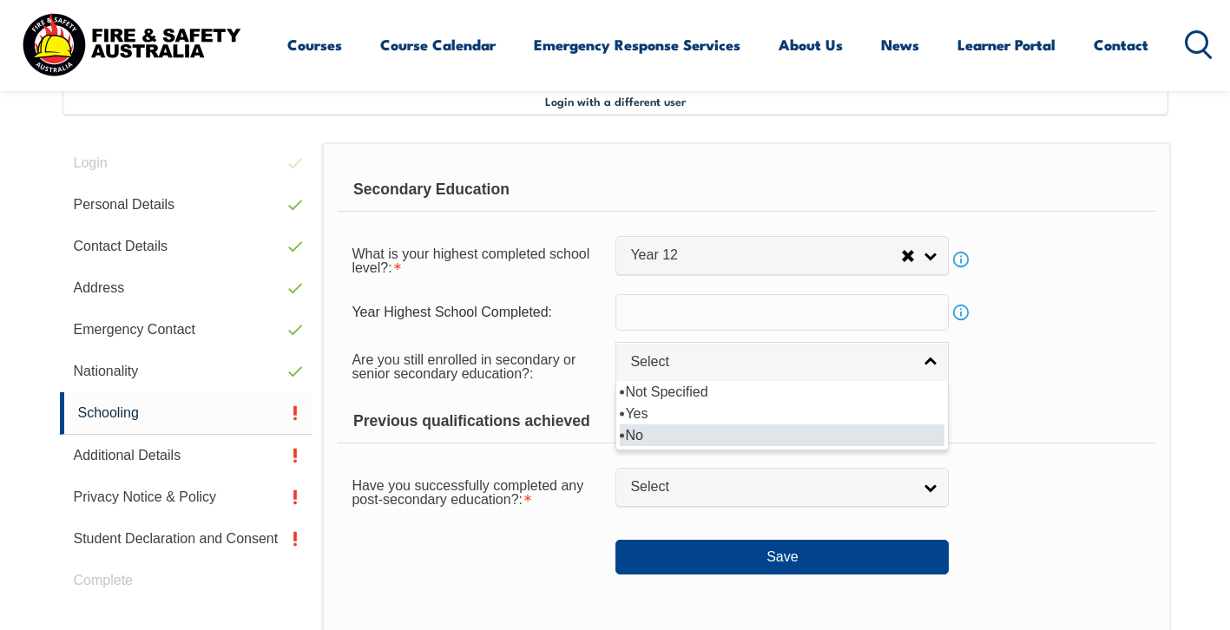
click at [669, 440] on li "No" at bounding box center [782, 435] width 325 height 22
select select "false"
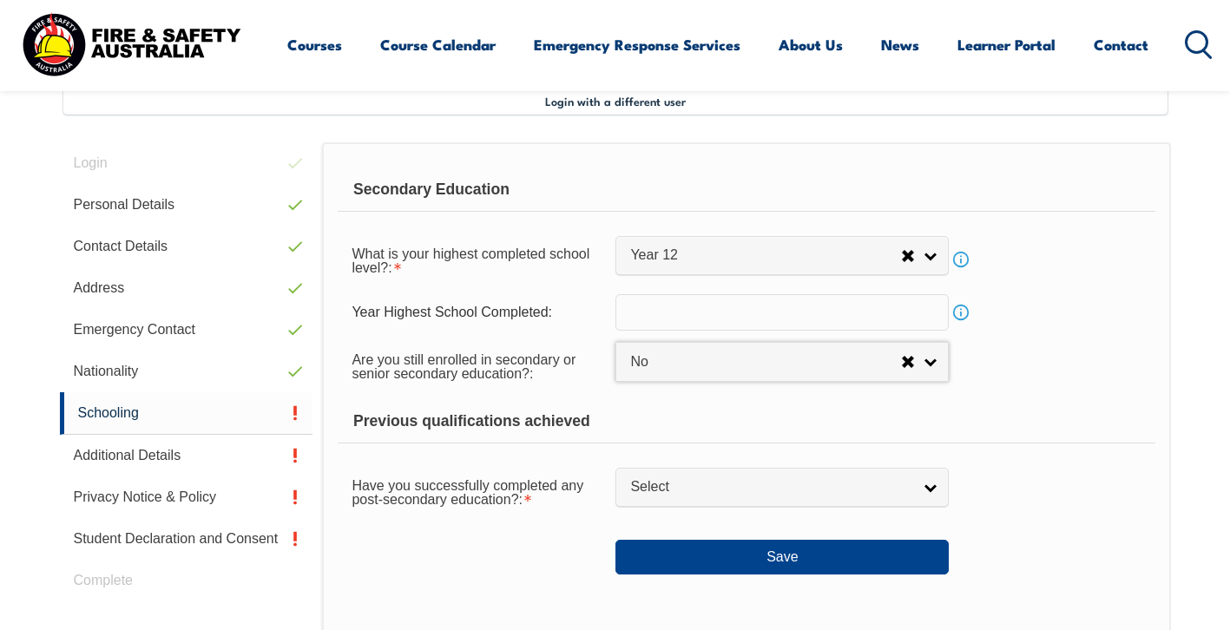
click at [960, 317] on link "Info" at bounding box center [961, 312] width 24 height 24
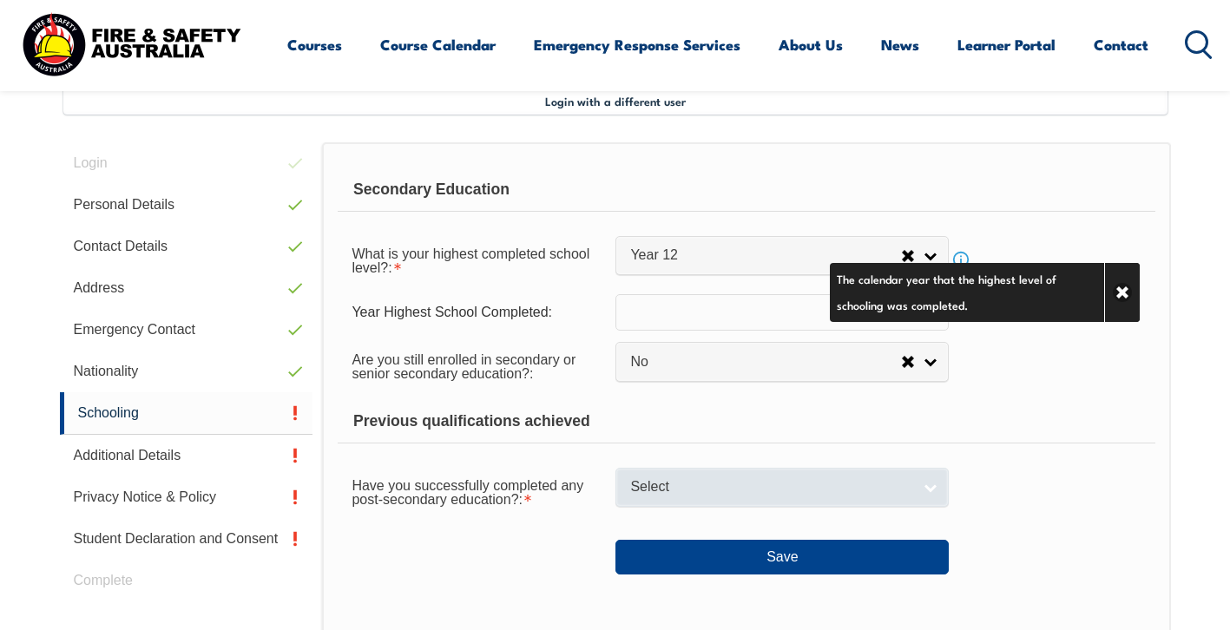
click at [935, 496] on link "Select" at bounding box center [781, 487] width 333 height 39
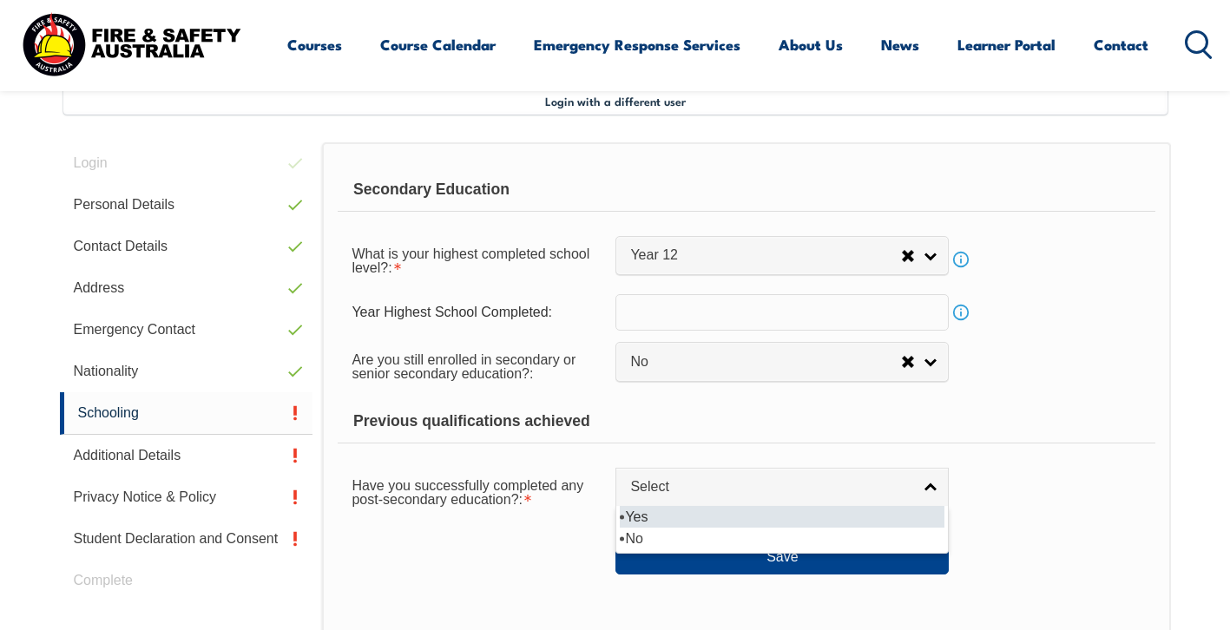
click at [918, 522] on li "Yes" at bounding box center [782, 517] width 325 height 22
select select "true"
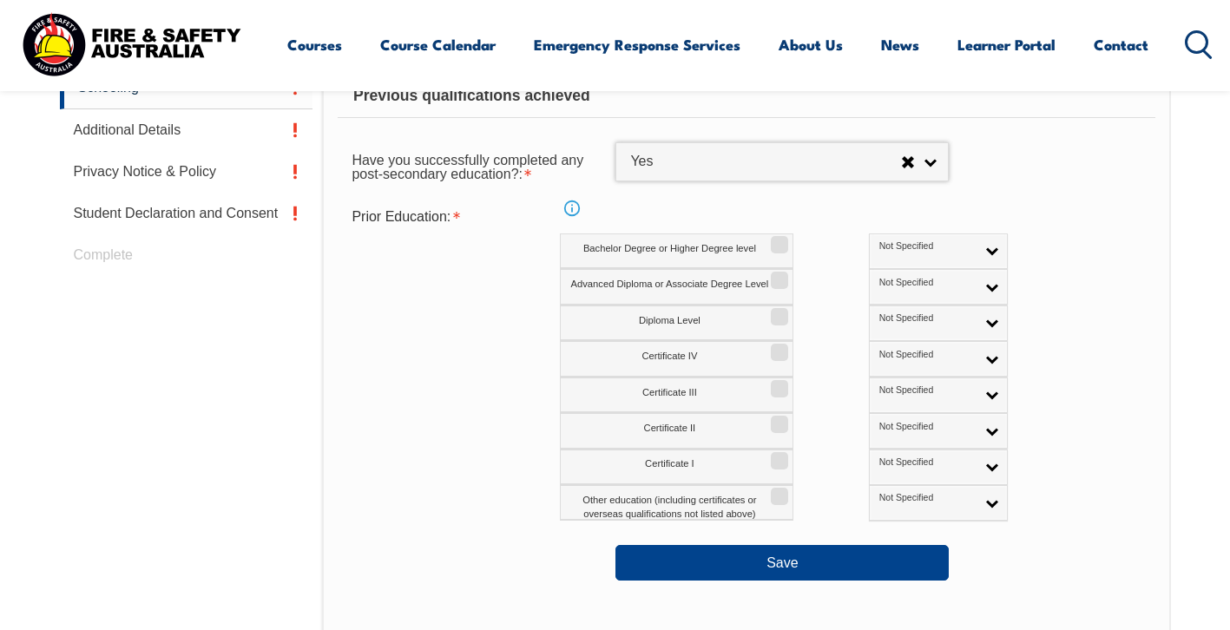
scroll to position [808, 0]
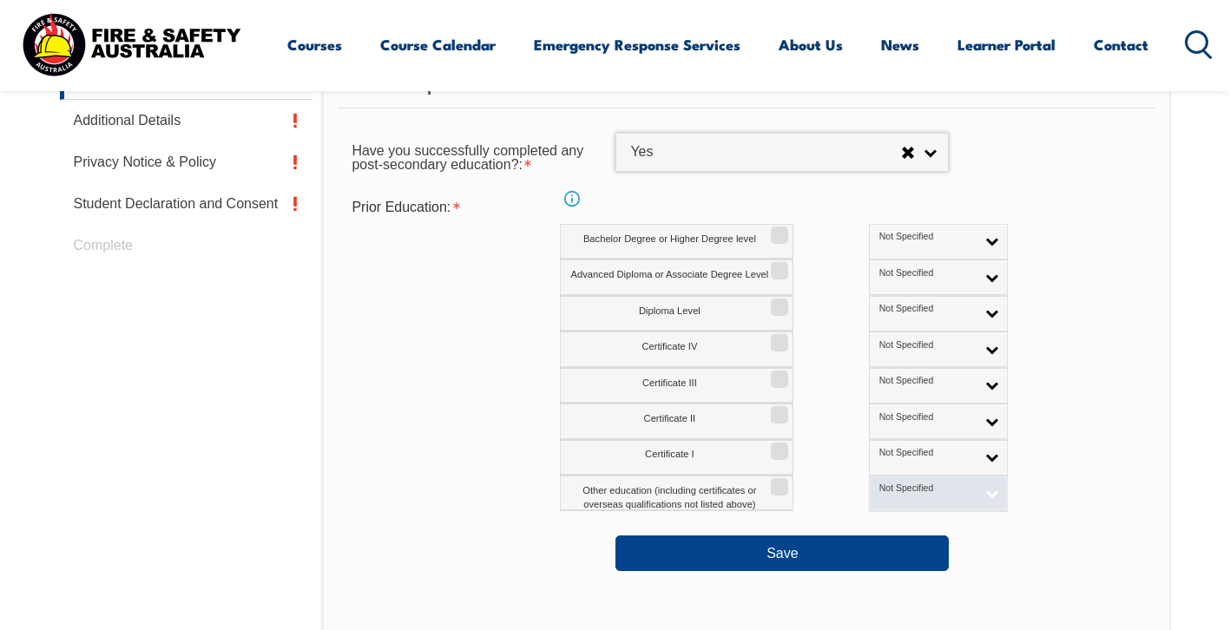
click at [906, 496] on link "Not Specified" at bounding box center [938, 494] width 139 height 36
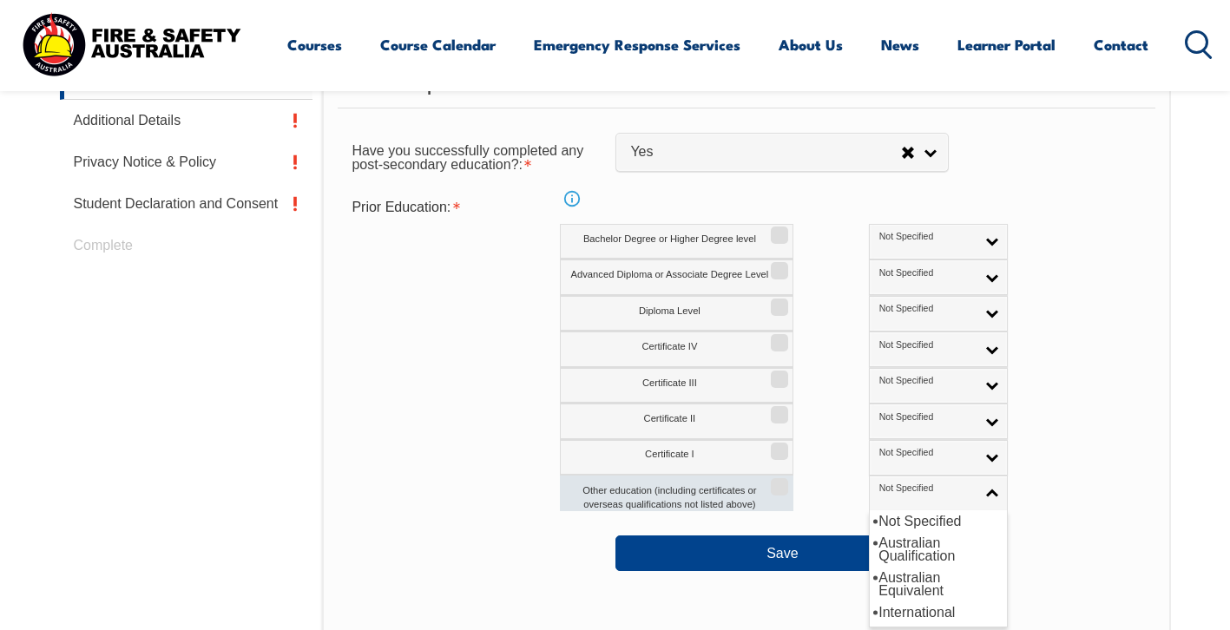
click at [774, 482] on input "Other education (including certificates or overseas qualifications not listed a…" at bounding box center [777, 481] width 10 height 2
checkbox input "true"
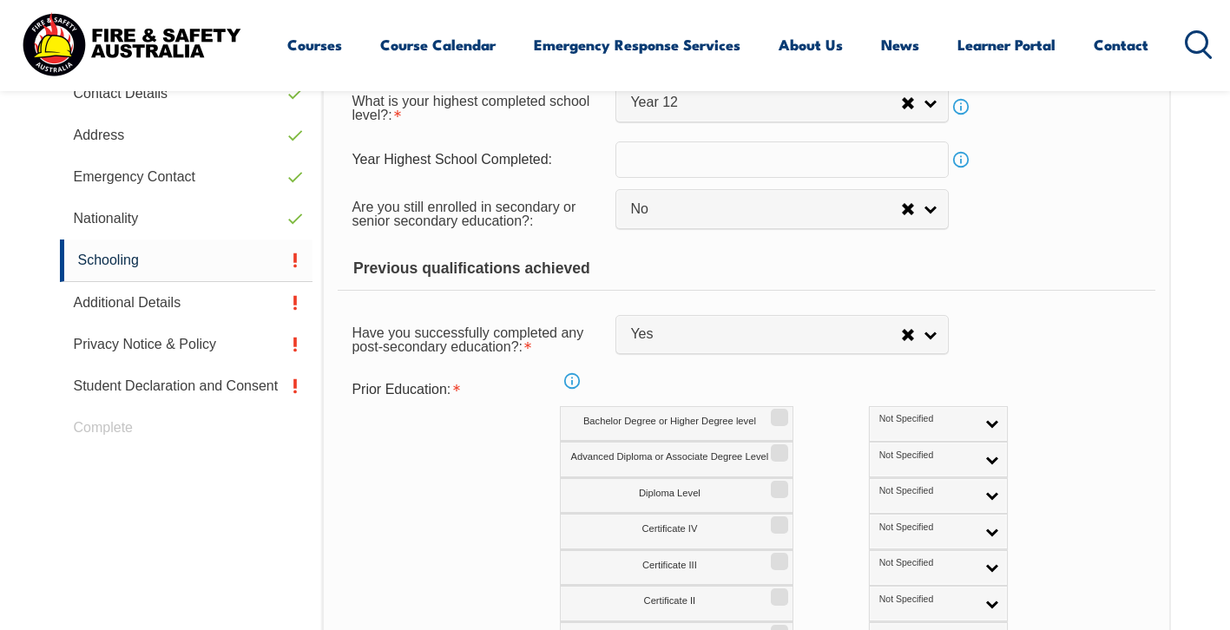
scroll to position [567, 0]
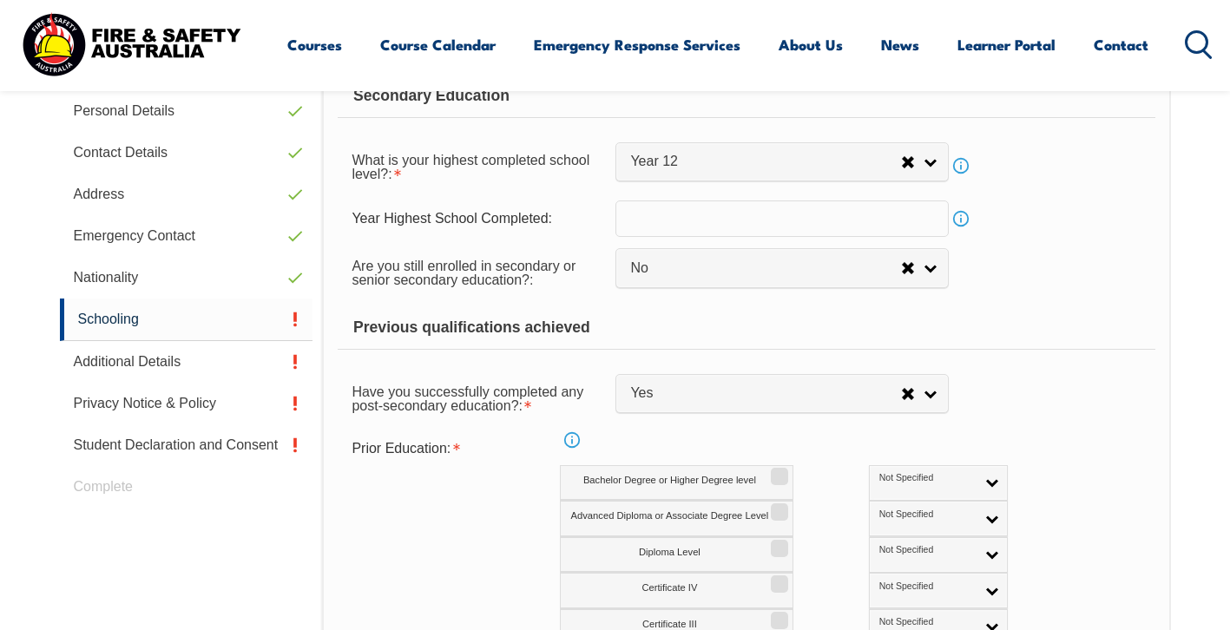
click at [671, 225] on input "text" at bounding box center [781, 218] width 333 height 36
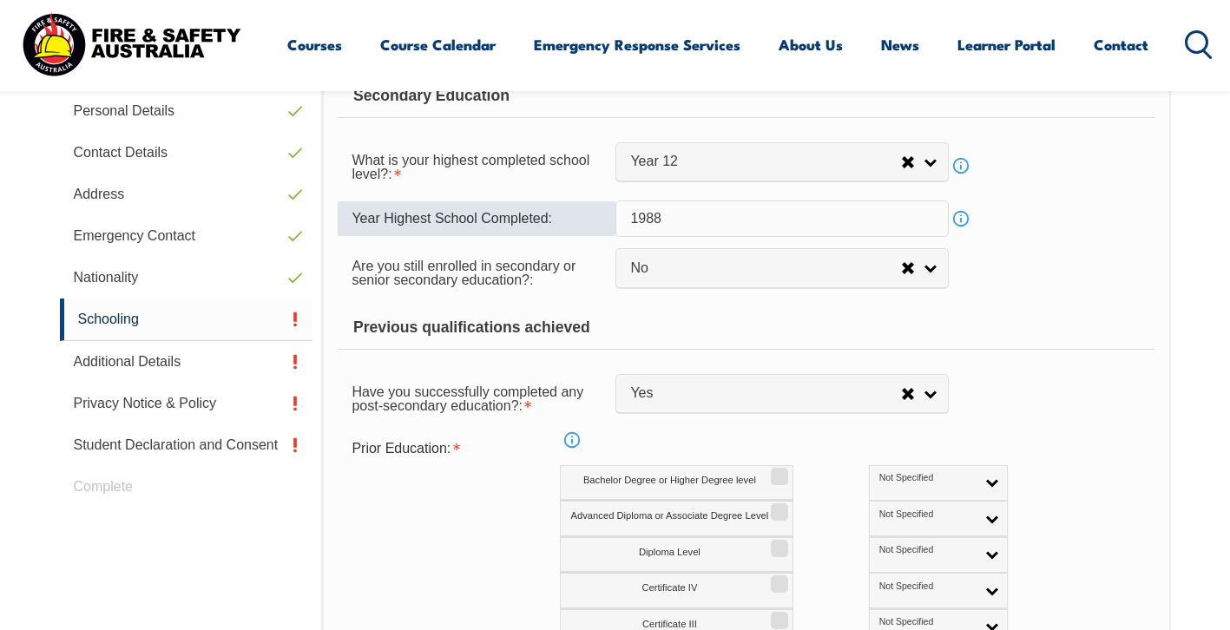
type input "1988"
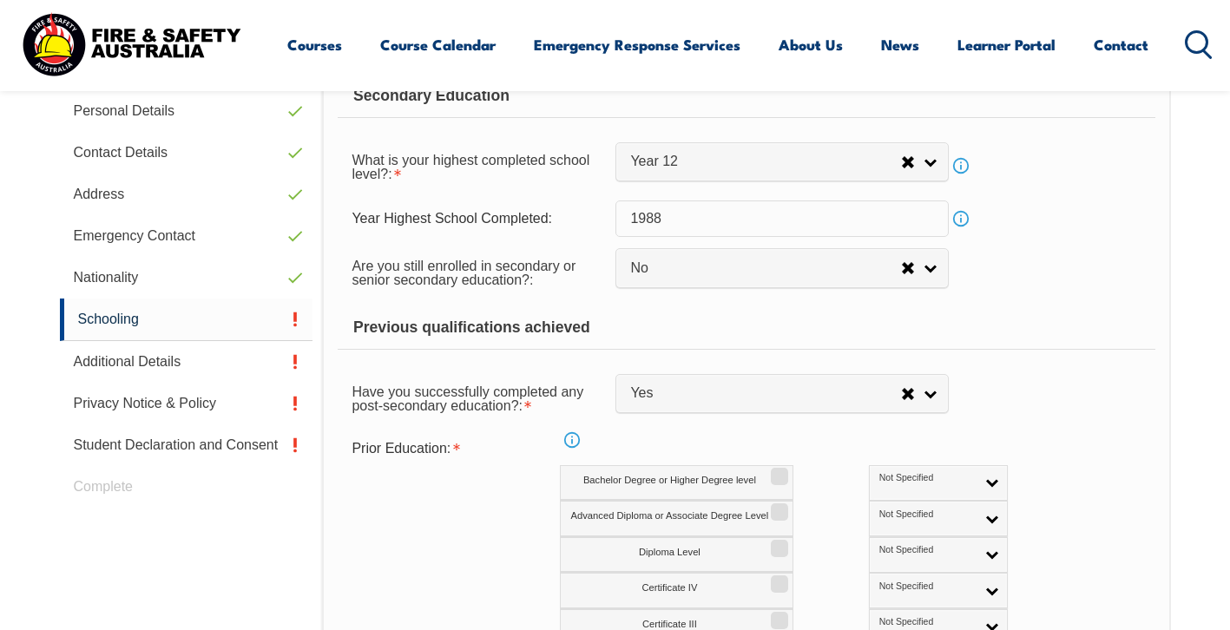
click at [1055, 306] on div "Previous qualifications achieved" at bounding box center [746, 327] width 817 height 43
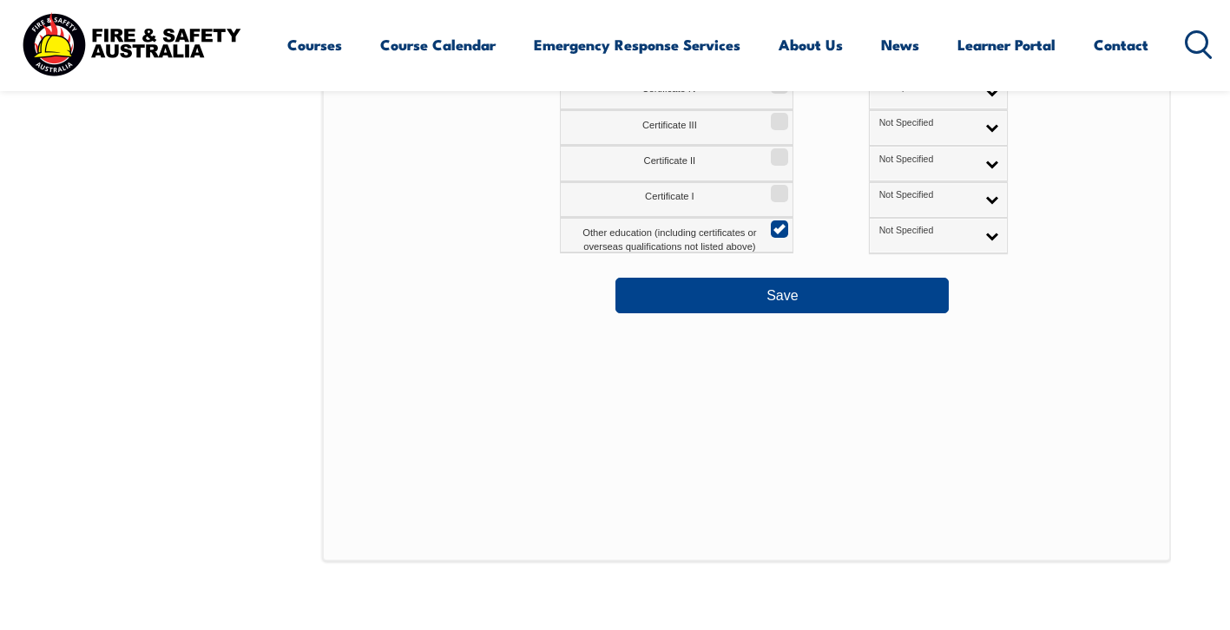
scroll to position [1072, 0]
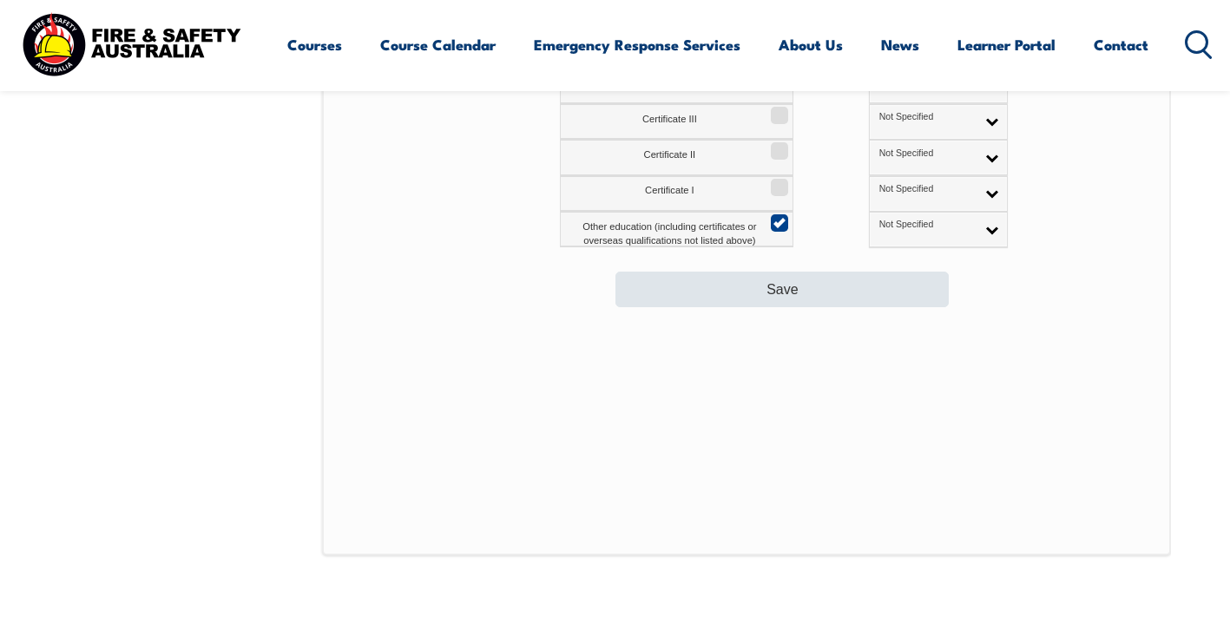
click at [888, 279] on button "Save" at bounding box center [781, 289] width 333 height 35
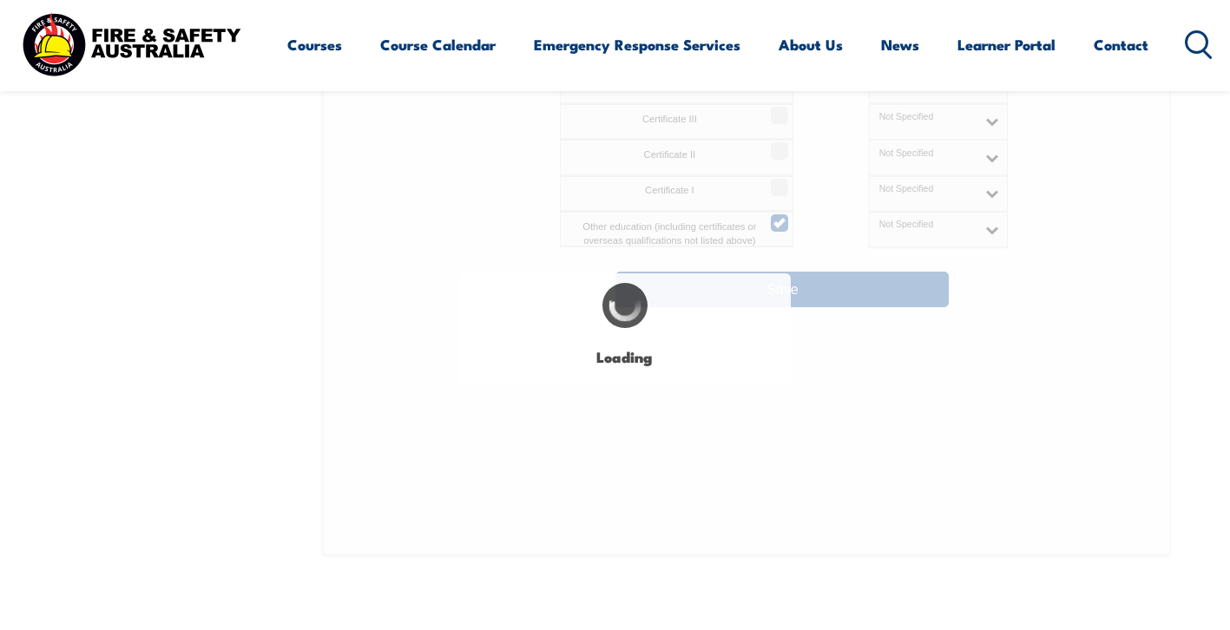
select select
select select "false"
select select "true"
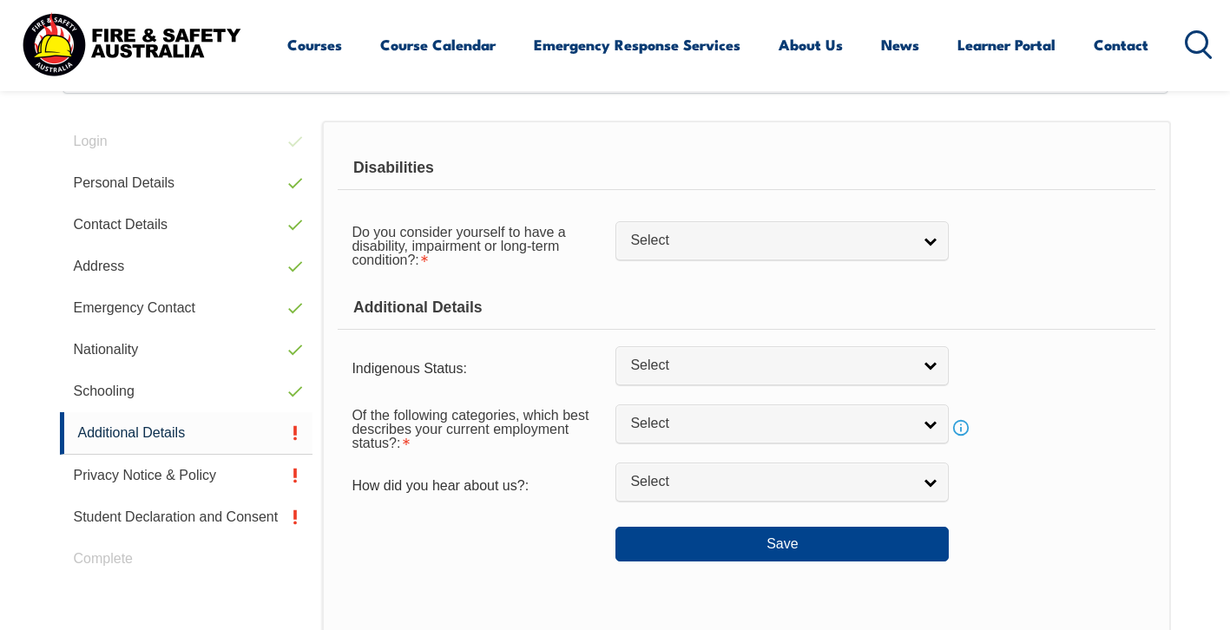
scroll to position [473, 0]
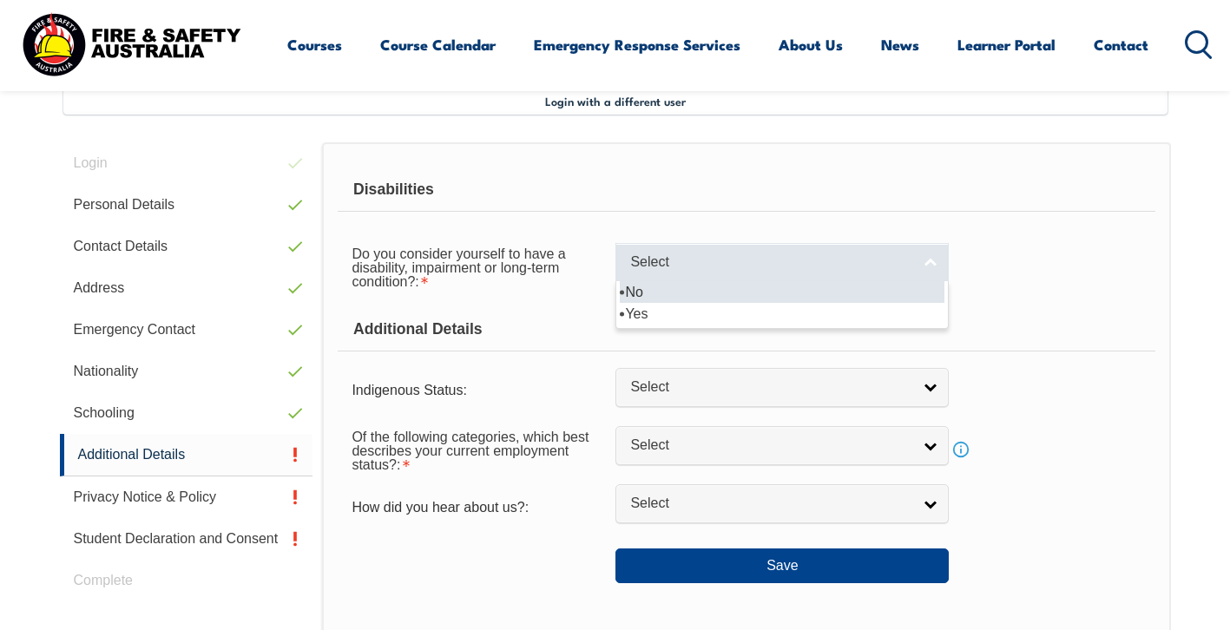
click at [925, 267] on link "Select" at bounding box center [781, 262] width 333 height 39
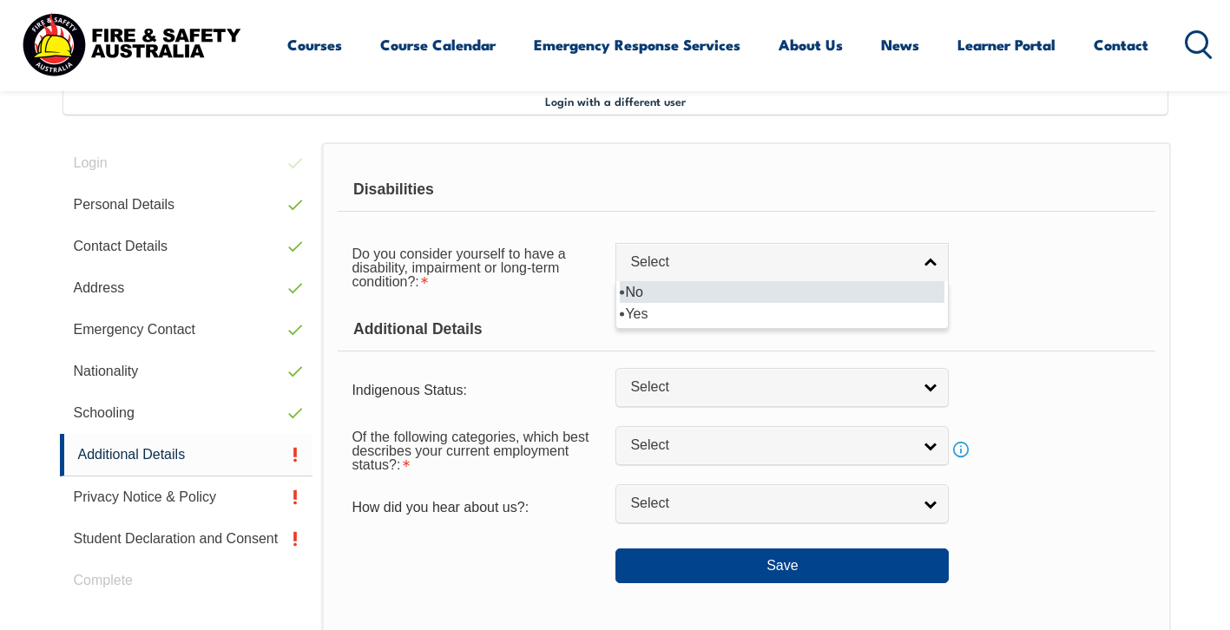
click at [908, 294] on li "No" at bounding box center [782, 292] width 325 height 22
select select "false"
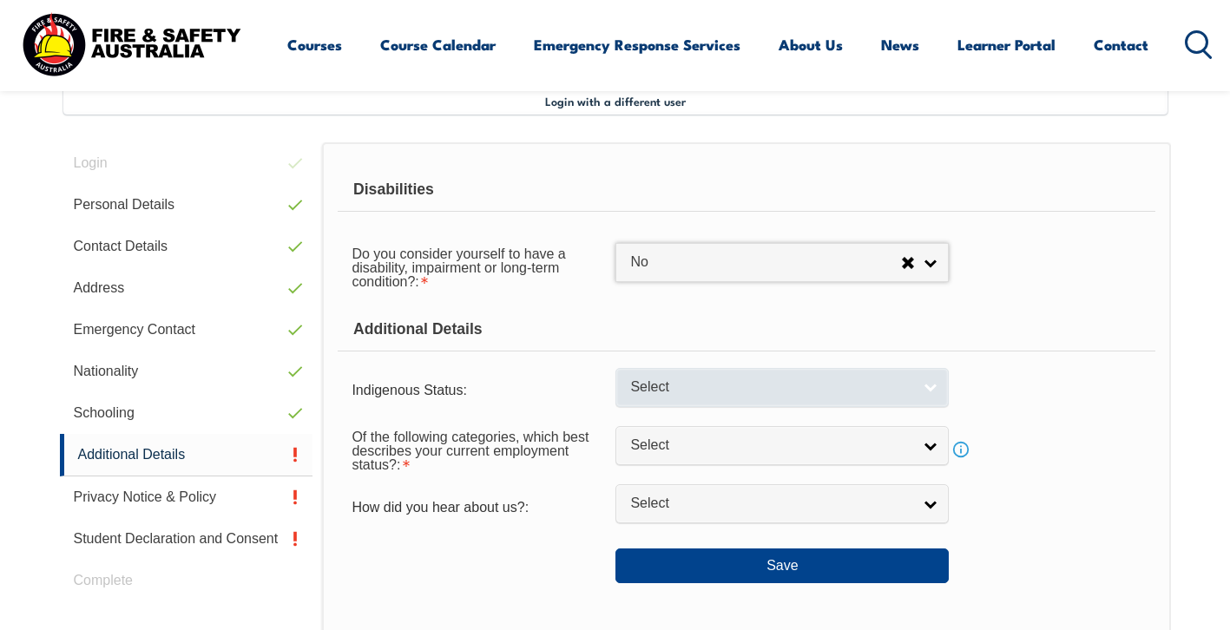
click at [937, 393] on link "Select" at bounding box center [781, 387] width 333 height 39
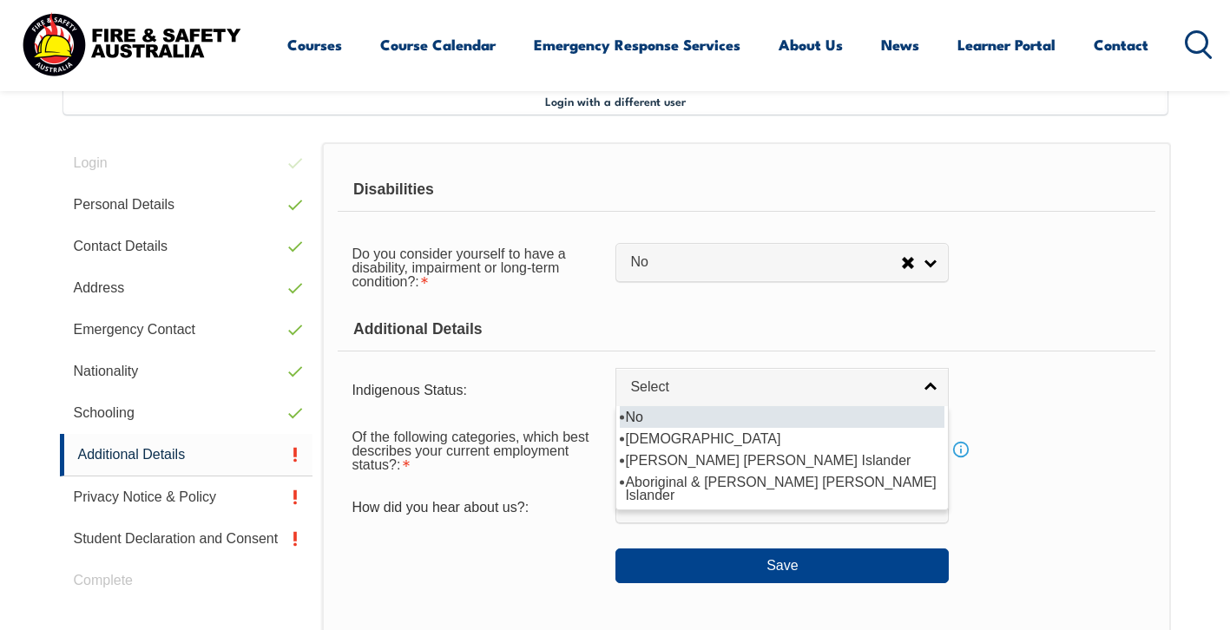
click at [736, 428] on li "No" at bounding box center [782, 417] width 325 height 22
select select "4"
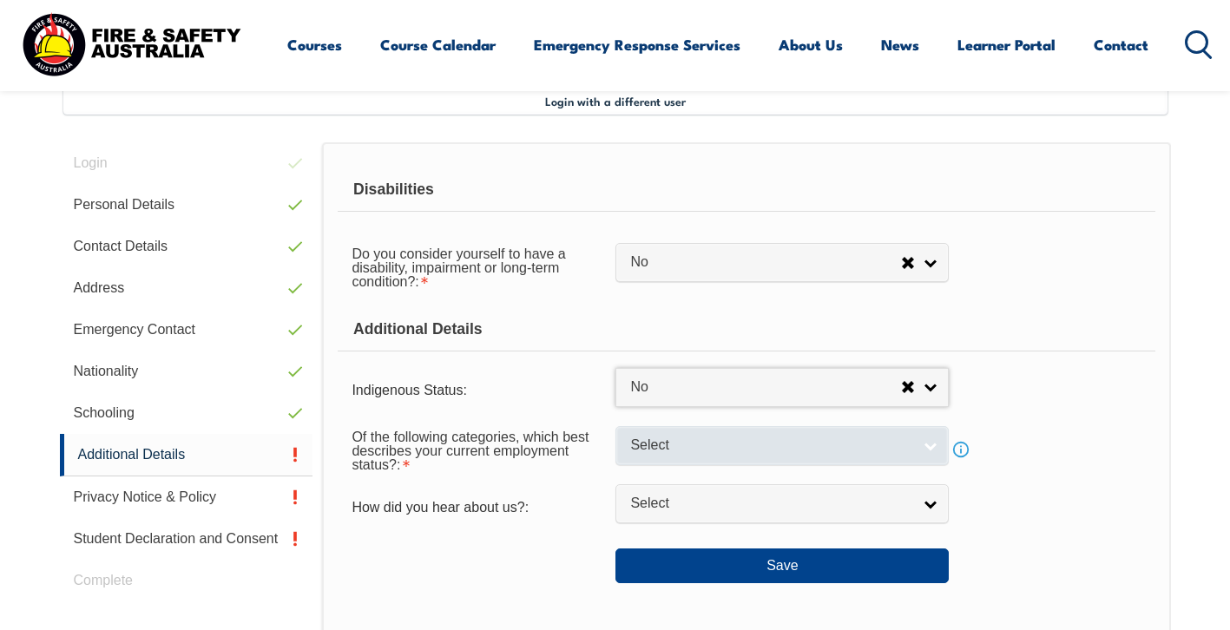
click at [932, 462] on link "Select" at bounding box center [781, 445] width 333 height 39
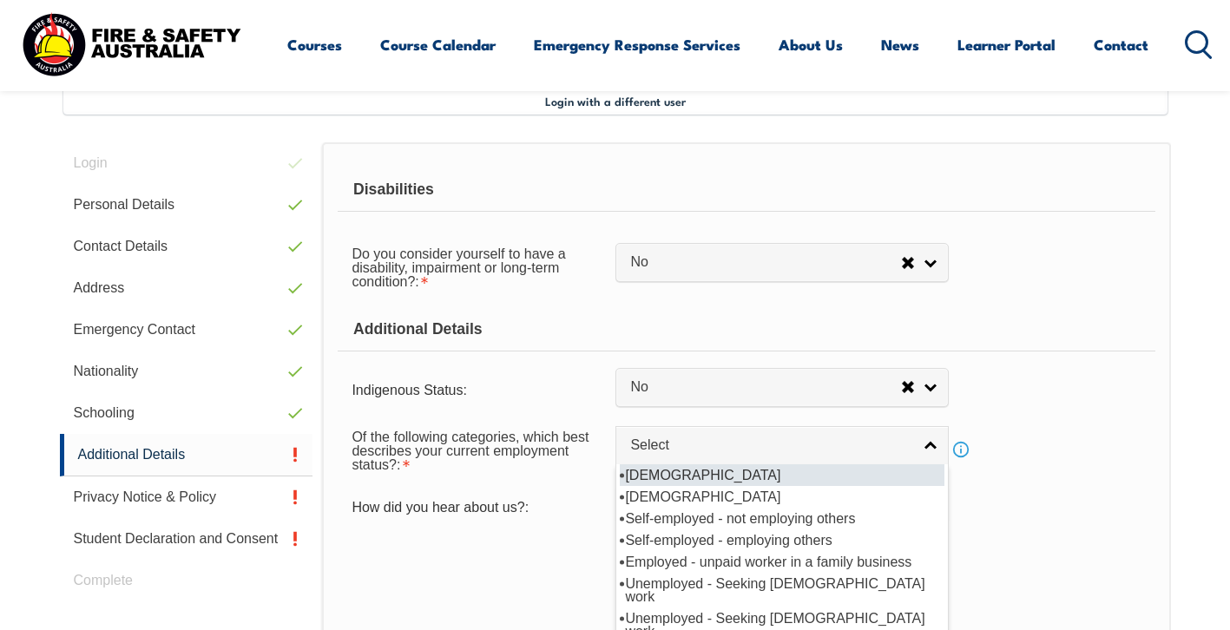
click at [729, 486] on li "[DEMOGRAPHIC_DATA]" at bounding box center [782, 475] width 325 height 22
select select "1"
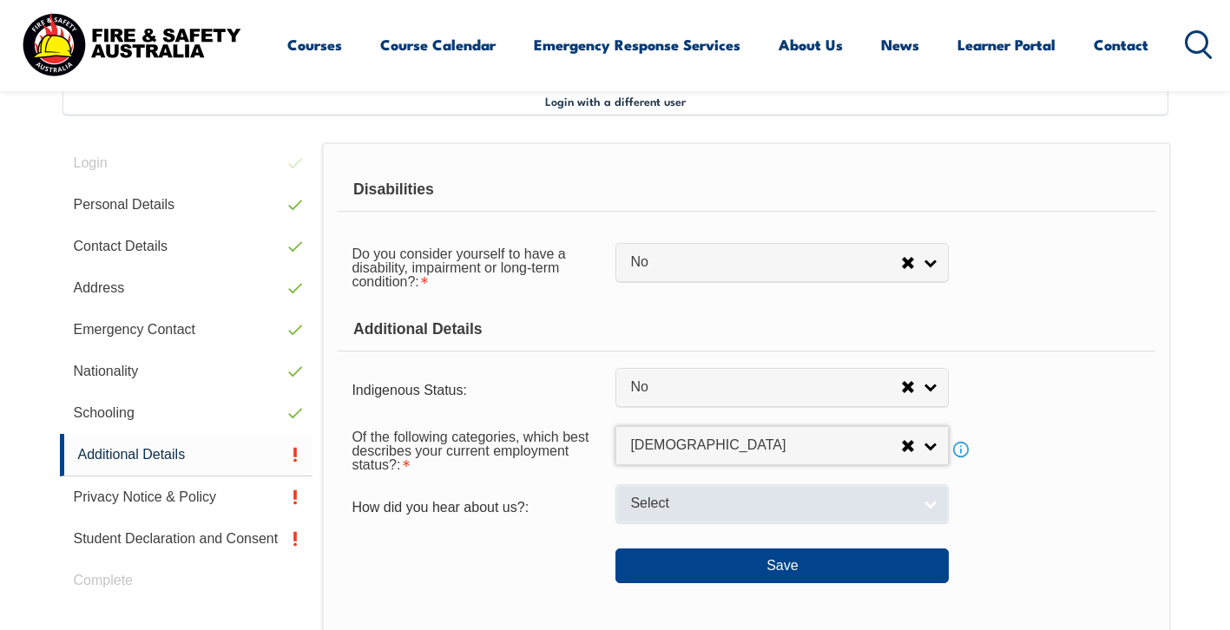
click at [930, 523] on link "Select" at bounding box center [781, 503] width 333 height 39
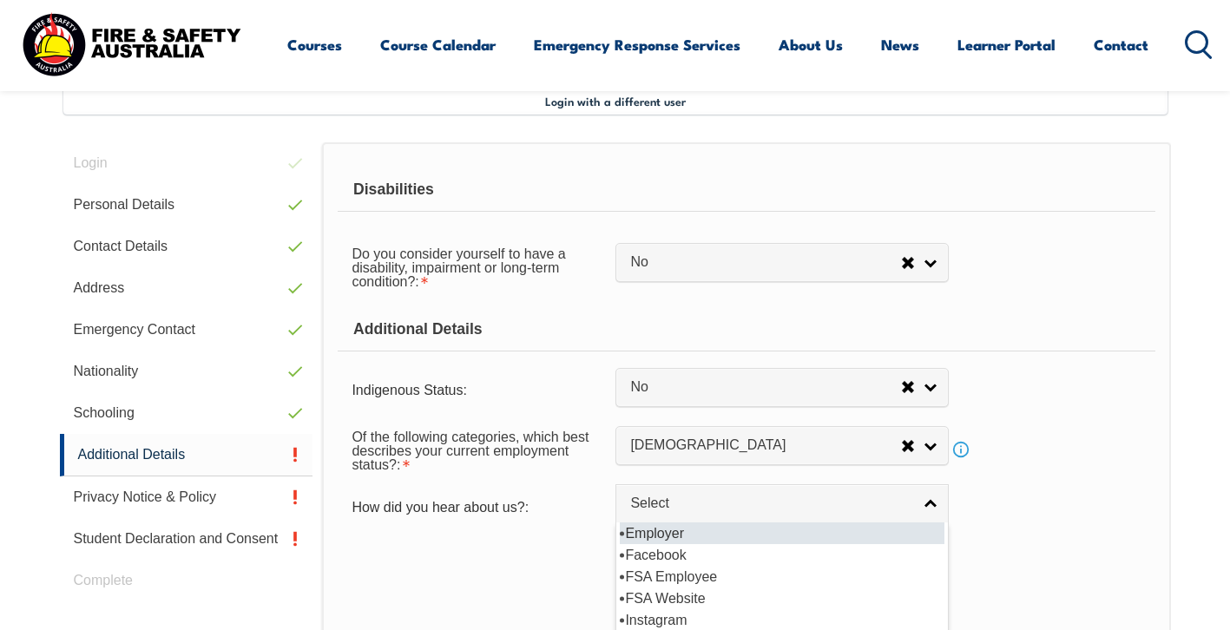
click at [881, 544] on li "Employer" at bounding box center [782, 534] width 325 height 22
select select "8019"
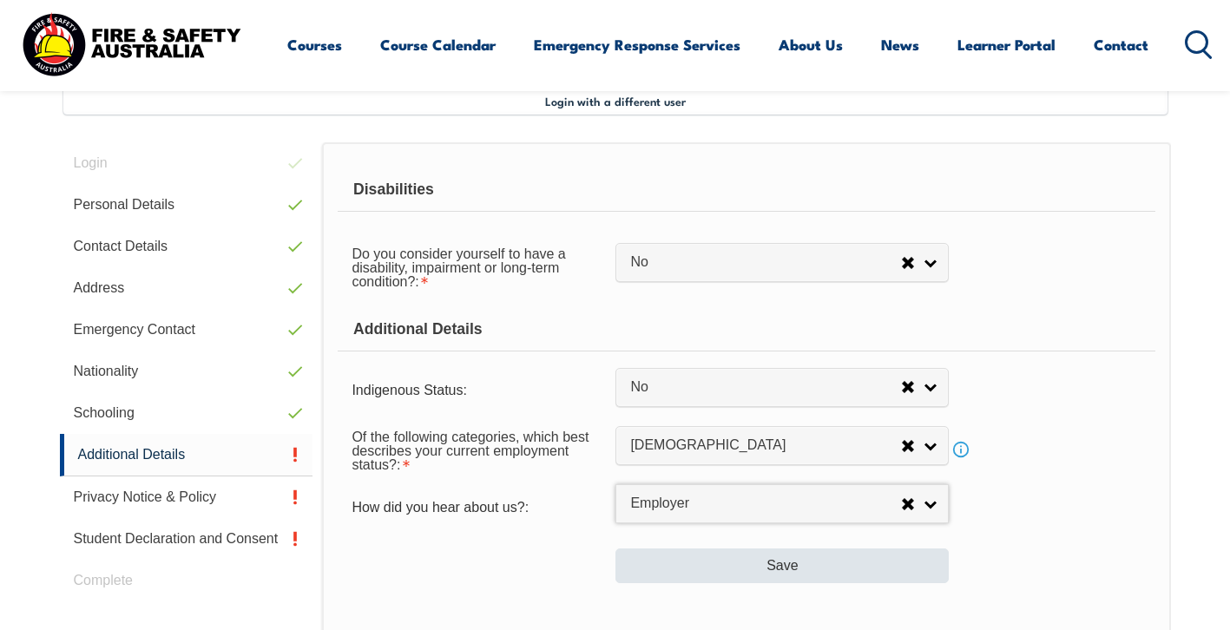
click at [871, 583] on button "Save" at bounding box center [781, 566] width 333 height 35
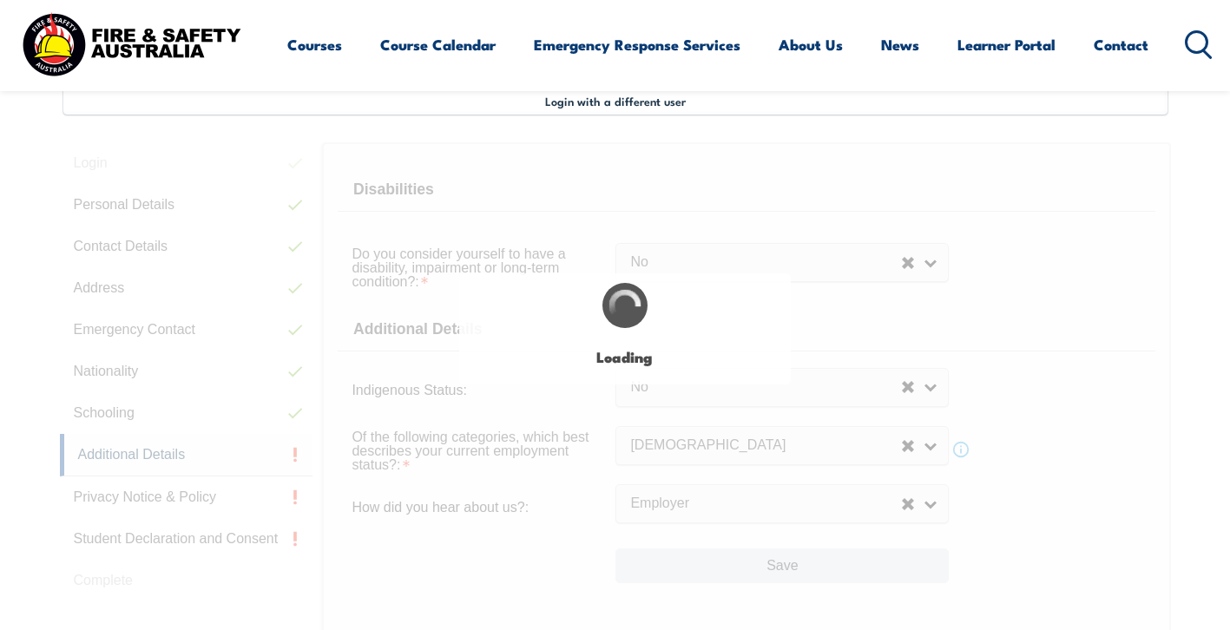
select select "false"
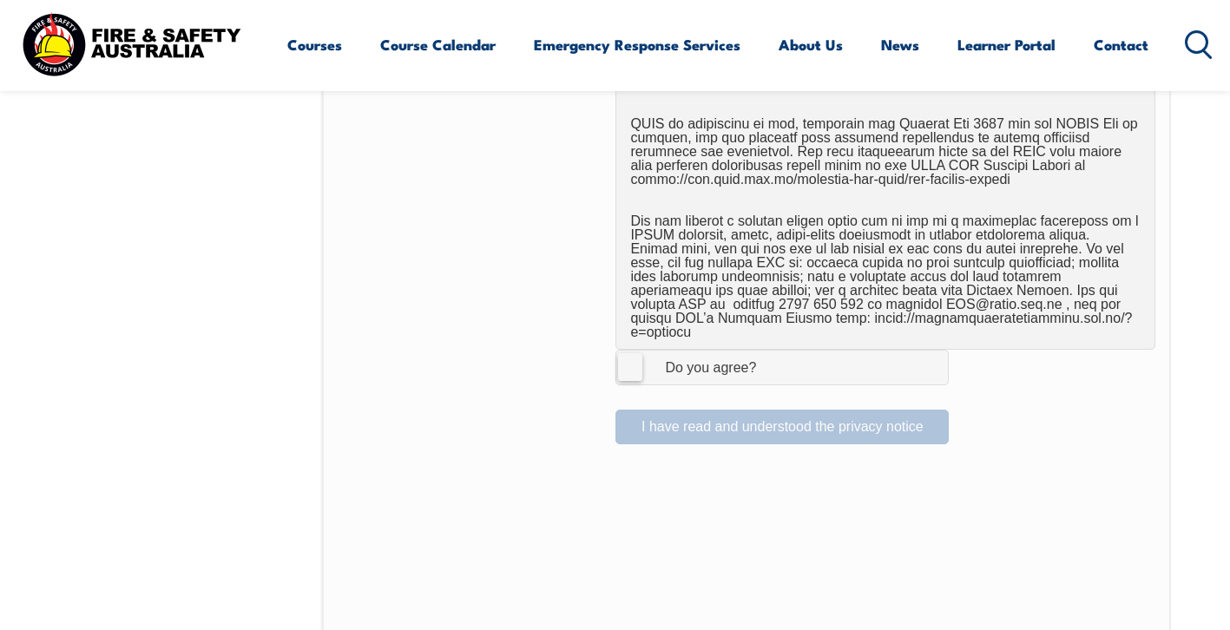
scroll to position [1194, 0]
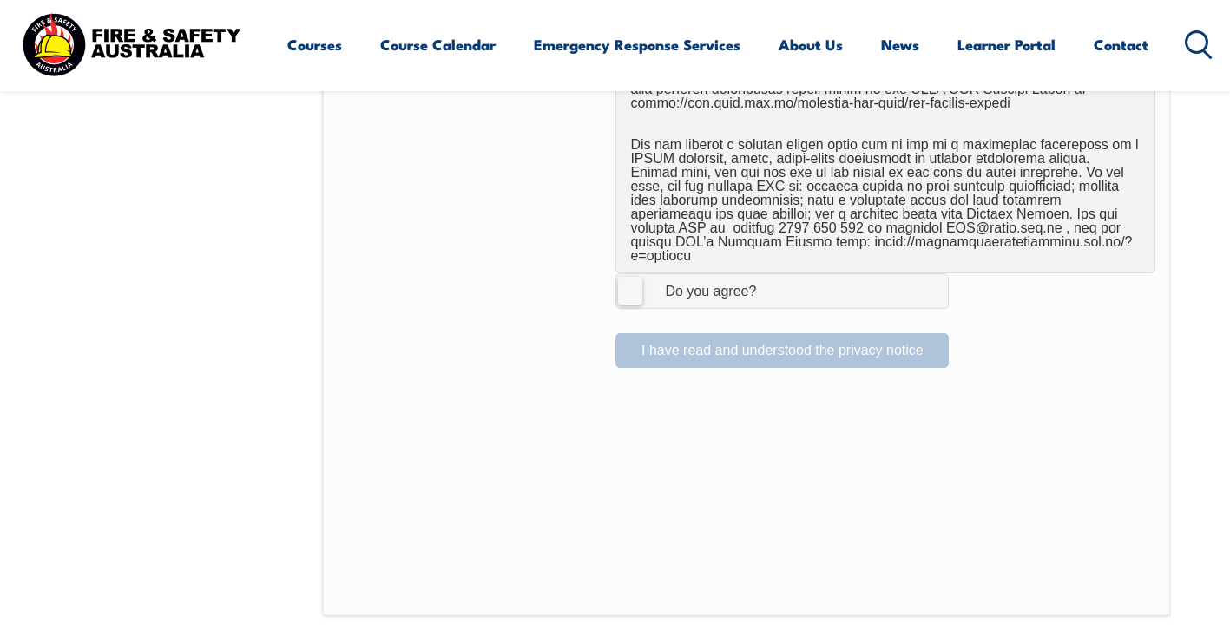
click at [637, 279] on label "I Agree Do you agree?" at bounding box center [781, 290] width 333 height 35
click at [770, 279] on input "I Agree Do you agree?" at bounding box center [785, 290] width 30 height 33
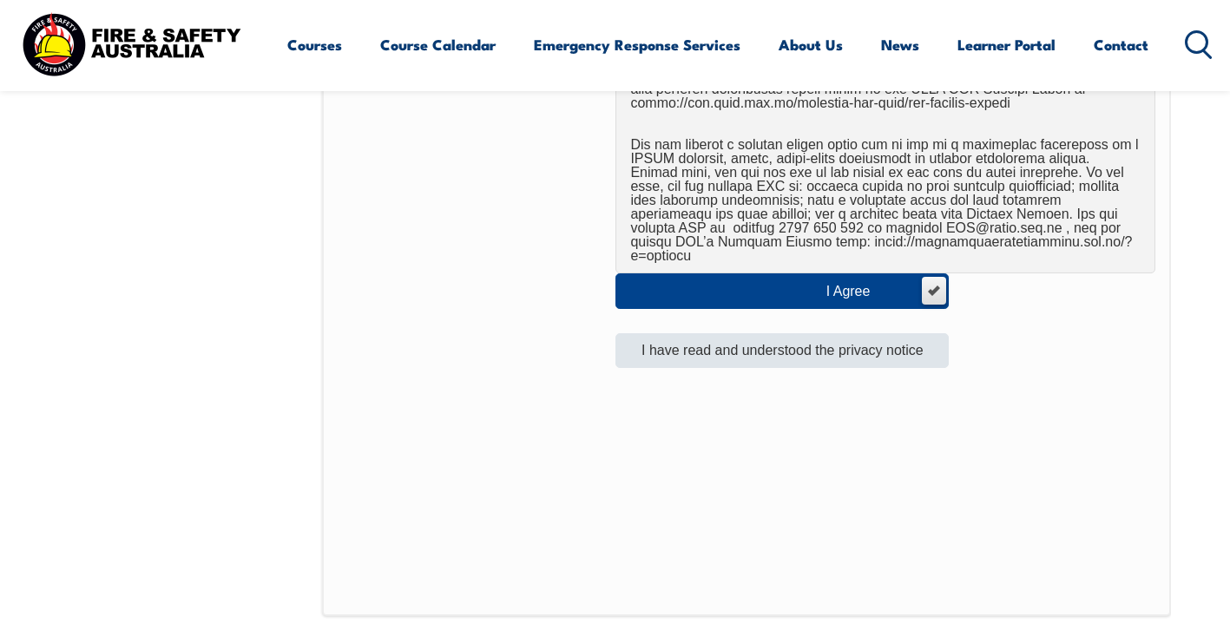
click at [731, 337] on button "I have read and understood the privacy notice" at bounding box center [781, 350] width 333 height 35
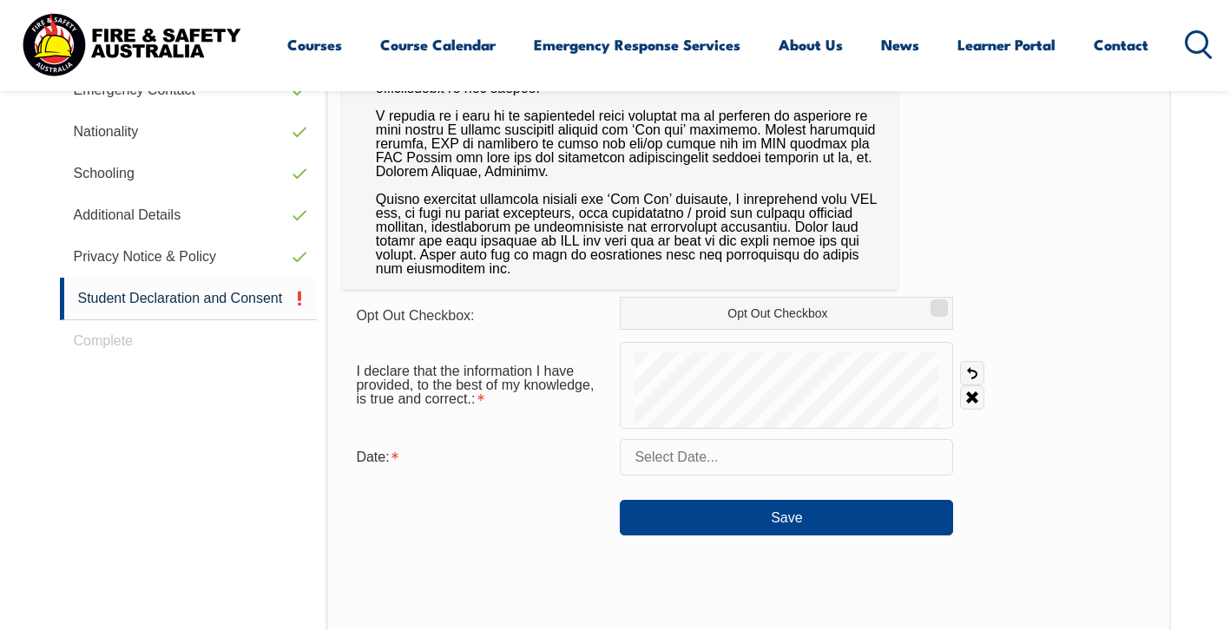
scroll to position [719, 0]
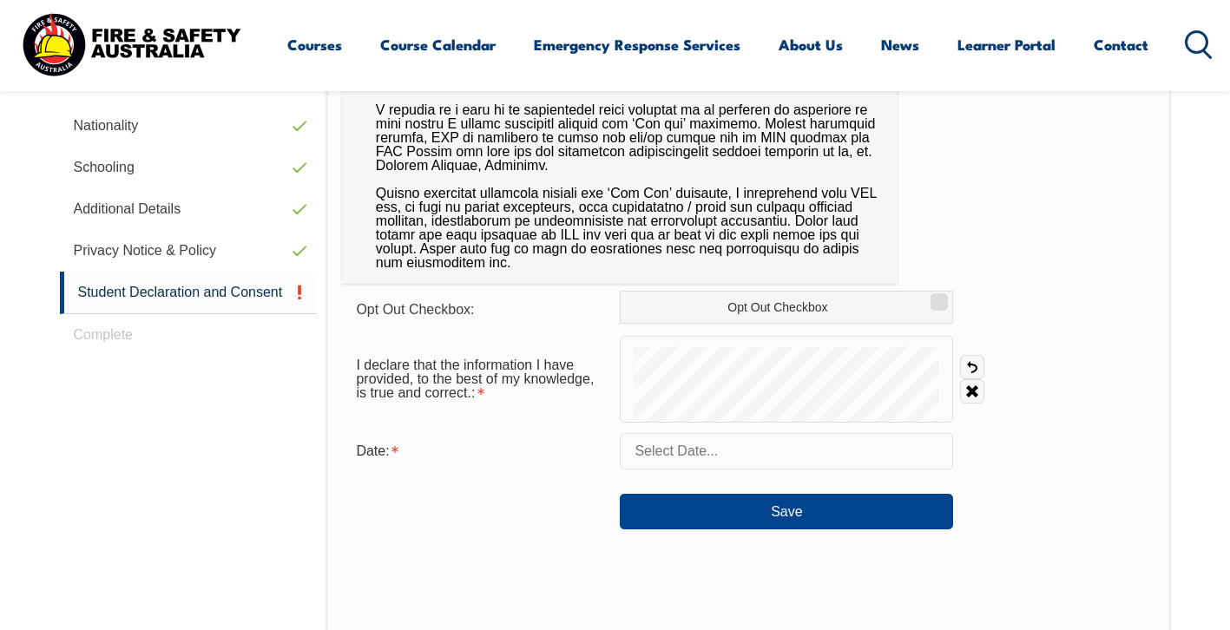
click at [668, 451] on input "text" at bounding box center [786, 451] width 333 height 36
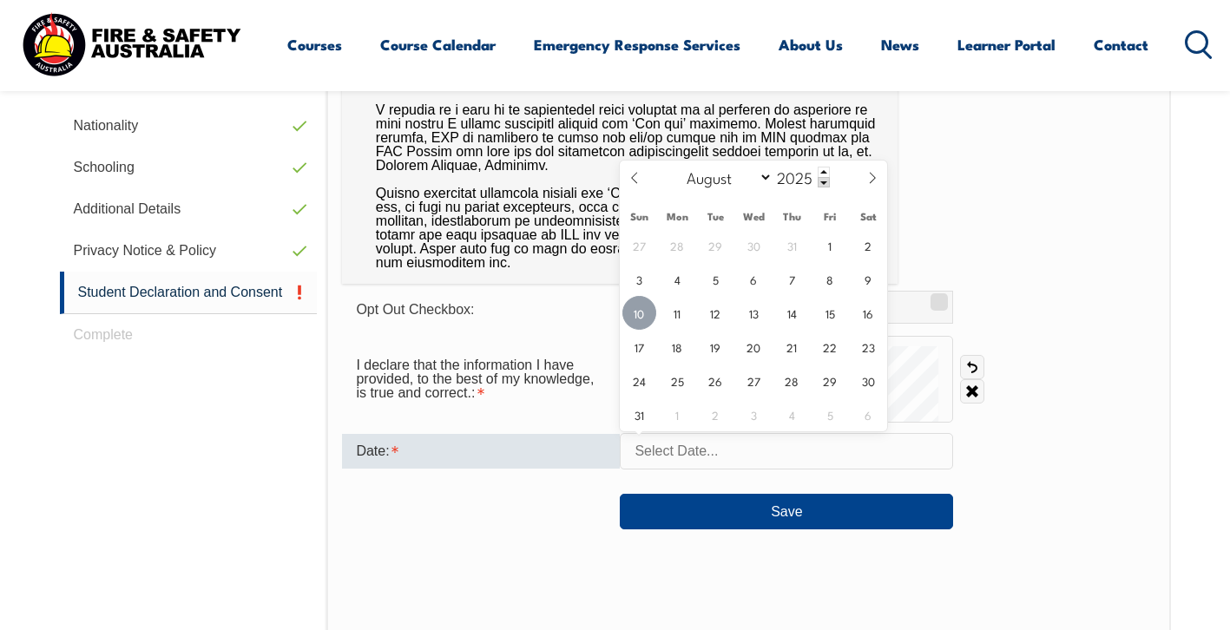
click at [645, 317] on span "10" at bounding box center [639, 313] width 34 height 34
type input "August 10, 2025"
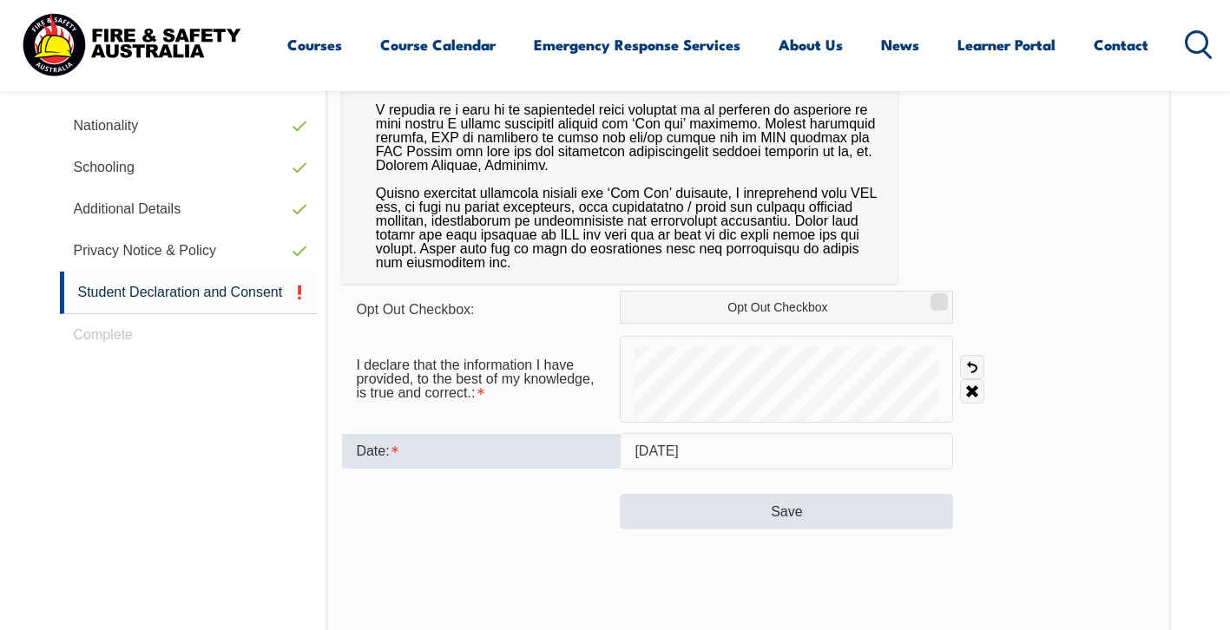
click at [736, 519] on button "Save" at bounding box center [786, 511] width 333 height 35
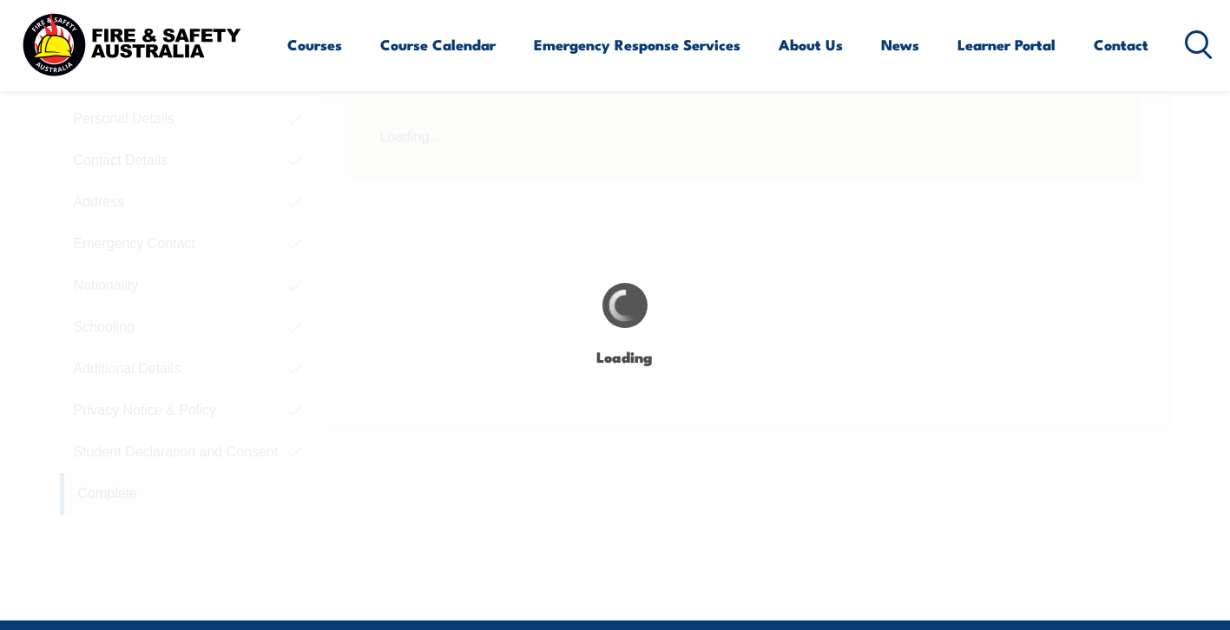
scroll to position [505, 0]
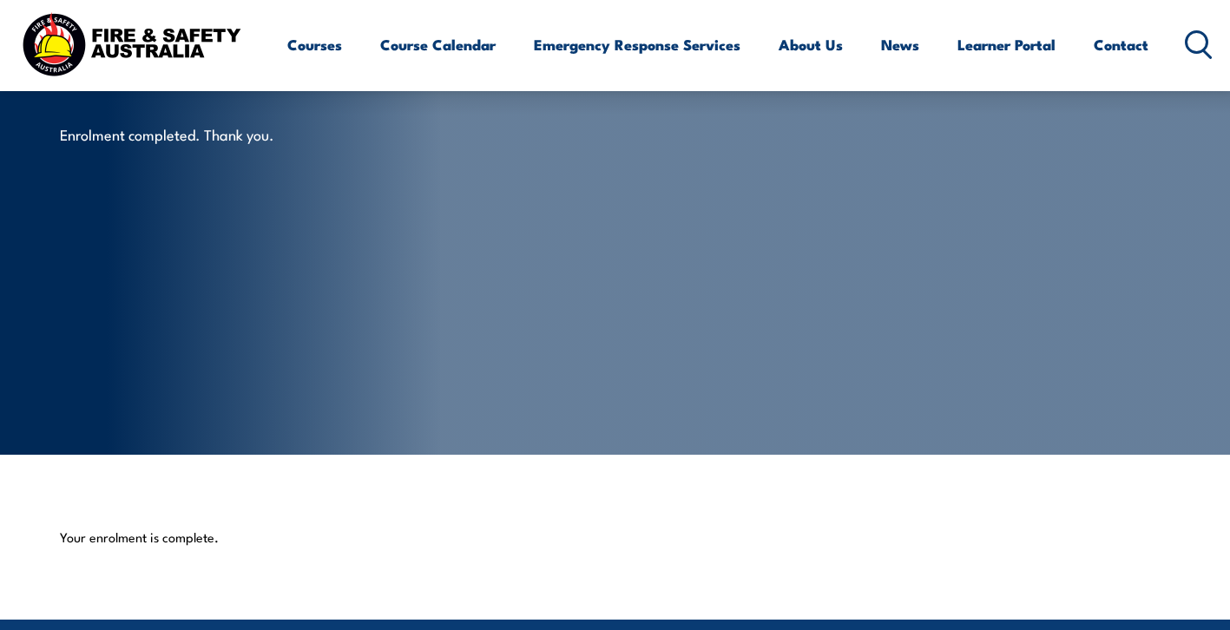
scroll to position [-3, 0]
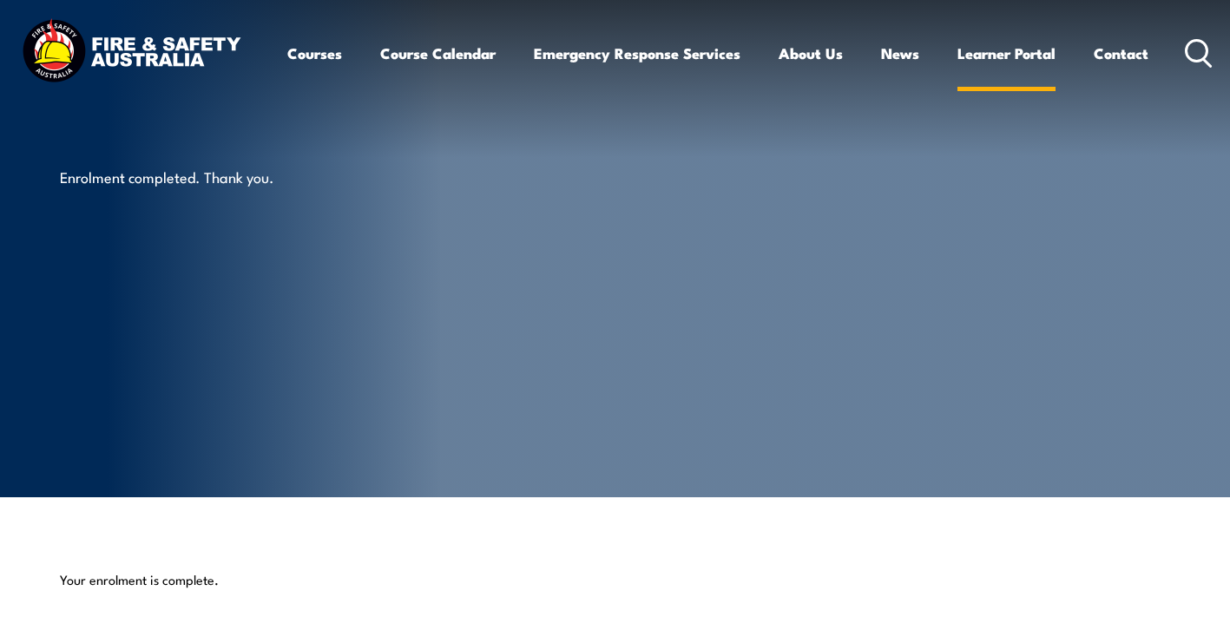
click at [1037, 56] on link "Learner Portal" at bounding box center [1006, 53] width 98 height 46
